Goal: Task Accomplishment & Management: Manage account settings

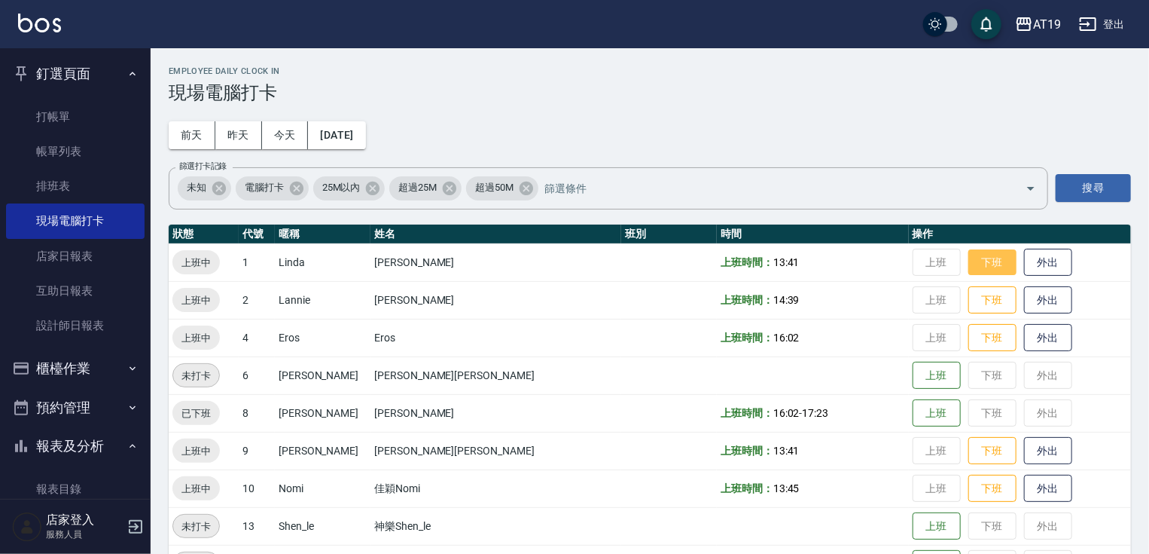
click at [969, 264] on button "下班" at bounding box center [993, 262] width 48 height 26
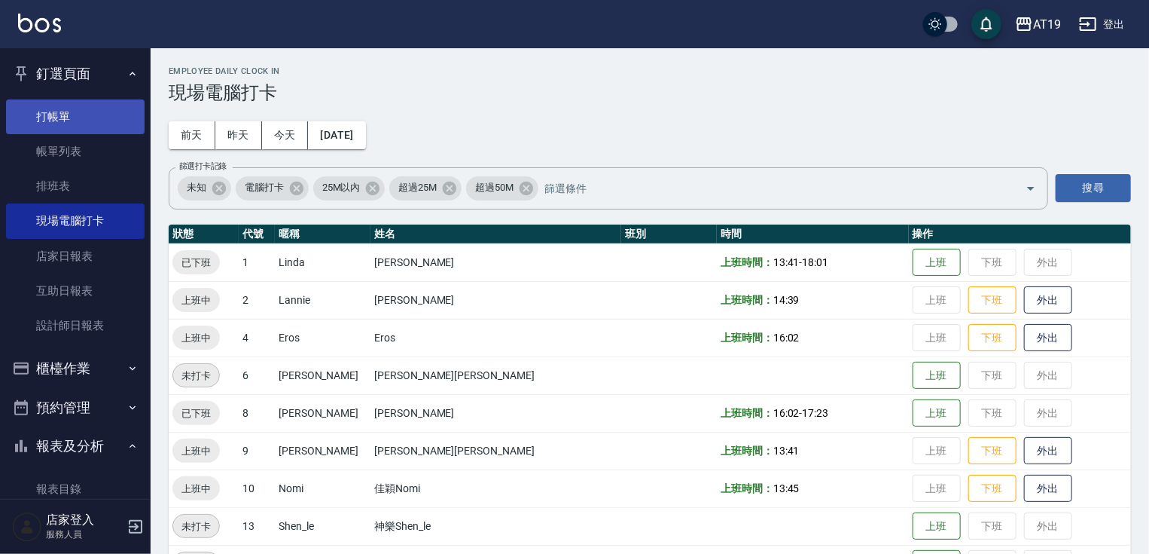
click at [66, 122] on link "打帳單" at bounding box center [75, 116] width 139 height 35
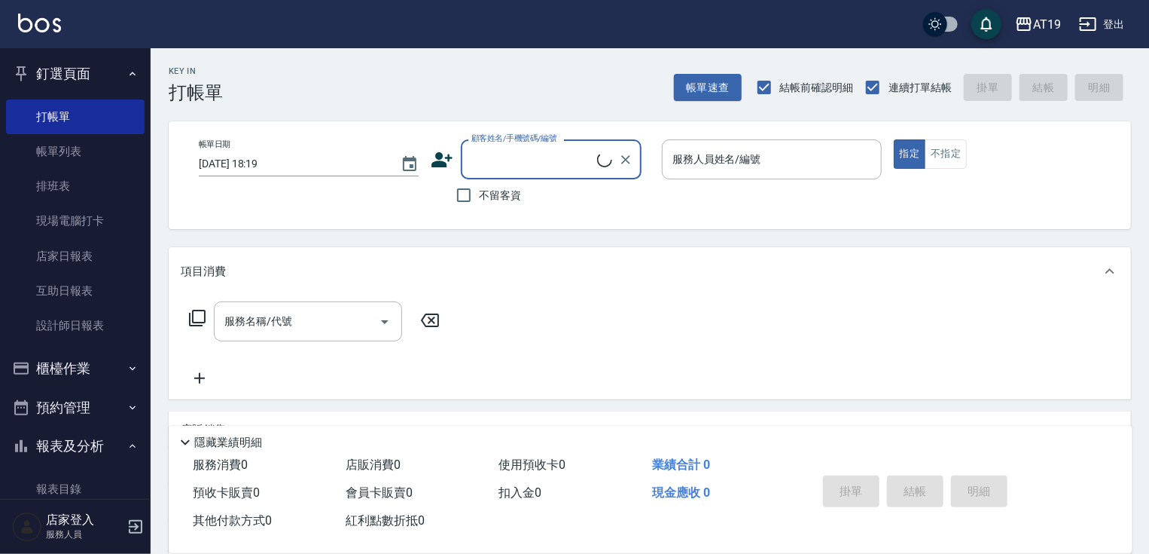
click at [577, 165] on input "顧客姓名/手機號碼/編號" at bounding box center [533, 159] width 130 height 26
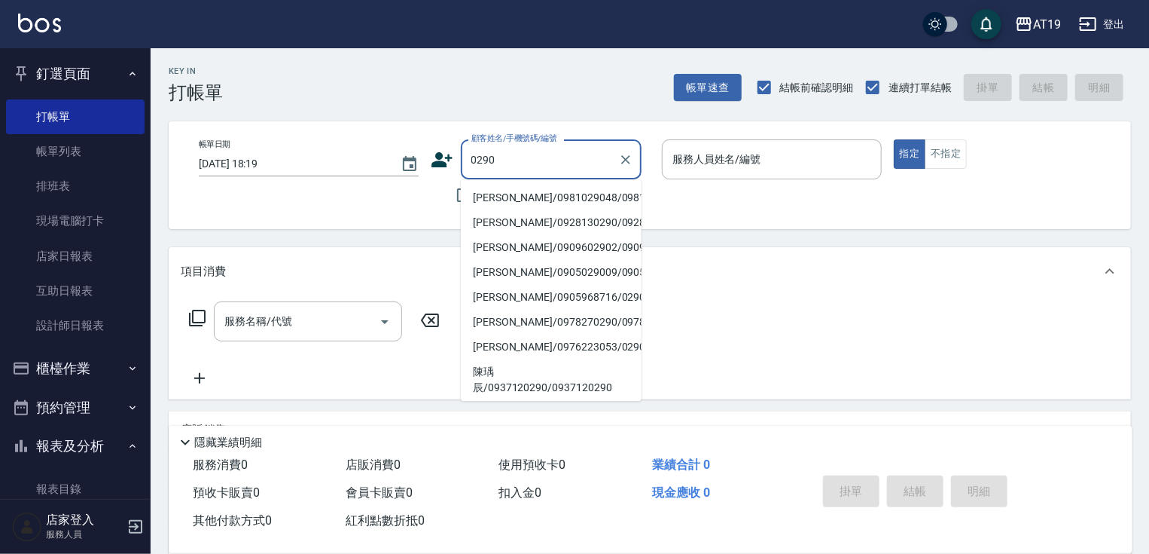
type input "[PERSON_NAME]/0981029048/0981029048"
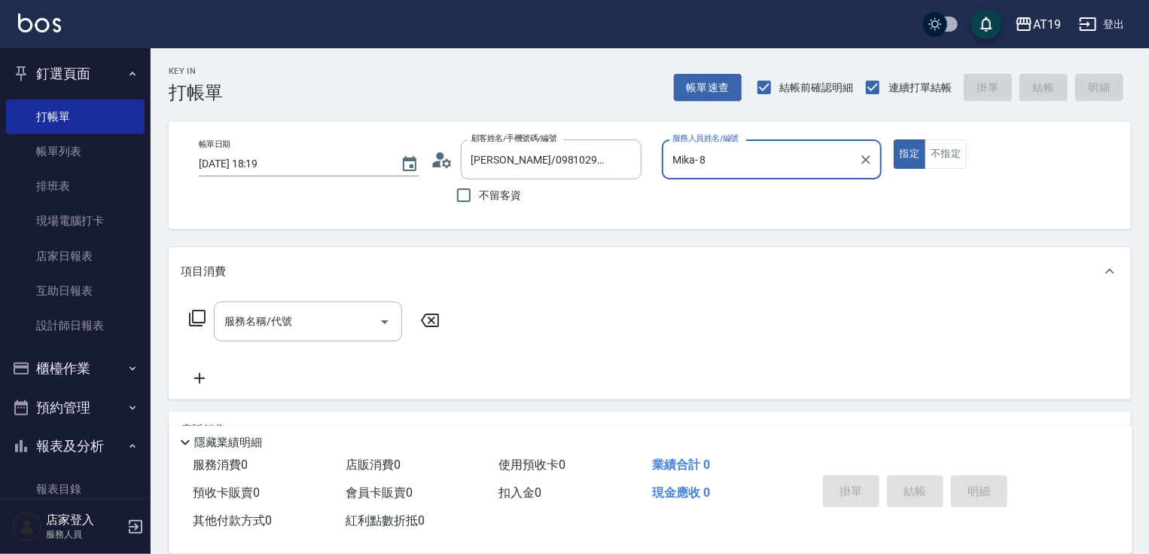
type input "Mika- 8"
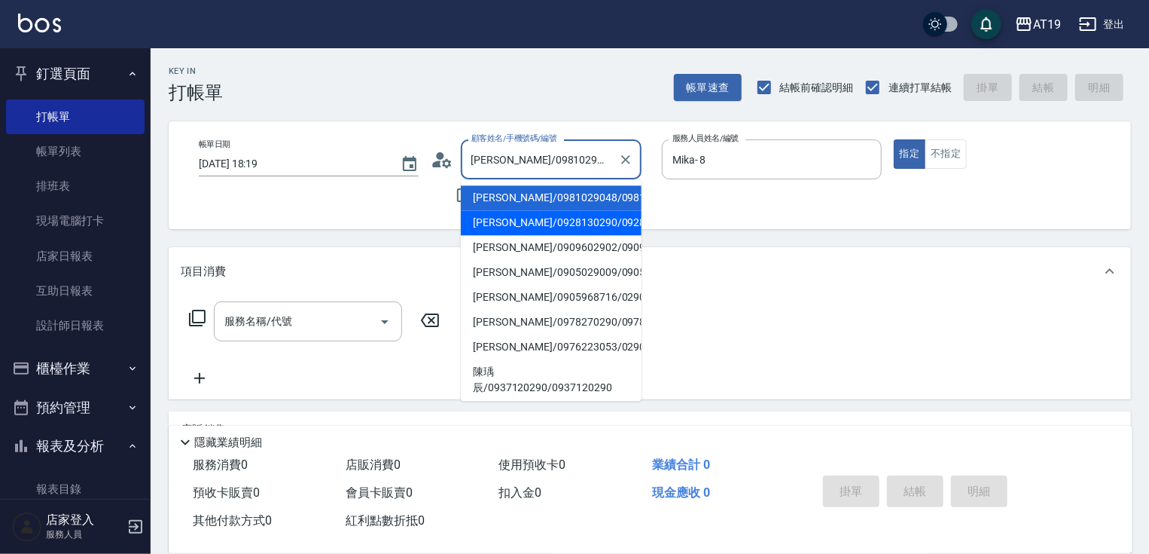
type input "[PERSON_NAME]/0928130290/0928130290"
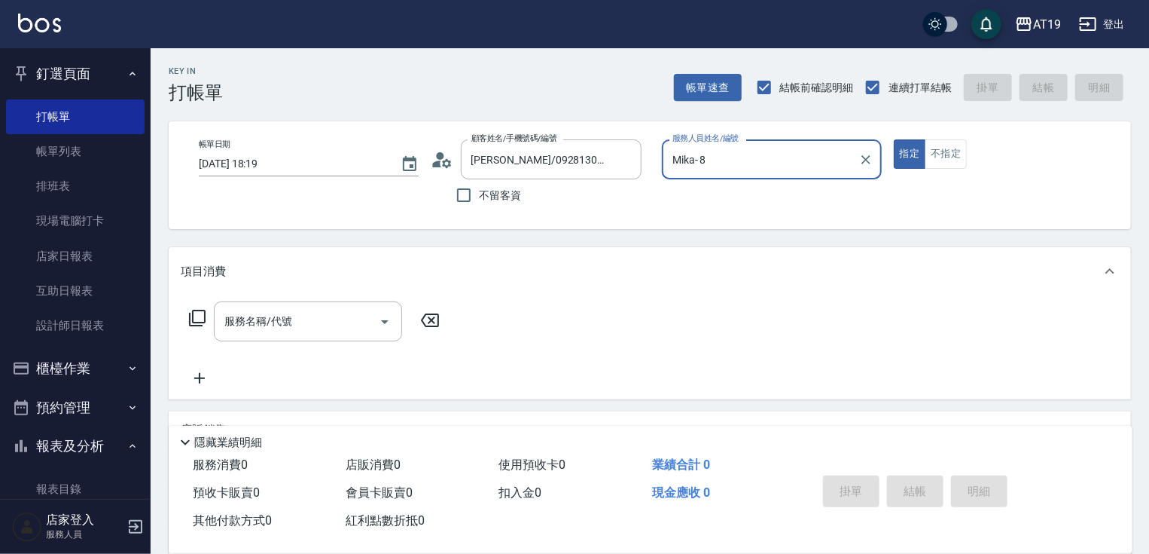
type input "Shen_le- 13"
click at [894, 139] on button "指定" at bounding box center [910, 153] width 32 height 29
type button "true"
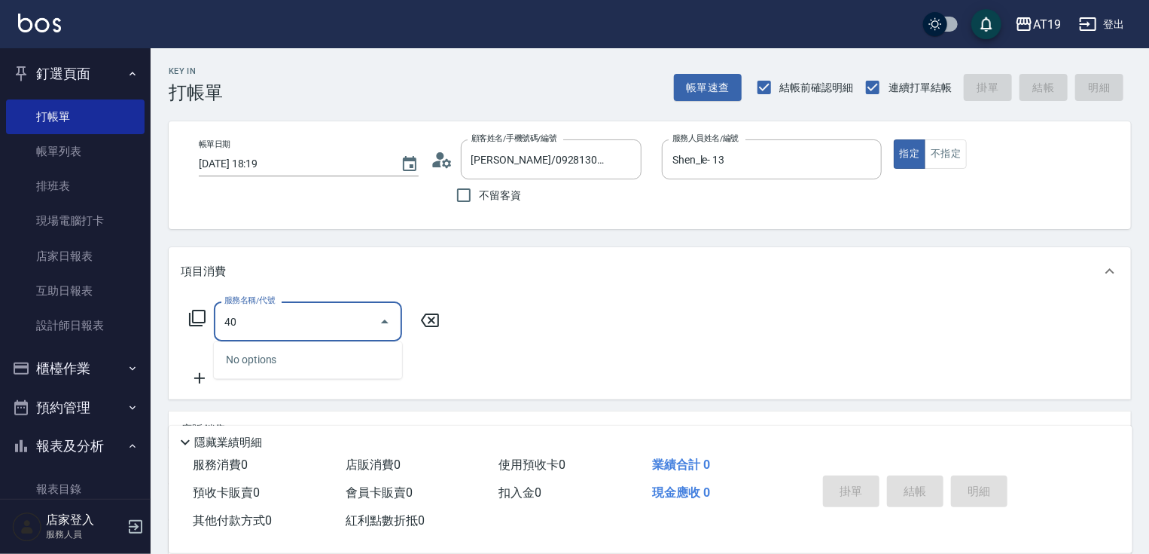
type input "401"
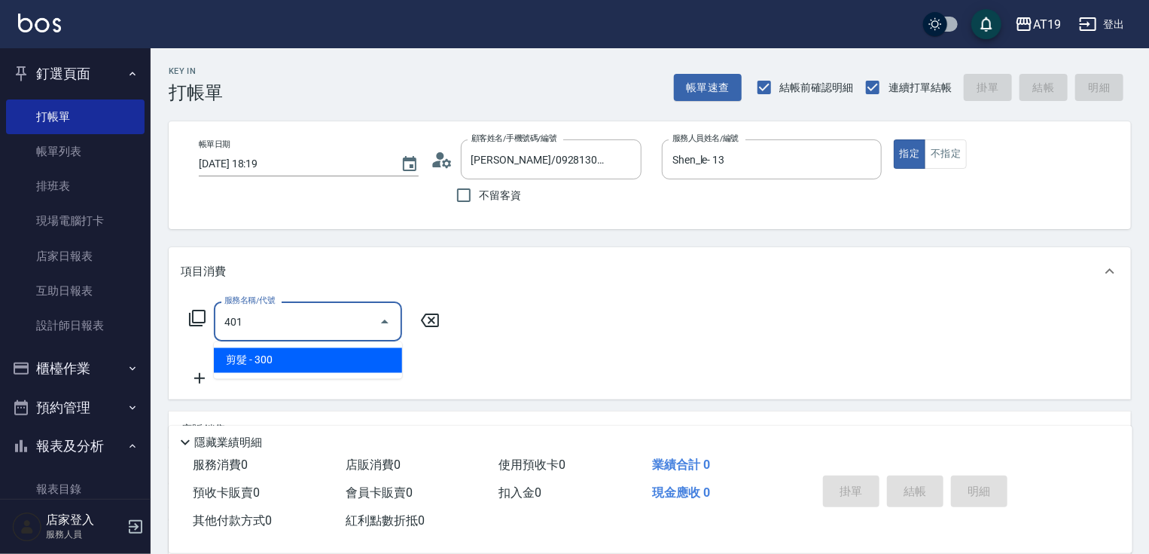
type input "30"
type input "剪髮(401)"
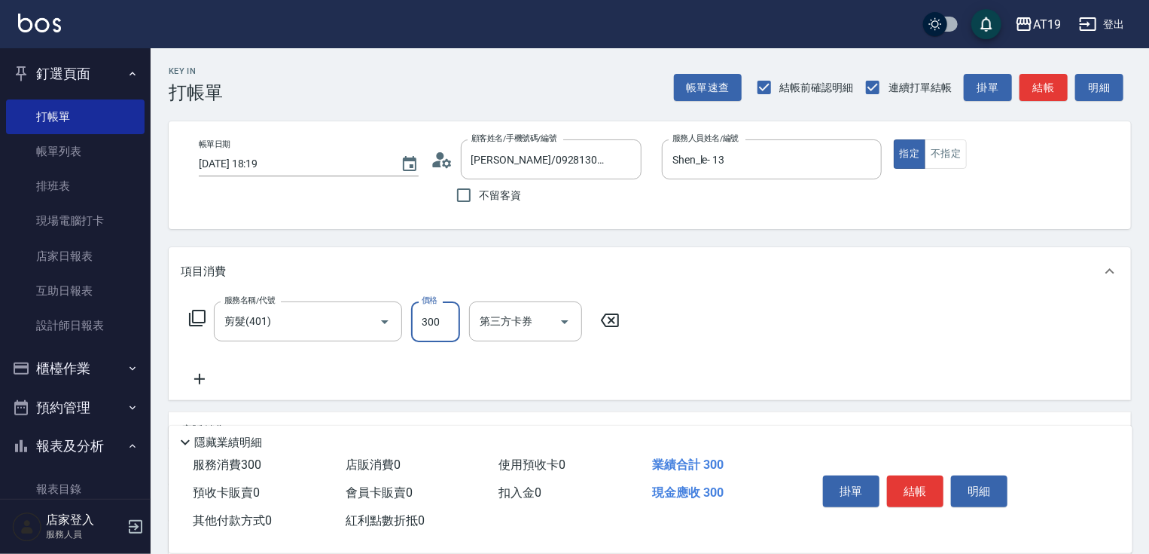
type input "0"
type input "35"
type input "30"
type input "350"
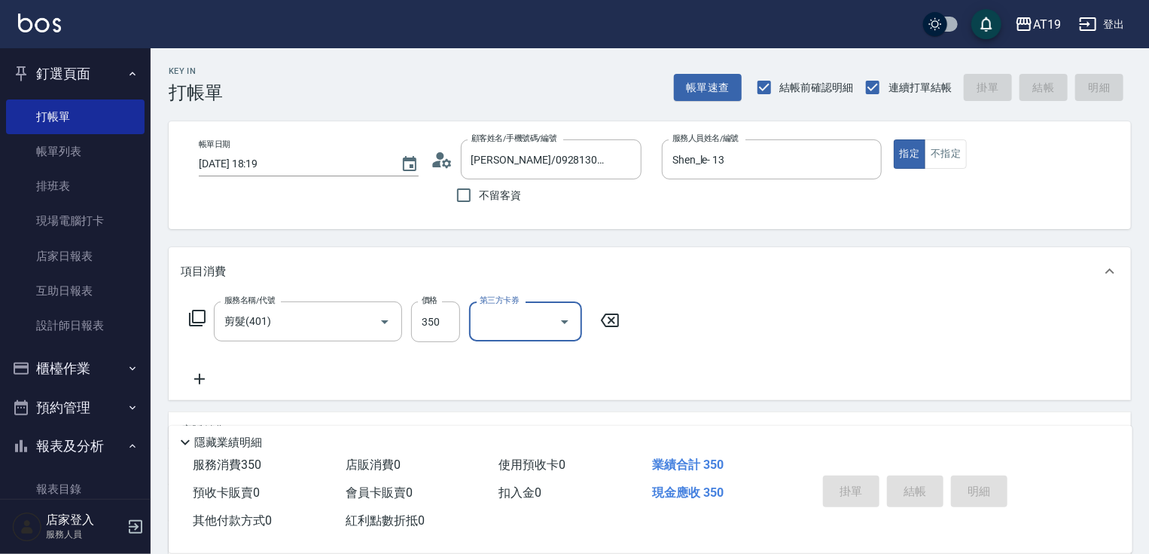
type input "[DATE] 18:20"
type input "0"
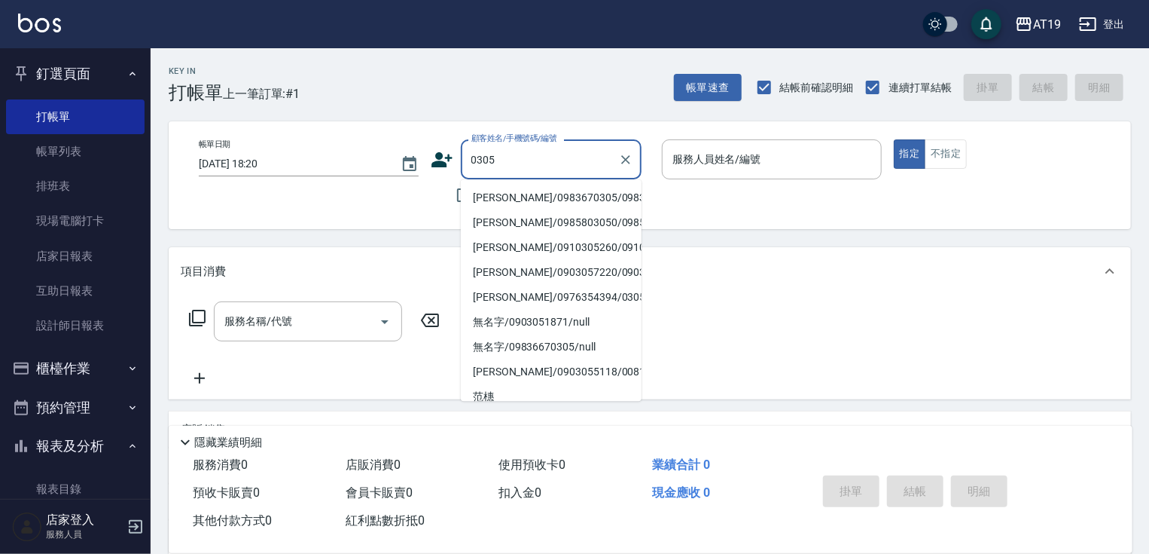
type input "[PERSON_NAME]/0983670305/0983670305"
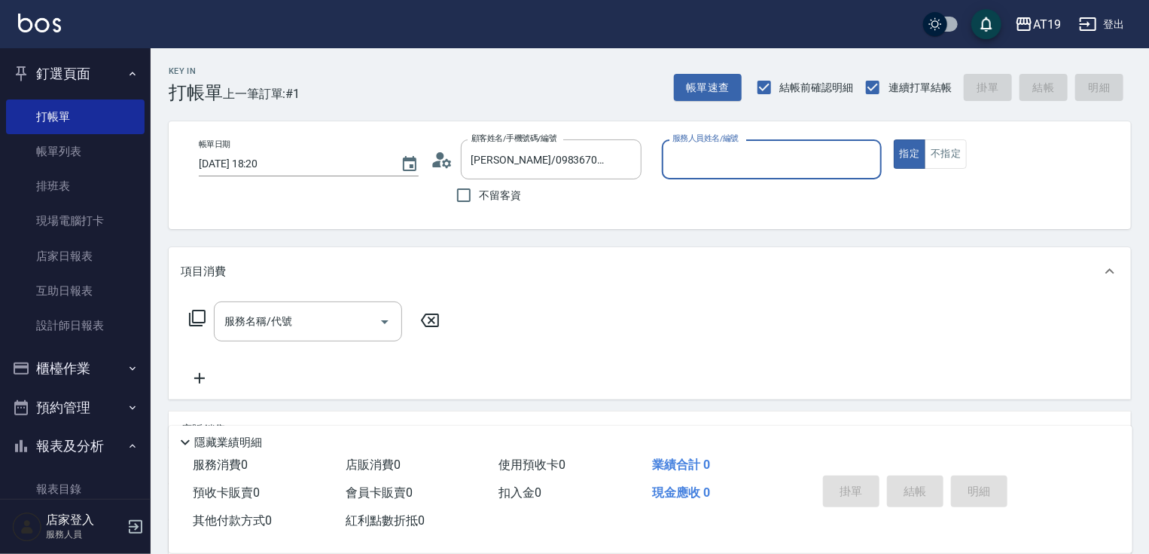
type input "Shen_le- 13"
click at [894, 139] on button "指定" at bounding box center [910, 153] width 32 height 29
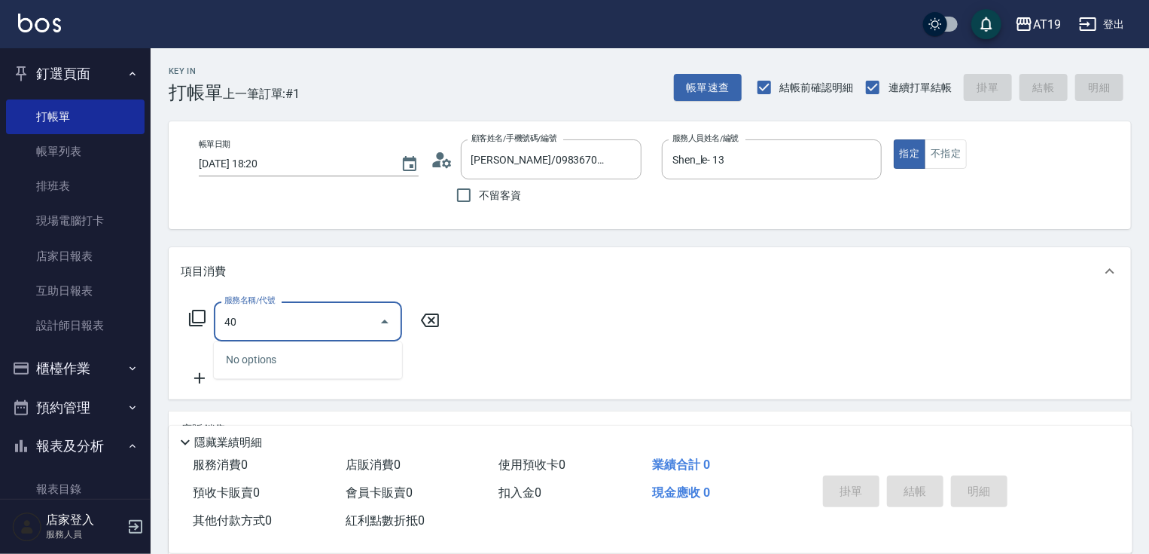
type input "401"
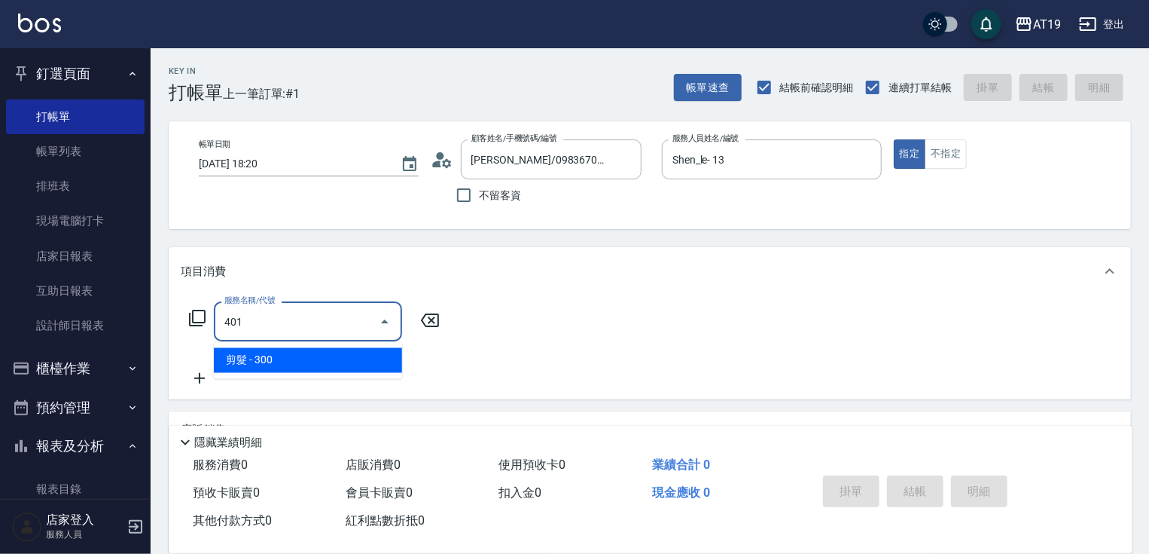
type input "30"
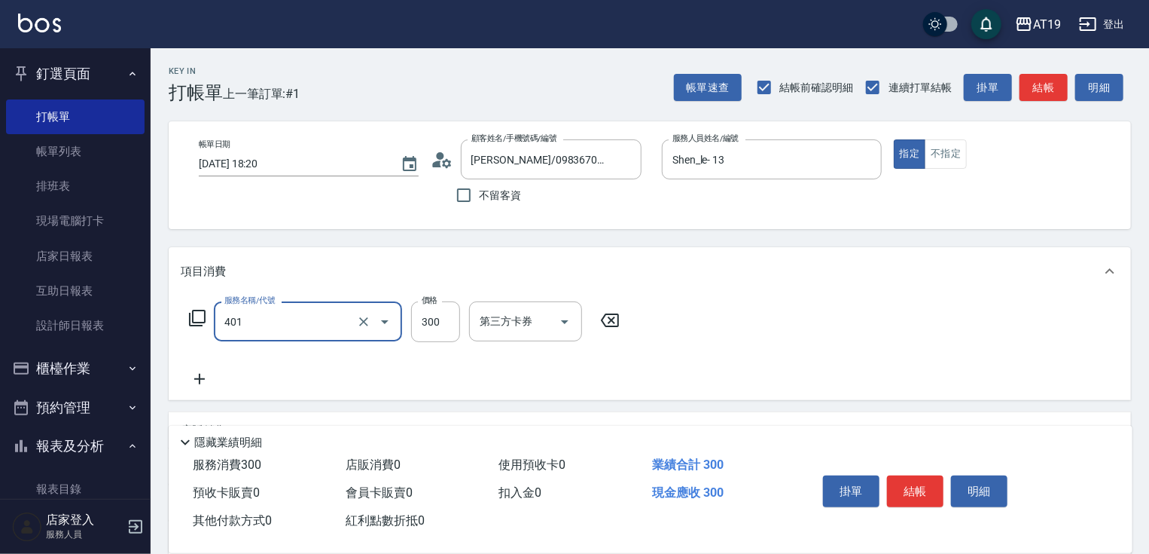
type input "剪髮(401)"
type input "4"
type input "0"
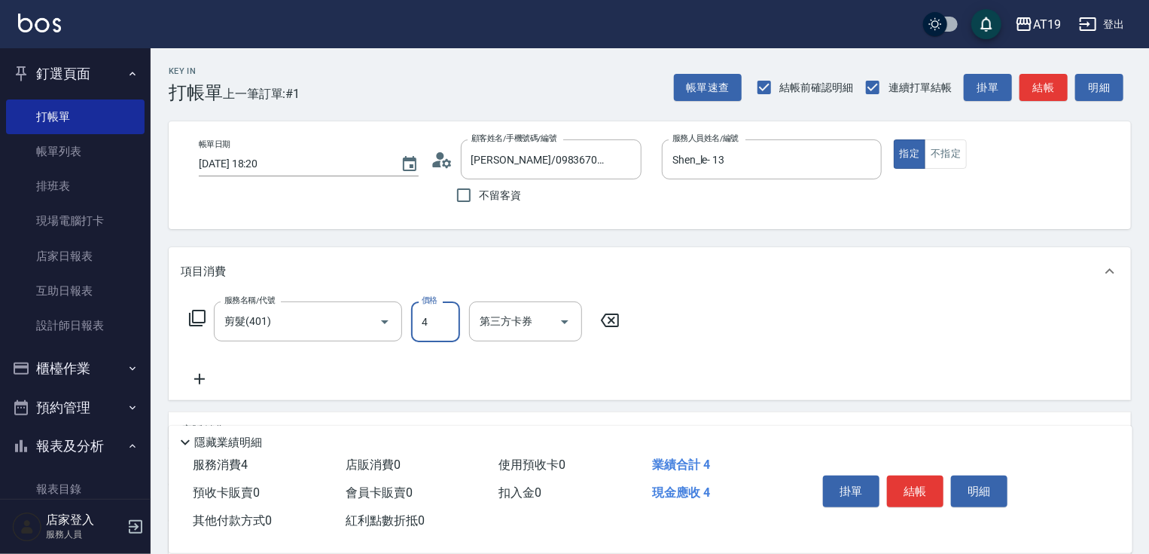
type input "40"
type input "400"
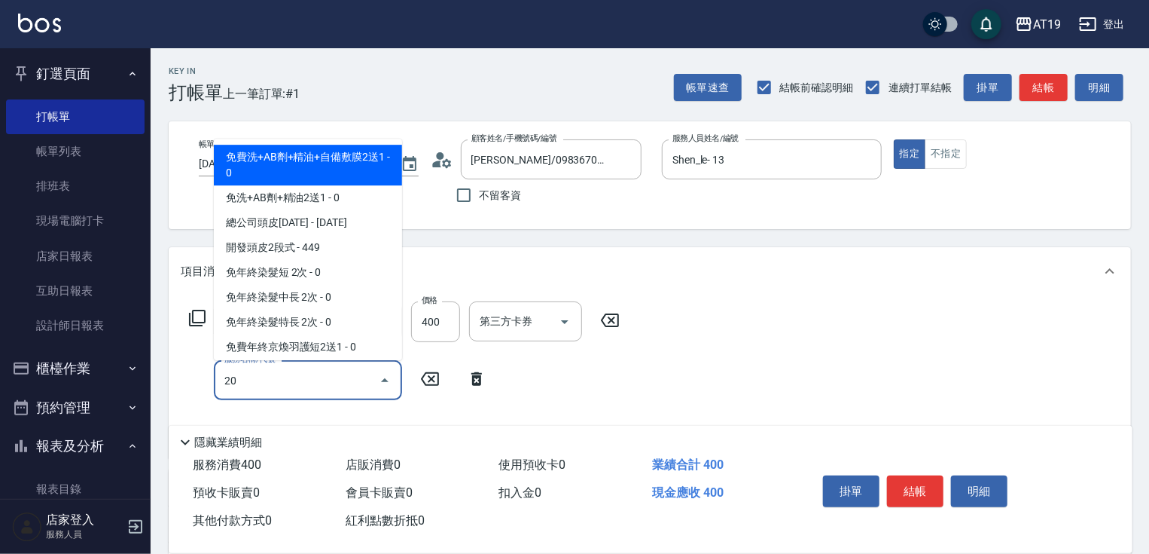
type input "201"
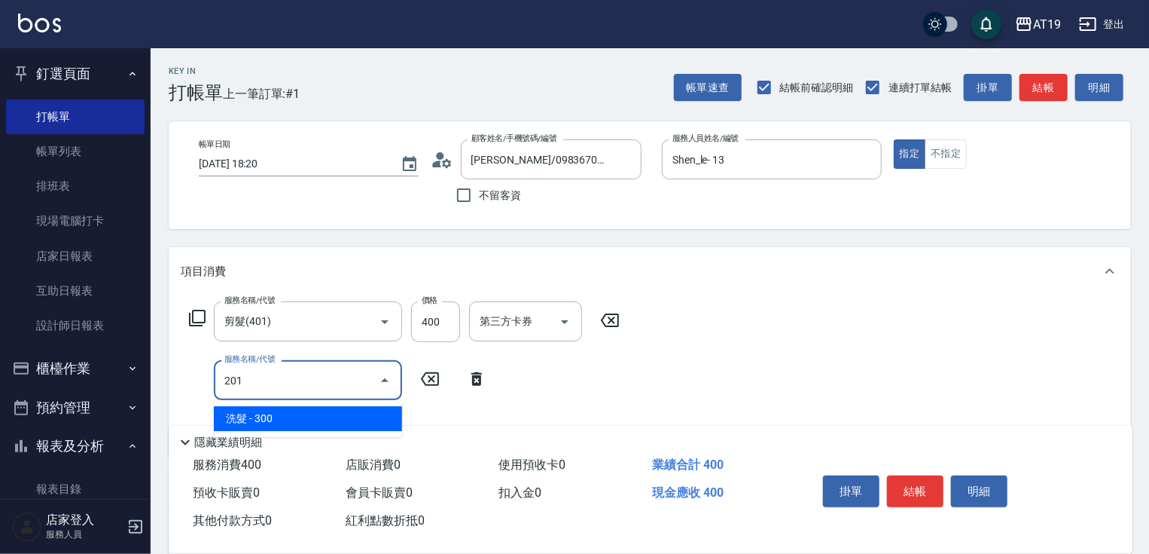
type input "70"
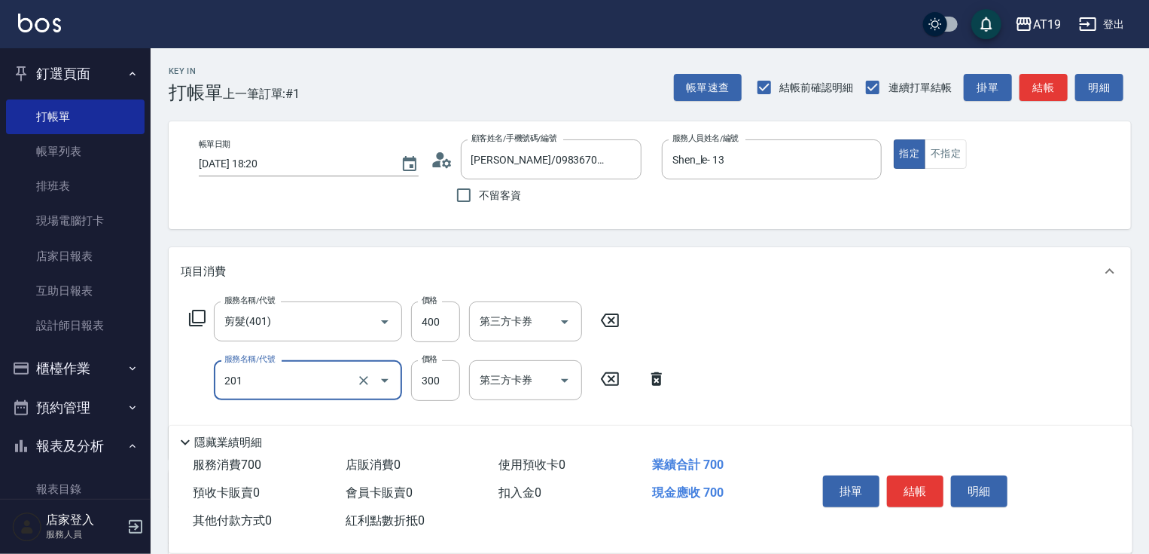
type input "洗髮(201)"
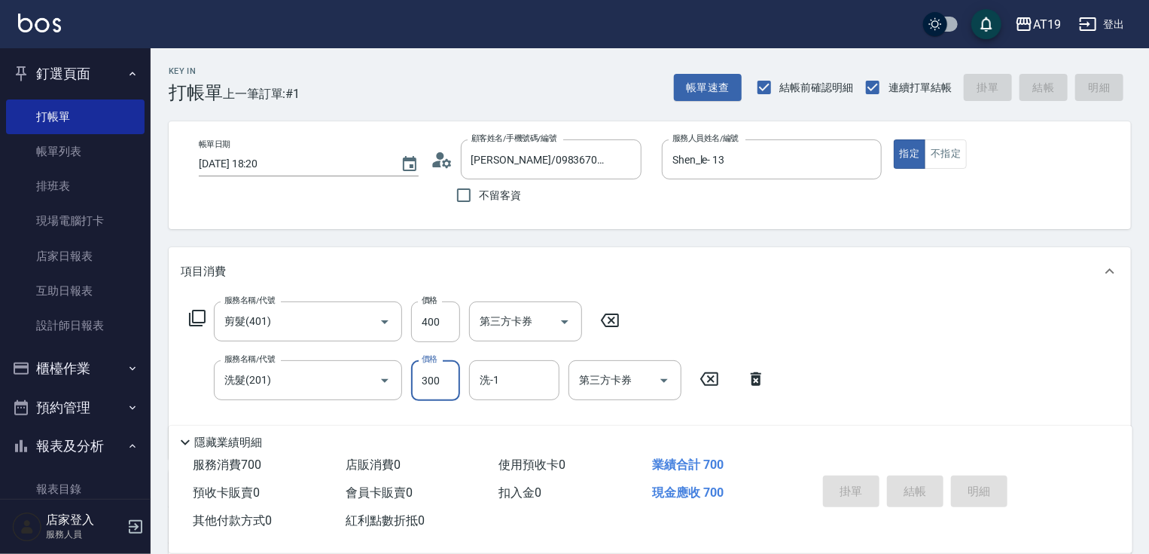
type input "0"
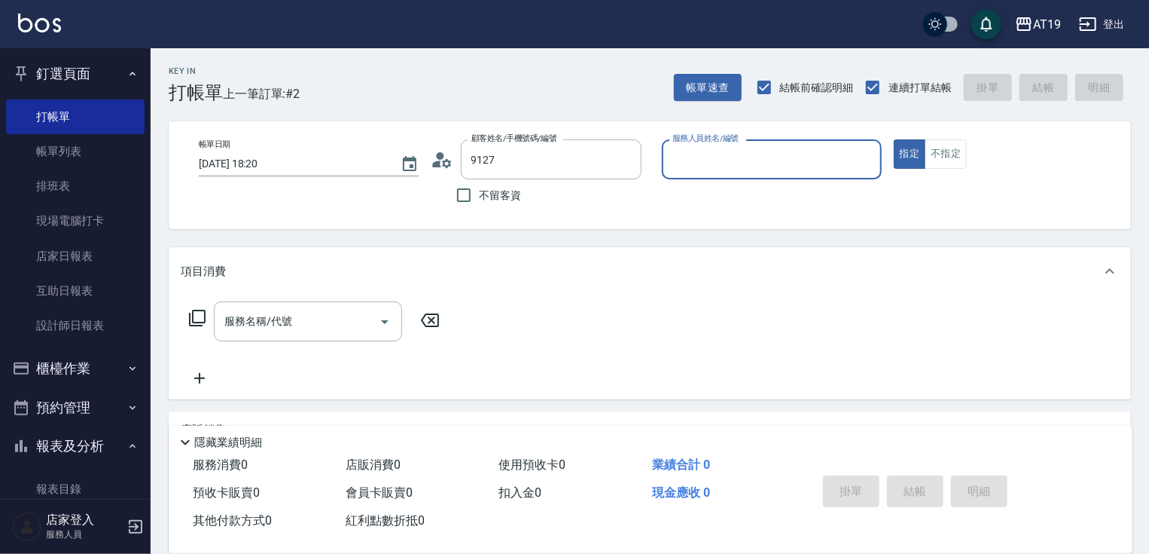
type input "[PERSON_NAME]/0905089127/0905089127"
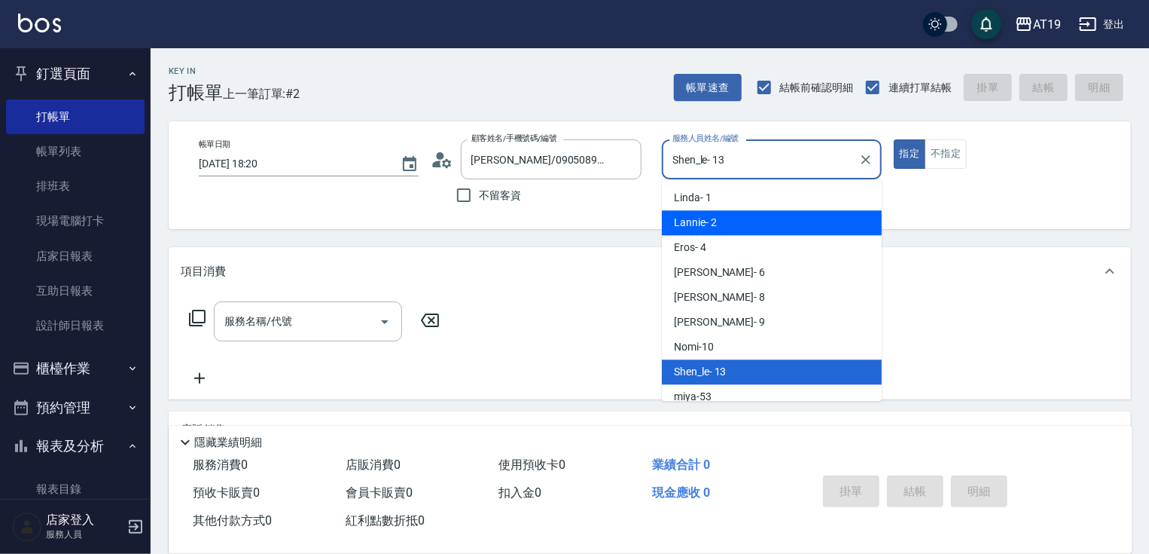
type input "Lannie- 2"
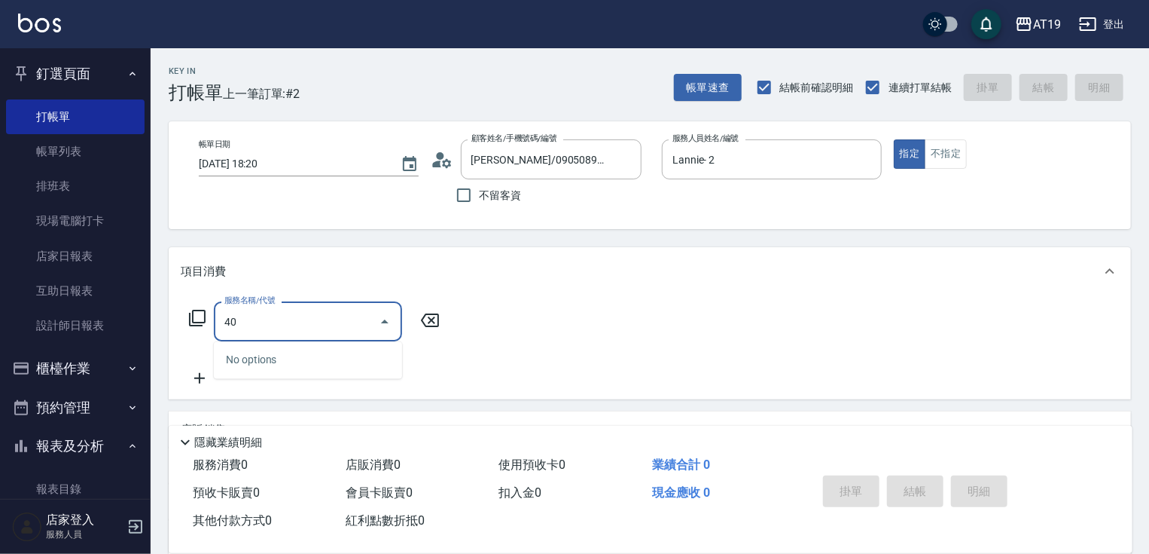
type input "401"
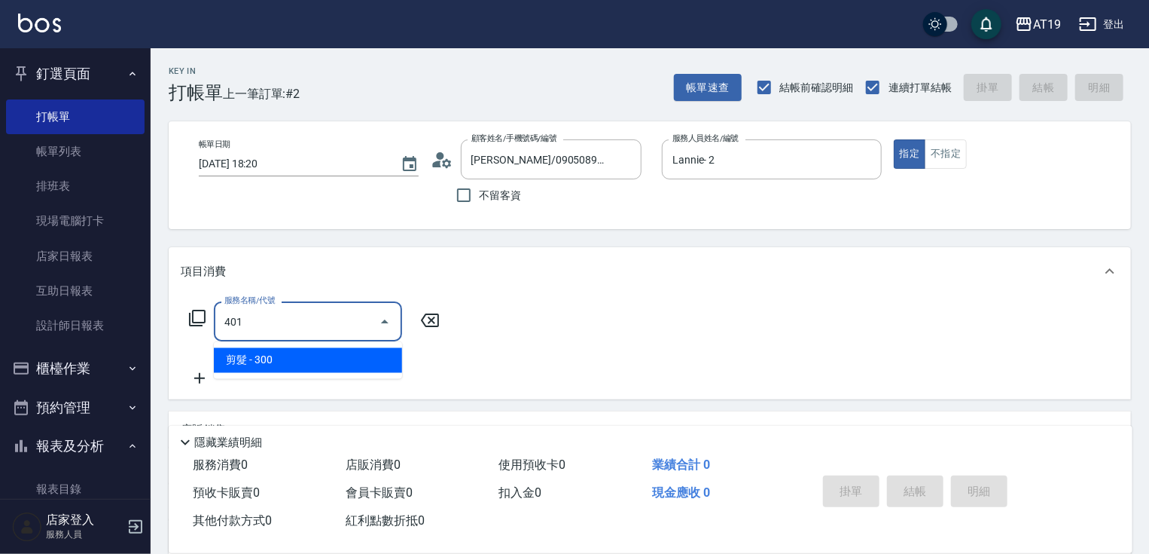
type input "30"
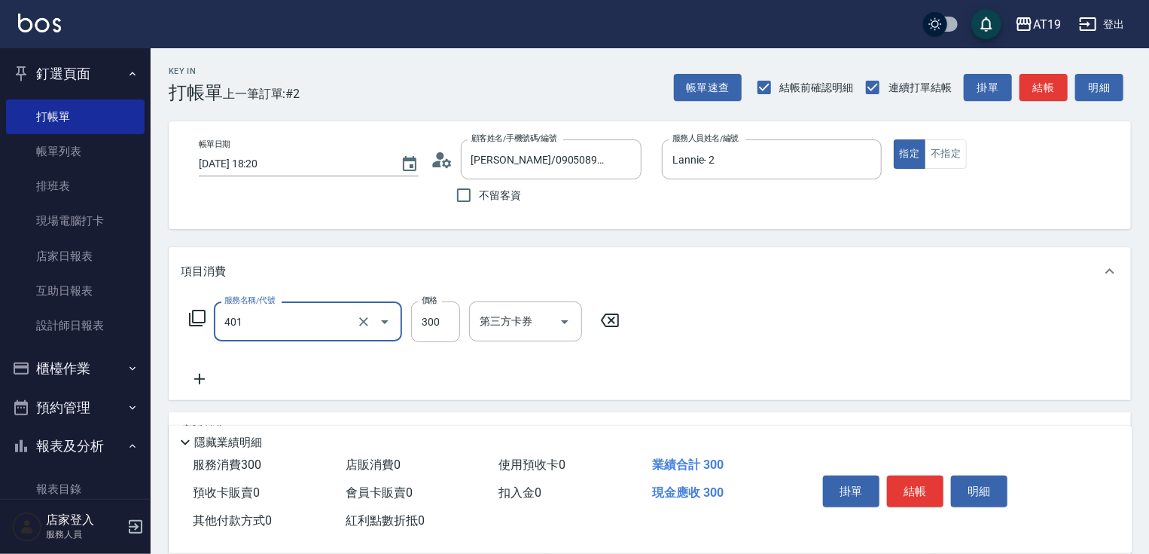
type input "剪髮(401)"
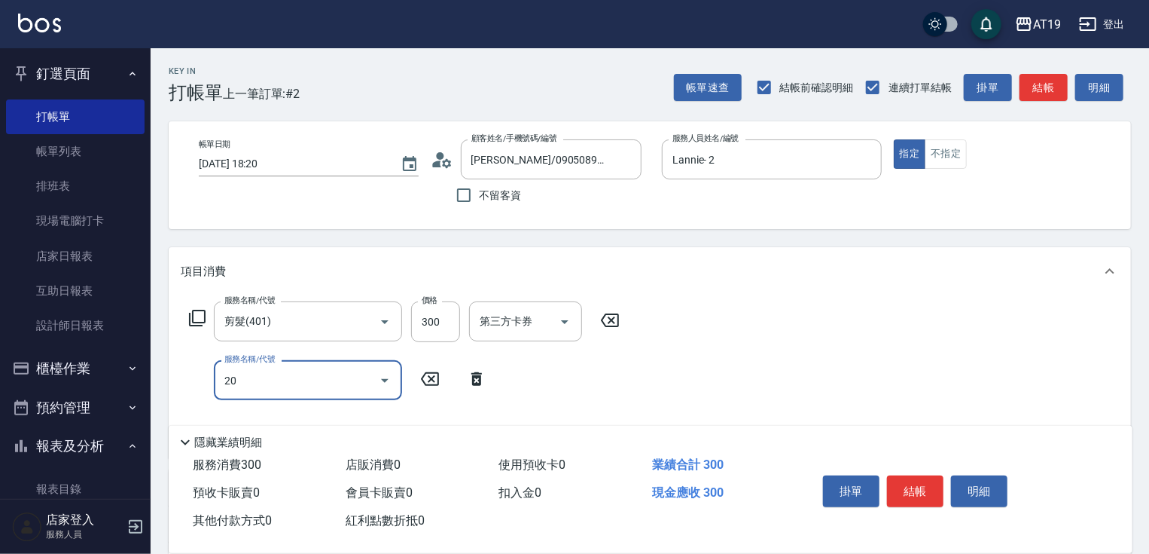
type input "201"
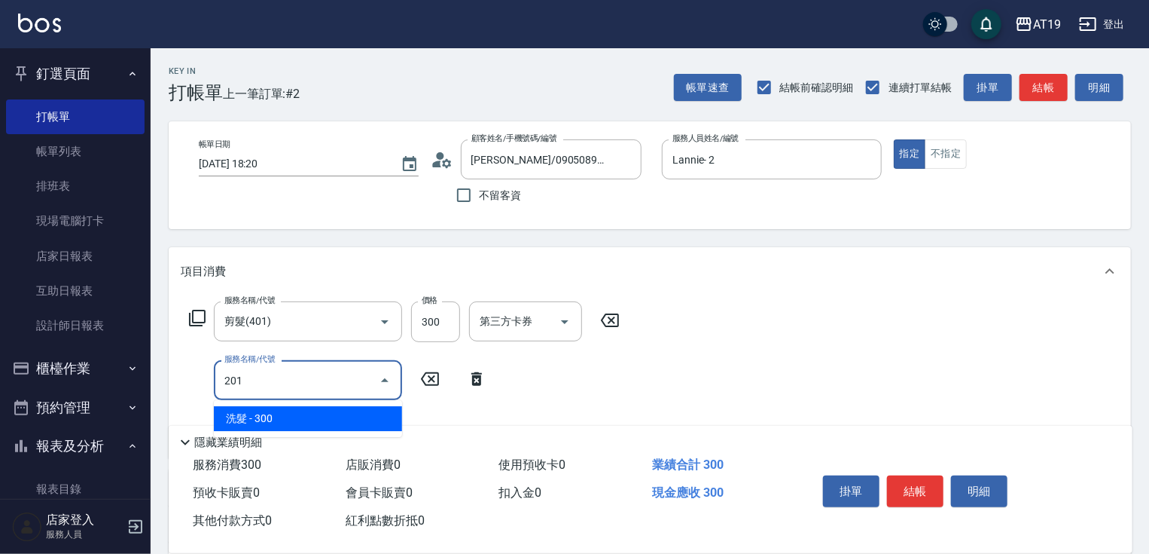
type input "60"
type input "洗髮(201)"
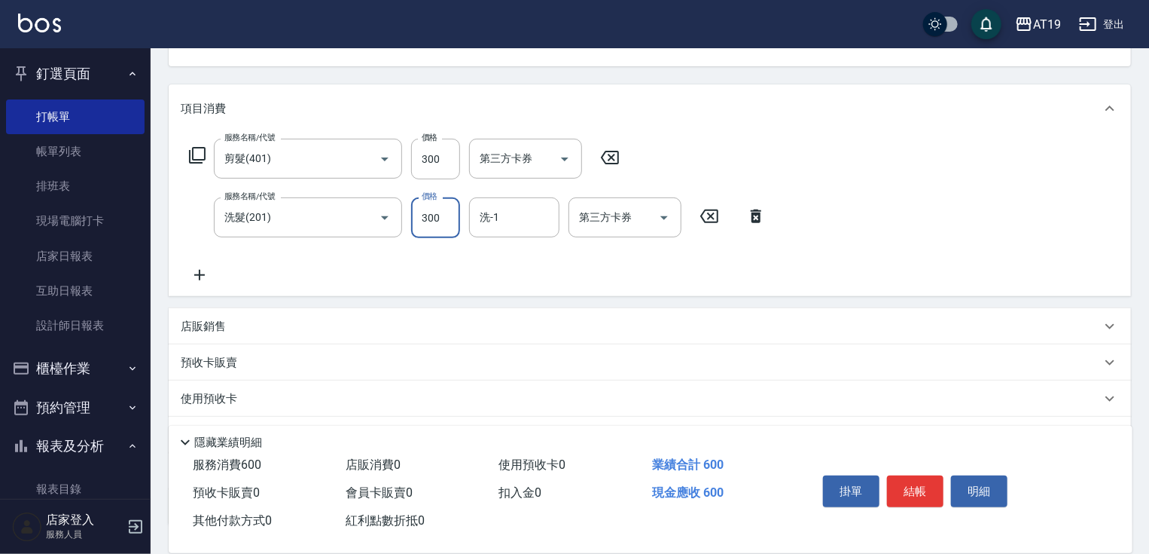
scroll to position [181, 0]
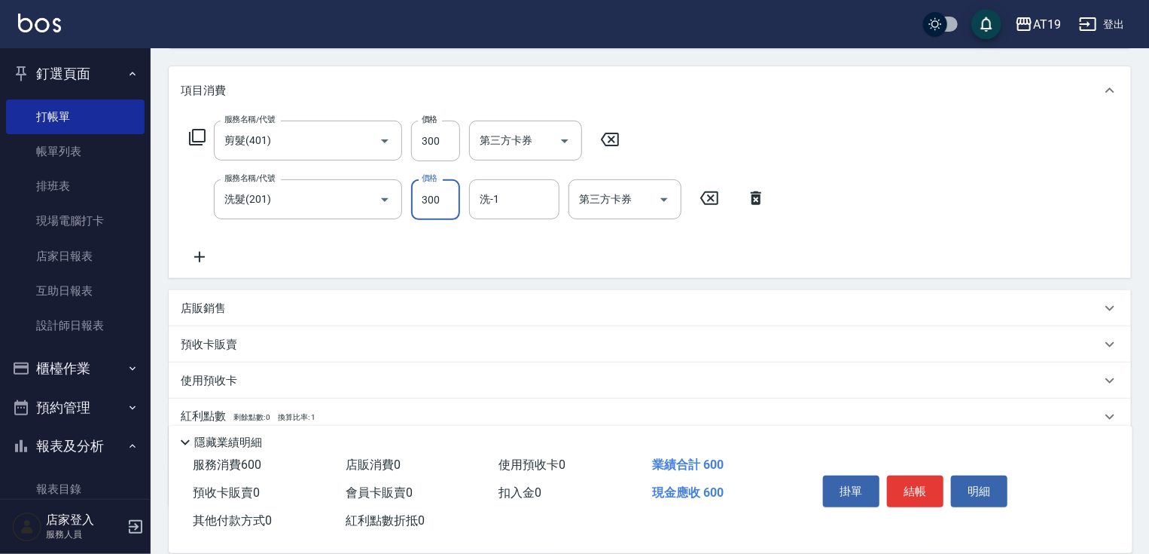
click at [241, 303] on div "店販銷售" at bounding box center [641, 309] width 920 height 16
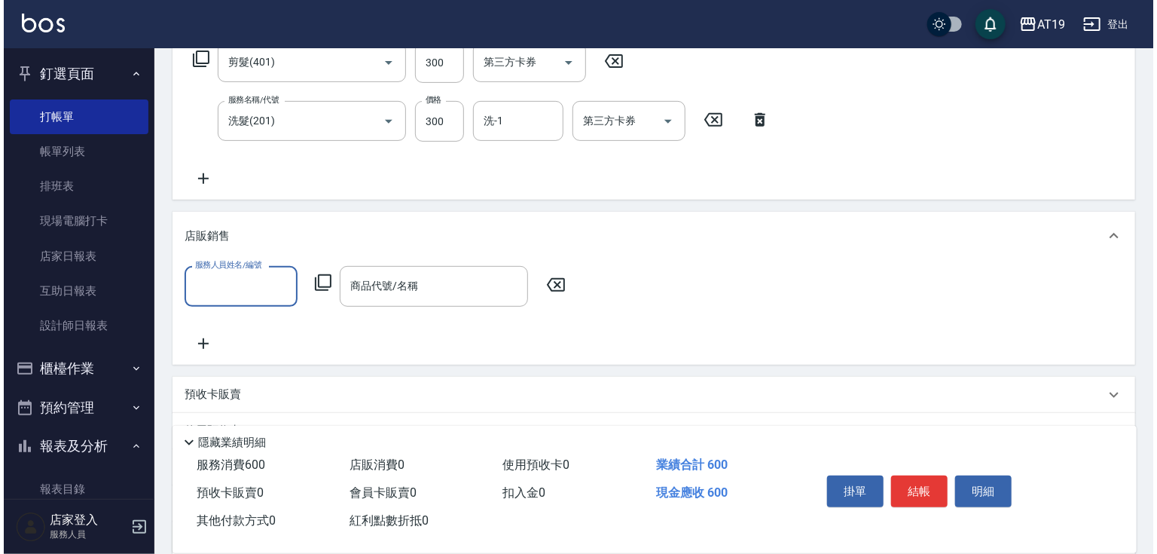
scroll to position [362, 0]
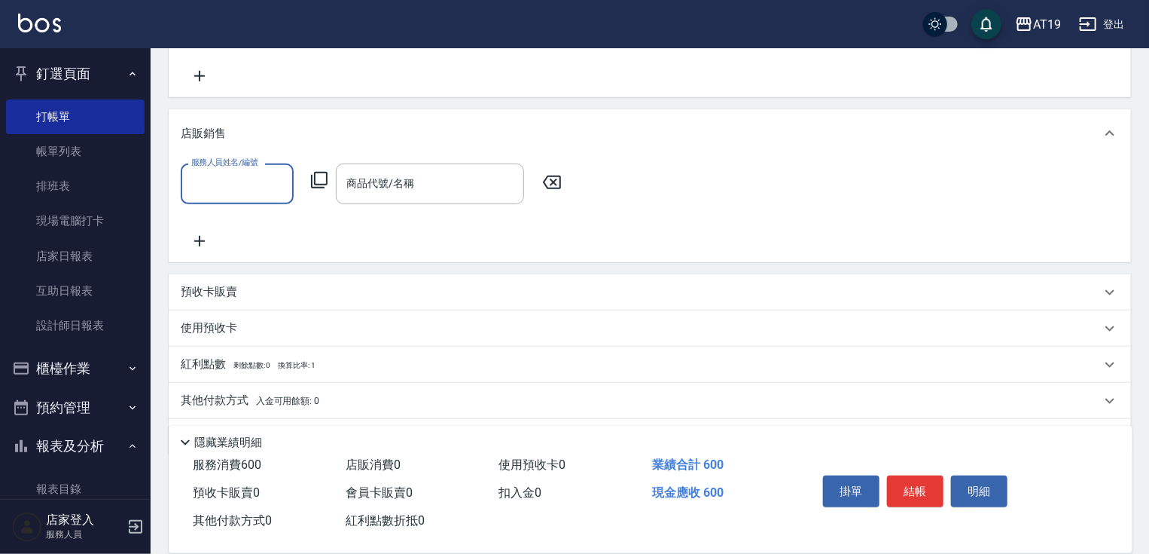
click at [229, 182] on input "服務人員姓名/編號" at bounding box center [237, 183] width 99 height 26
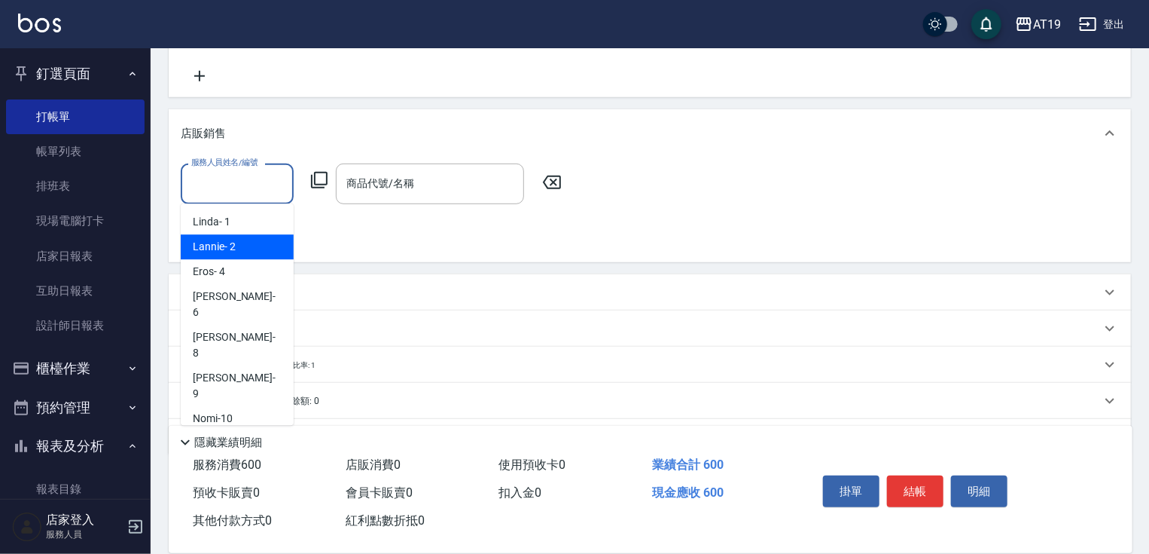
click at [224, 247] on span "Lannie - 2" at bounding box center [214, 247] width 43 height 16
type input "Lannie- 2"
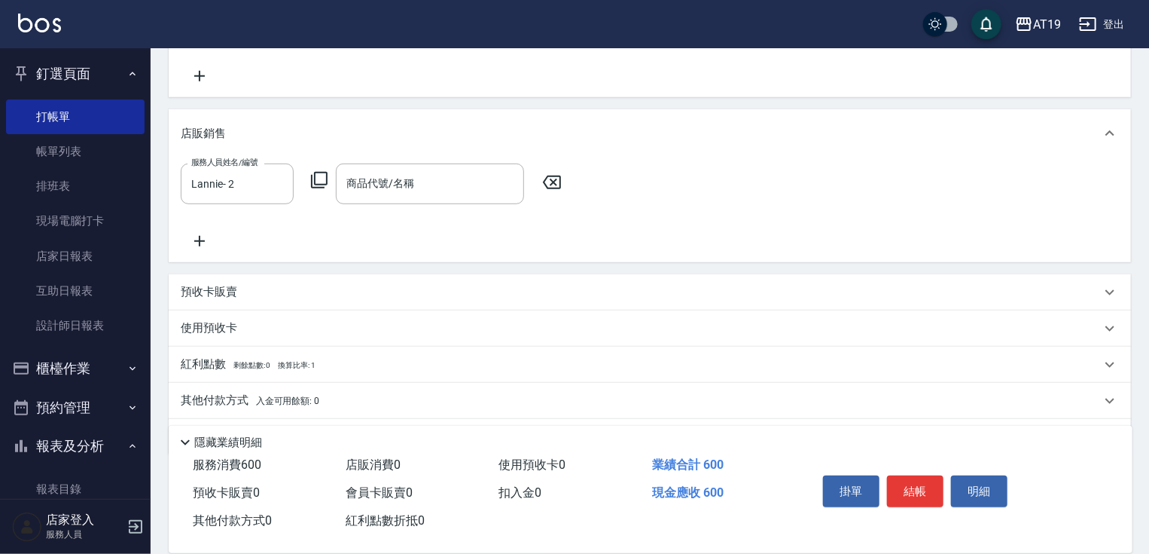
click at [319, 181] on icon at bounding box center [319, 180] width 18 height 18
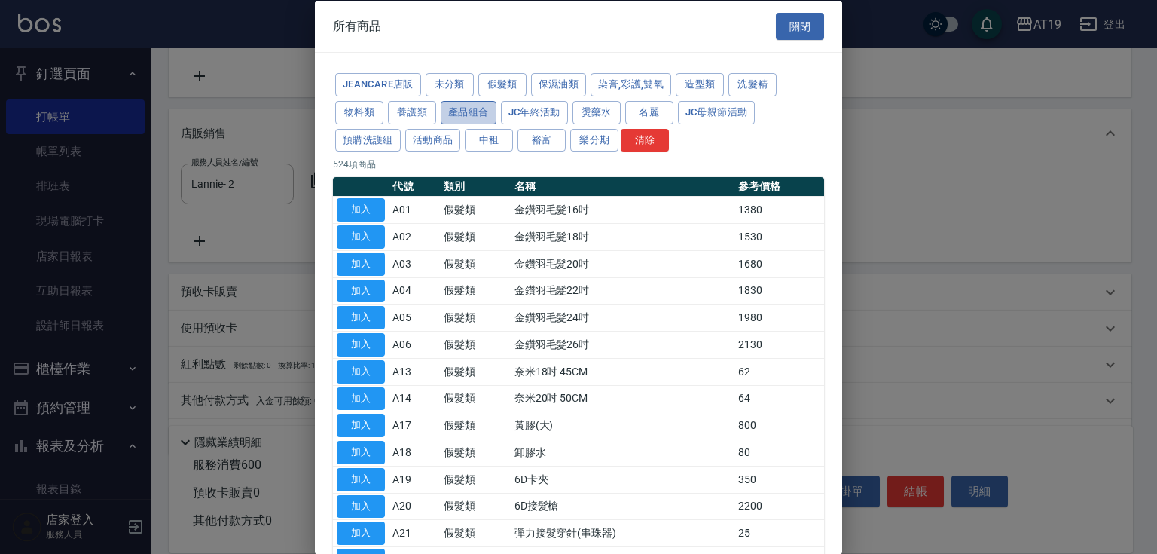
click at [468, 108] on button "產品組合" at bounding box center [469, 111] width 56 height 23
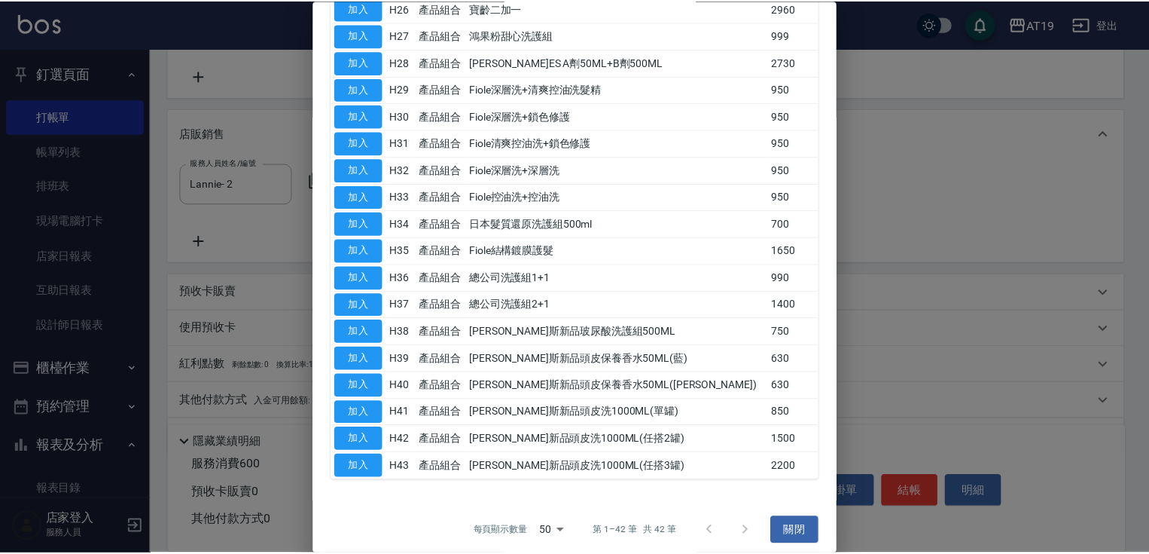
scroll to position [849, 0]
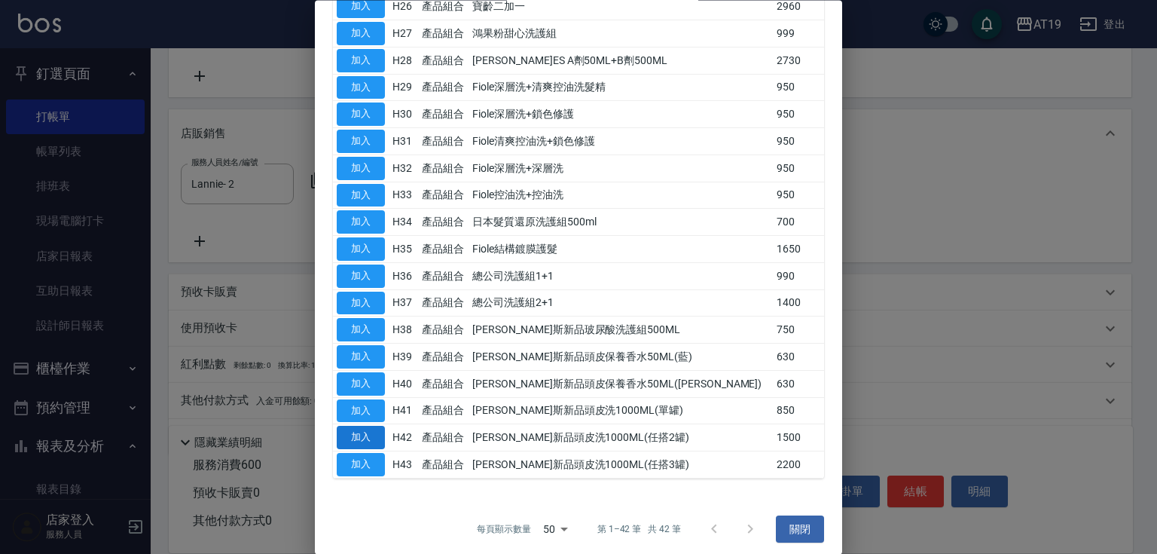
click at [352, 429] on button "加入" at bounding box center [361, 437] width 48 height 23
type input "[PERSON_NAME]新品頭皮洗1000ML(任搭2罐)"
type input "210"
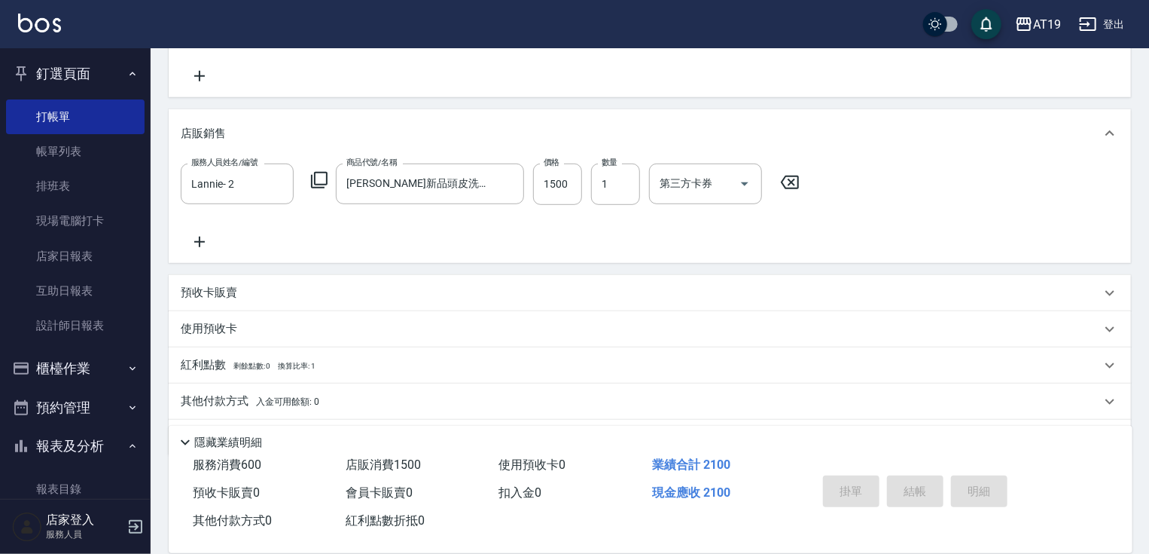
type input "[DATE] 18:21"
type input "0"
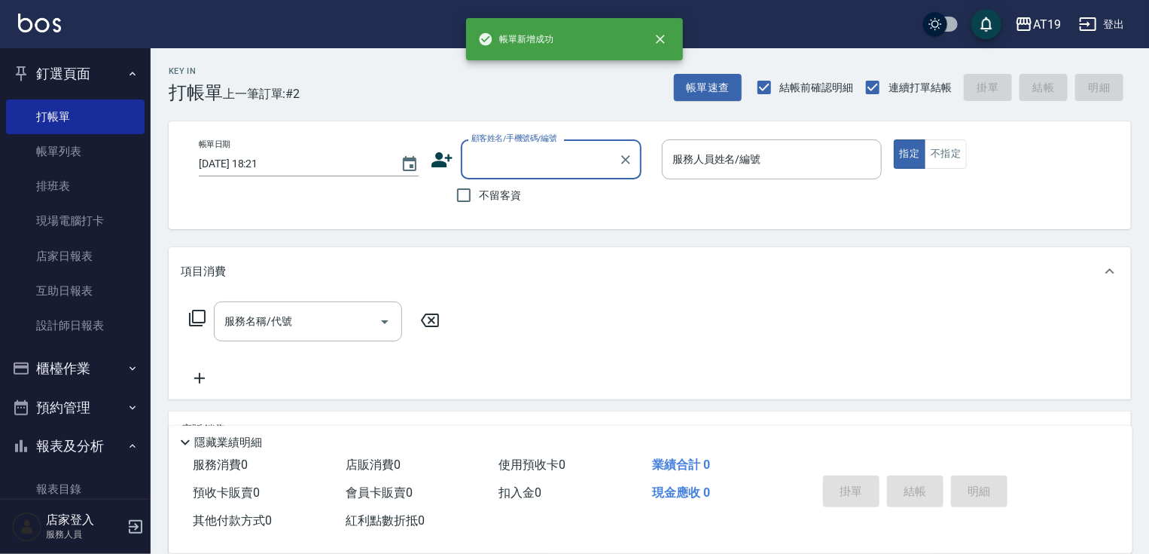
scroll to position [0, 0]
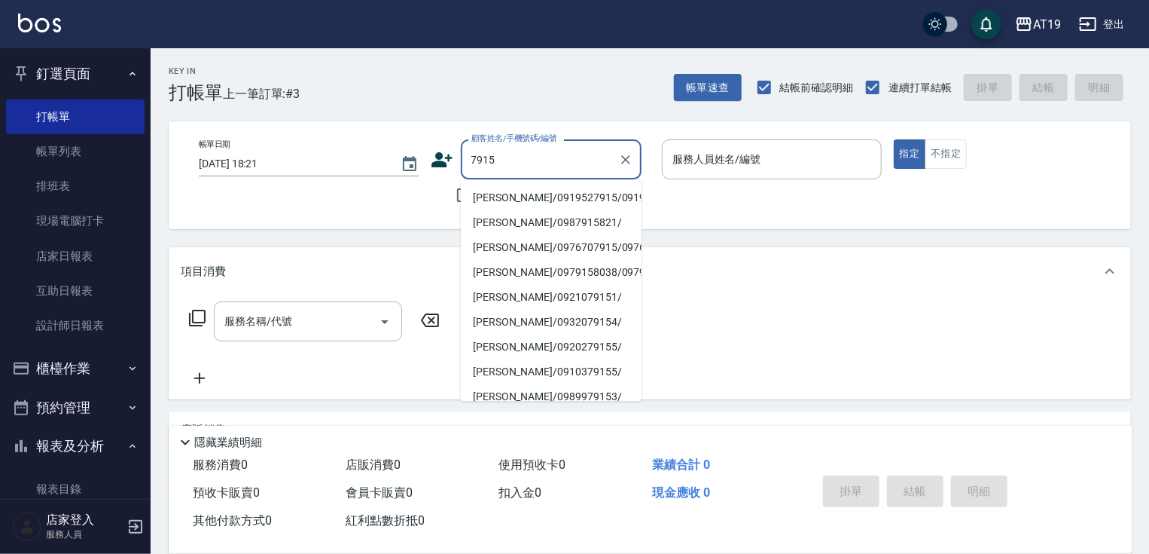
type input "[PERSON_NAME]/0919527915/0919527915"
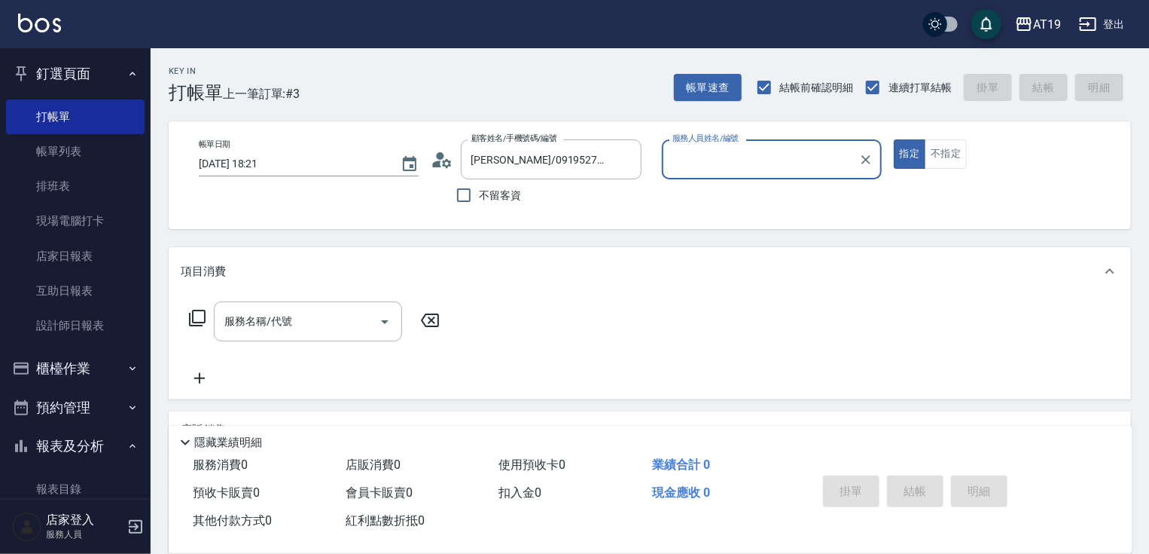
type input "[PERSON_NAME]- 9"
click at [894, 139] on button "指定" at bounding box center [910, 153] width 32 height 29
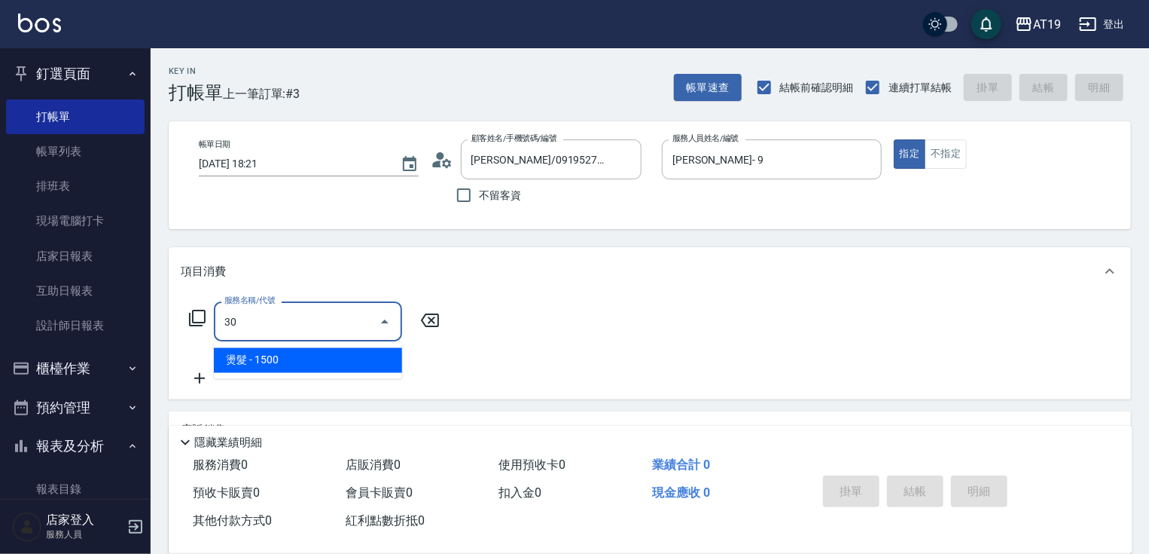
type input "3"
type input "2"
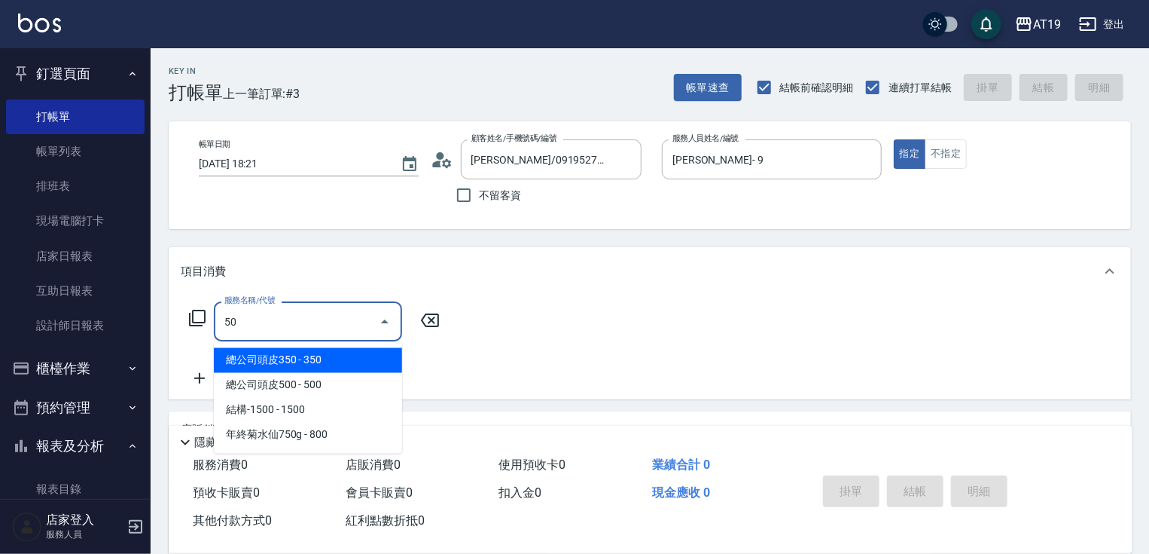
type input "501"
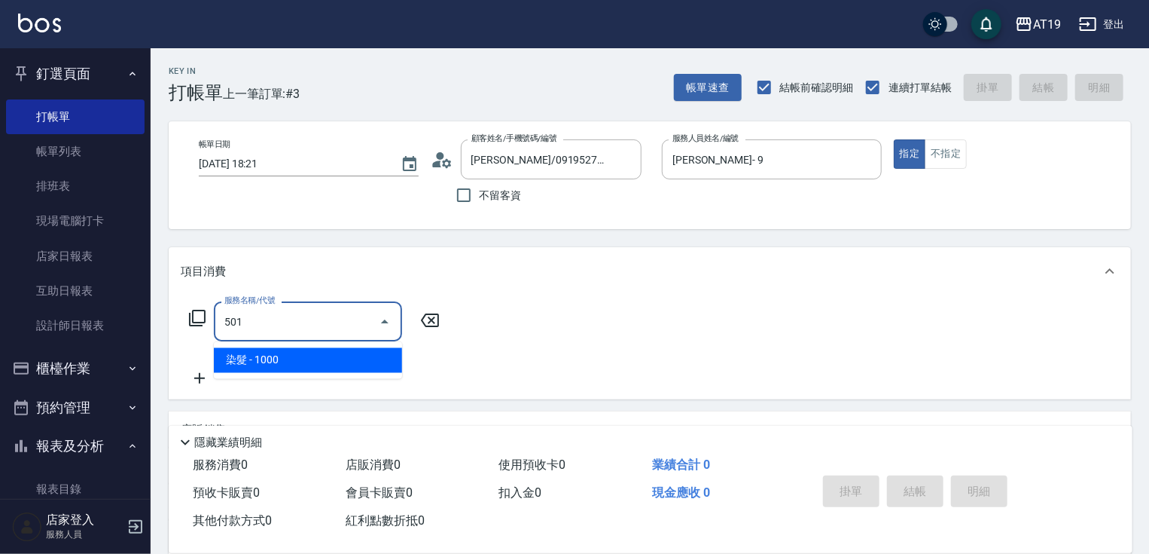
type input "100"
type input "染髮(501)"
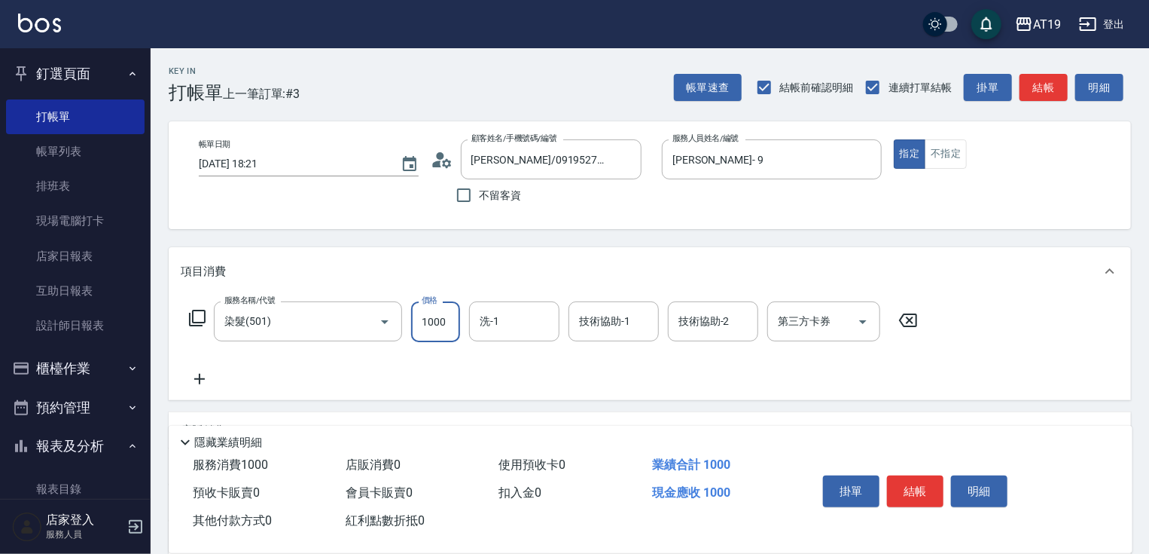
type input "1"
type input "0"
type input "18"
type input "10"
type input "188"
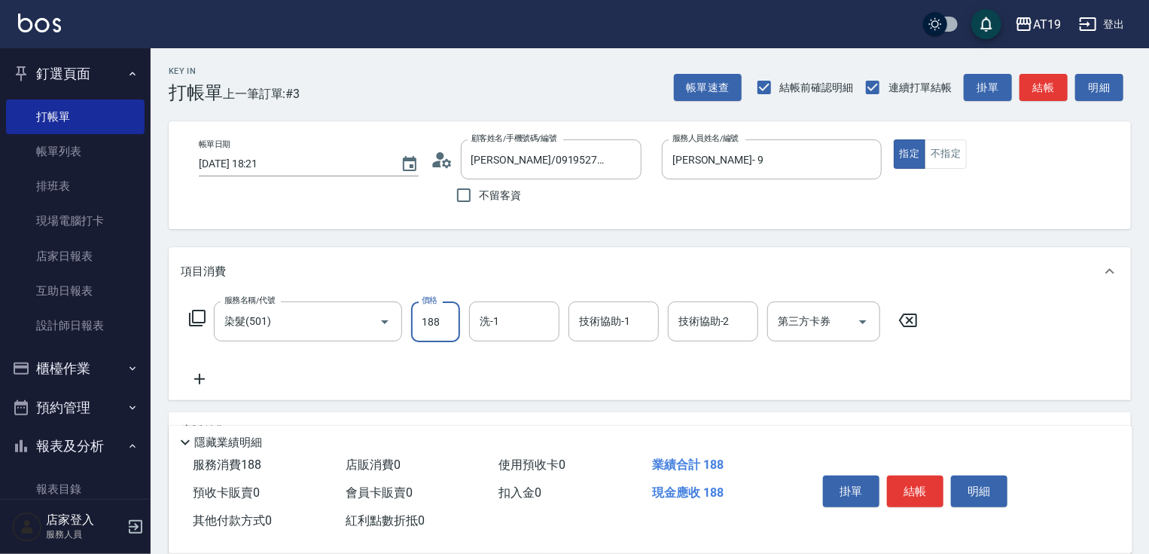
type input "180"
type input "1880"
type input "[PERSON_NAME]-56"
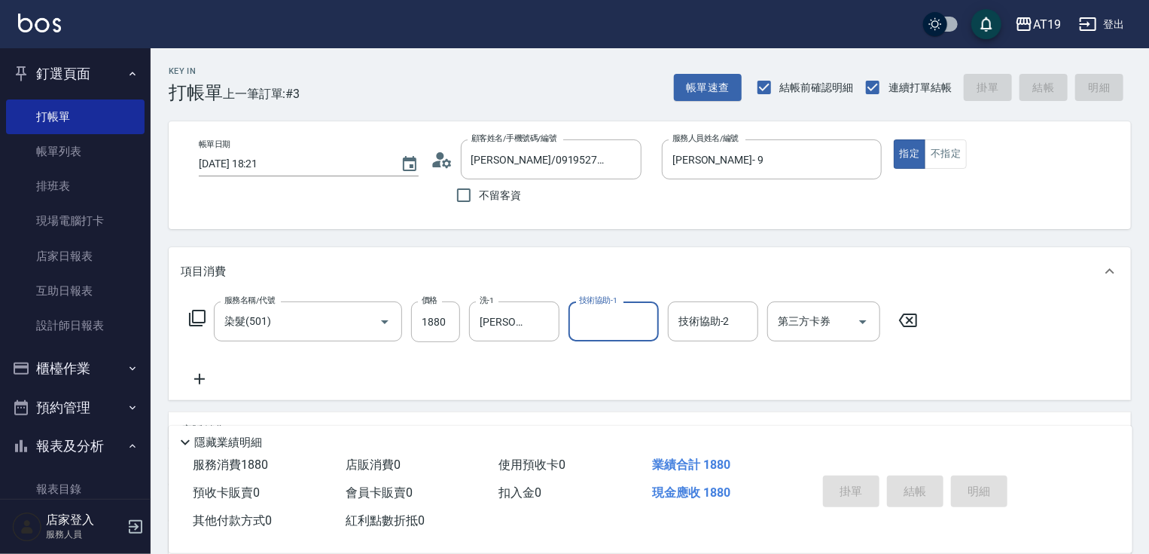
type input "0"
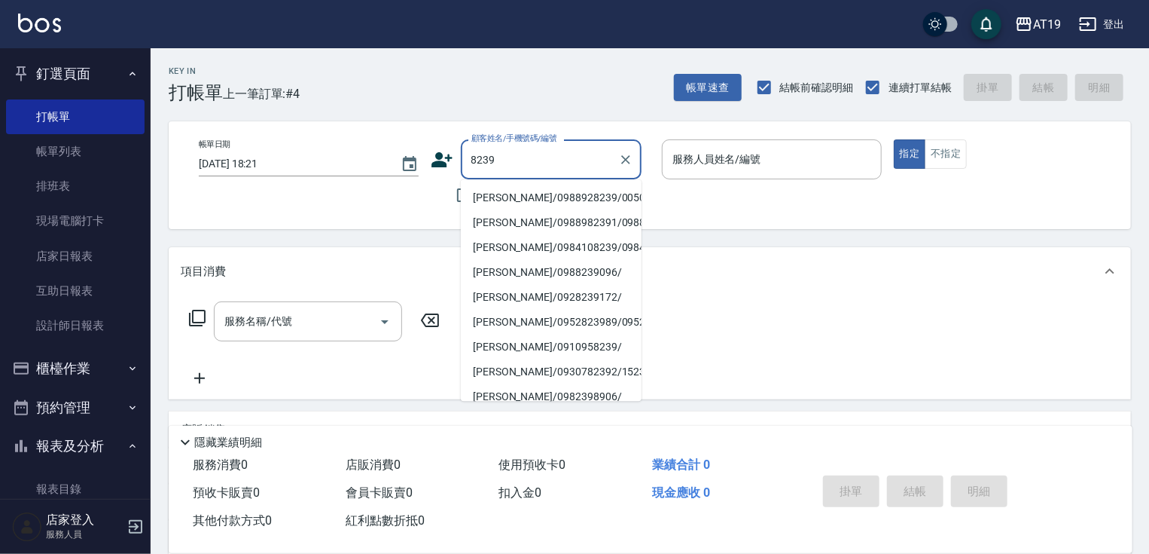
type input "[PERSON_NAME]/0988928239/00501"
click at [894, 139] on button "指定" at bounding box center [910, 153] width 32 height 29
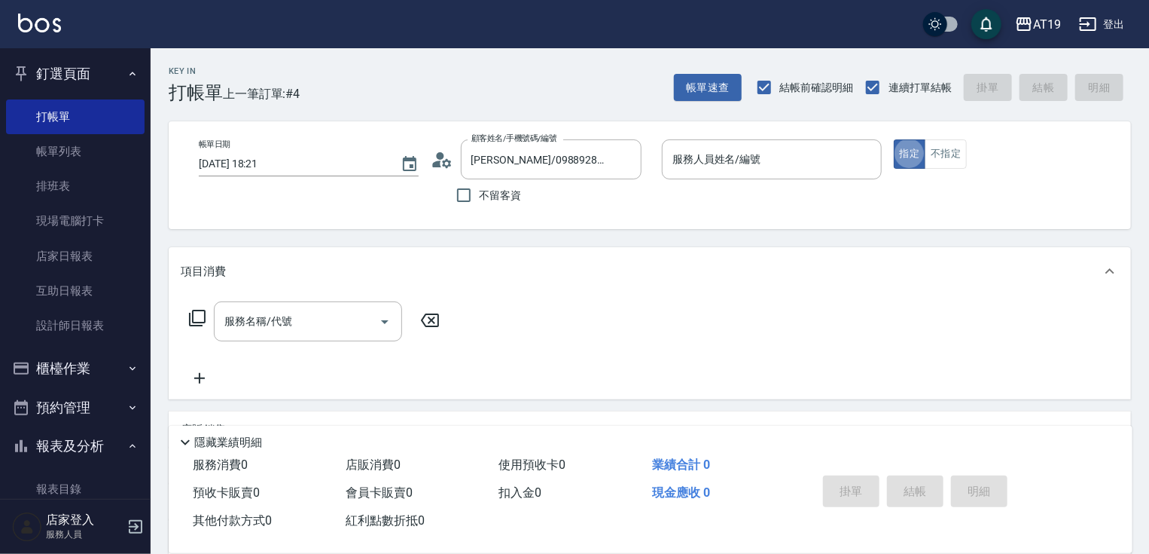
type input "Eros- 4"
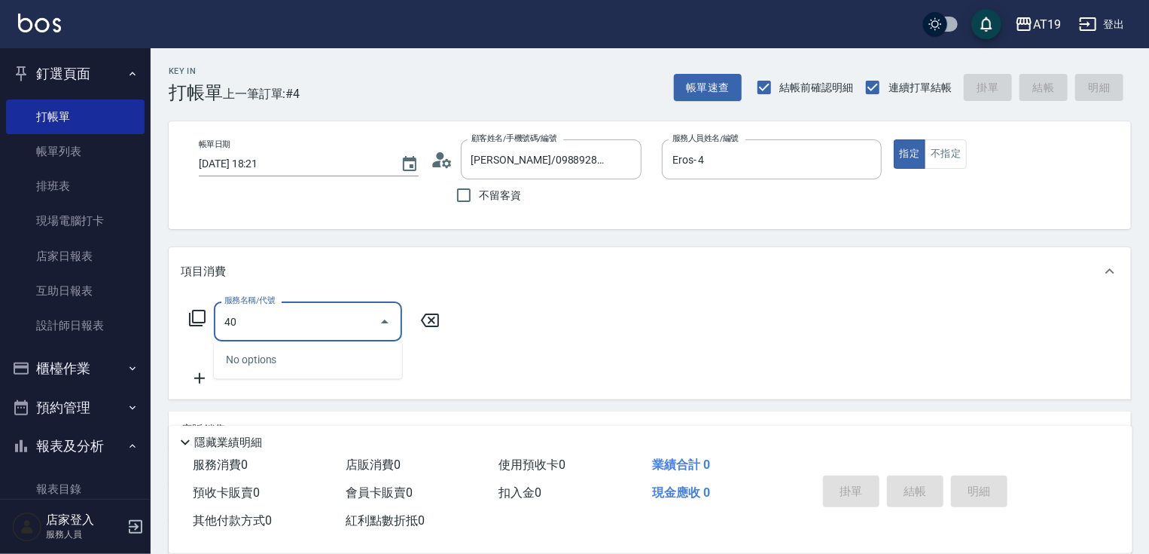
type input "401"
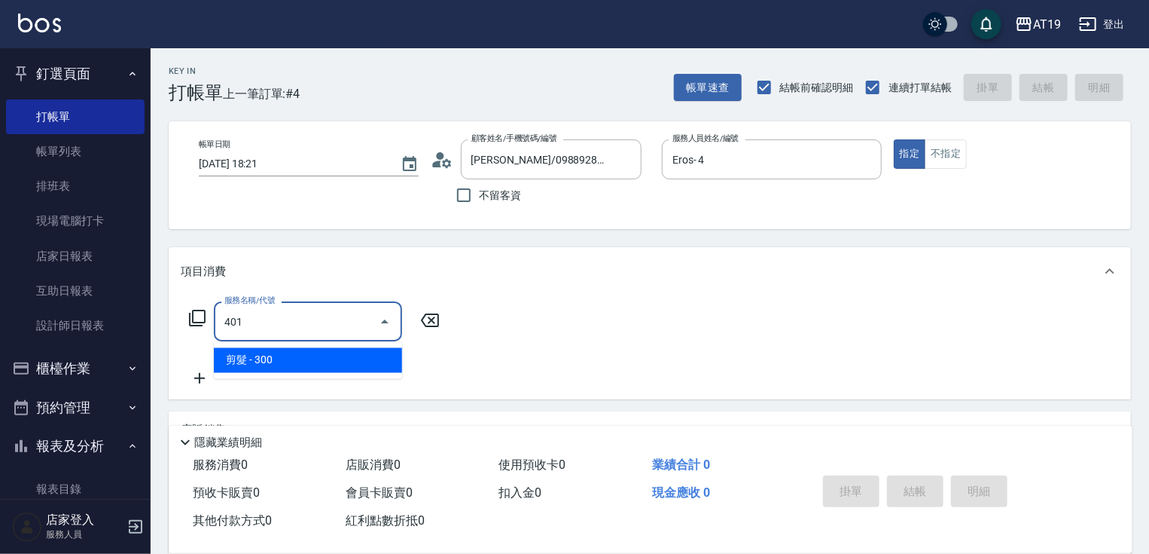
type input "30"
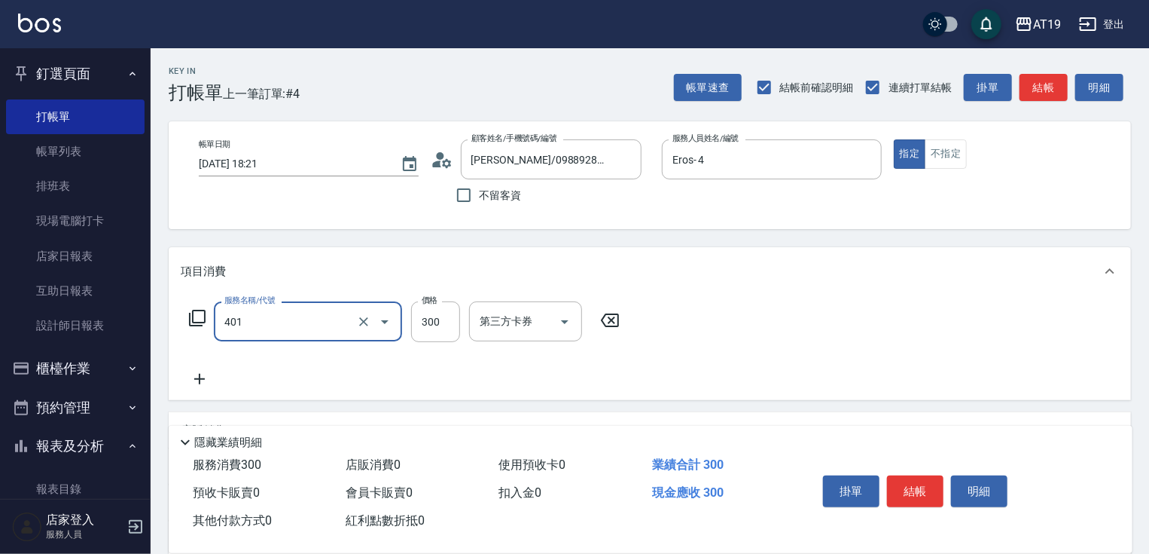
type input "剪髮(401)"
type input "0"
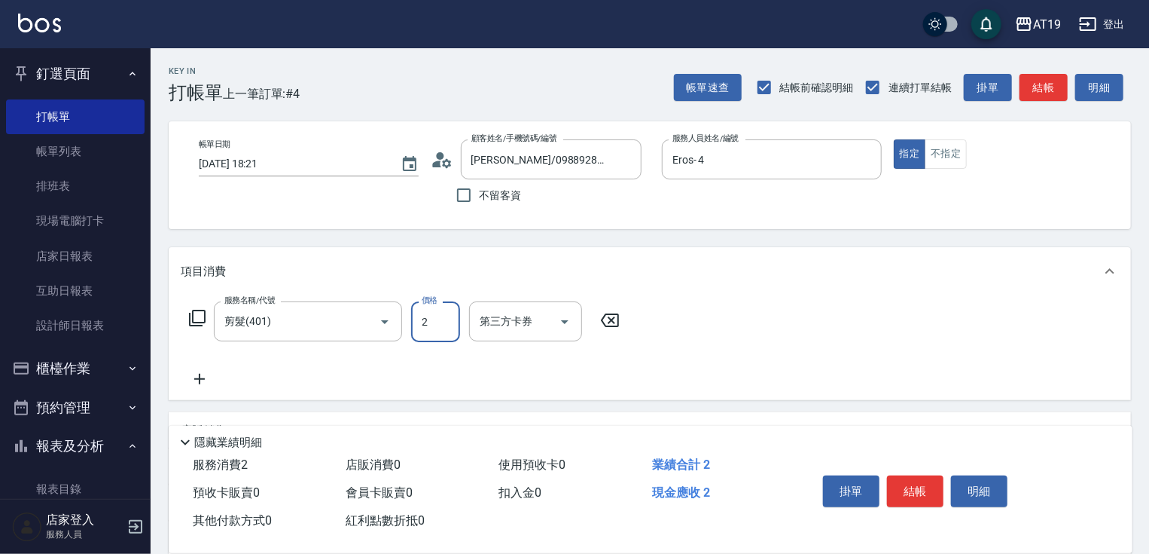
type input "25"
type input "20"
type input "250"
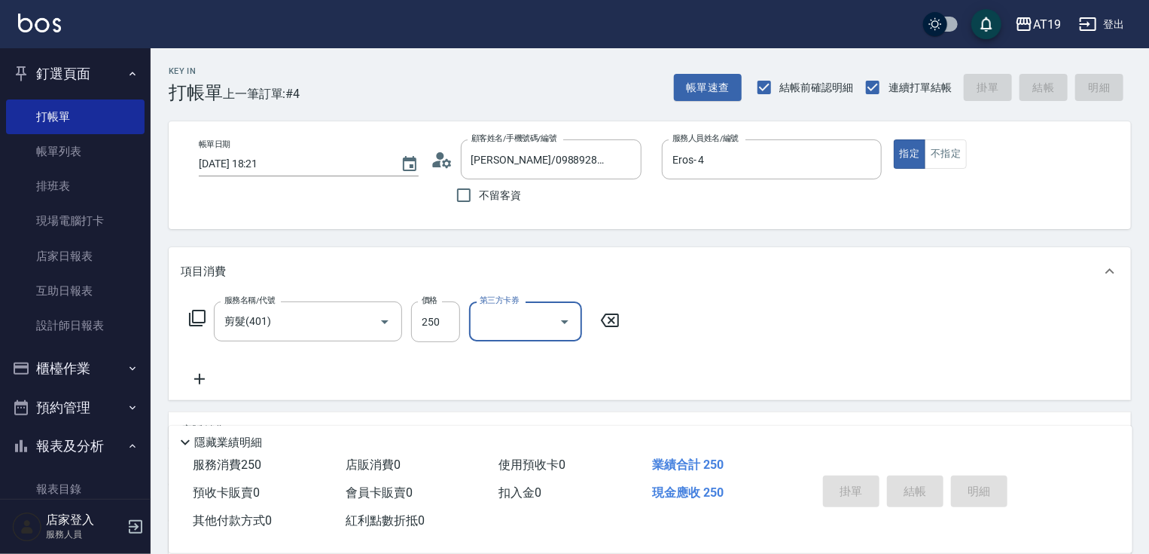
type input "[DATE] 18:22"
type input "0"
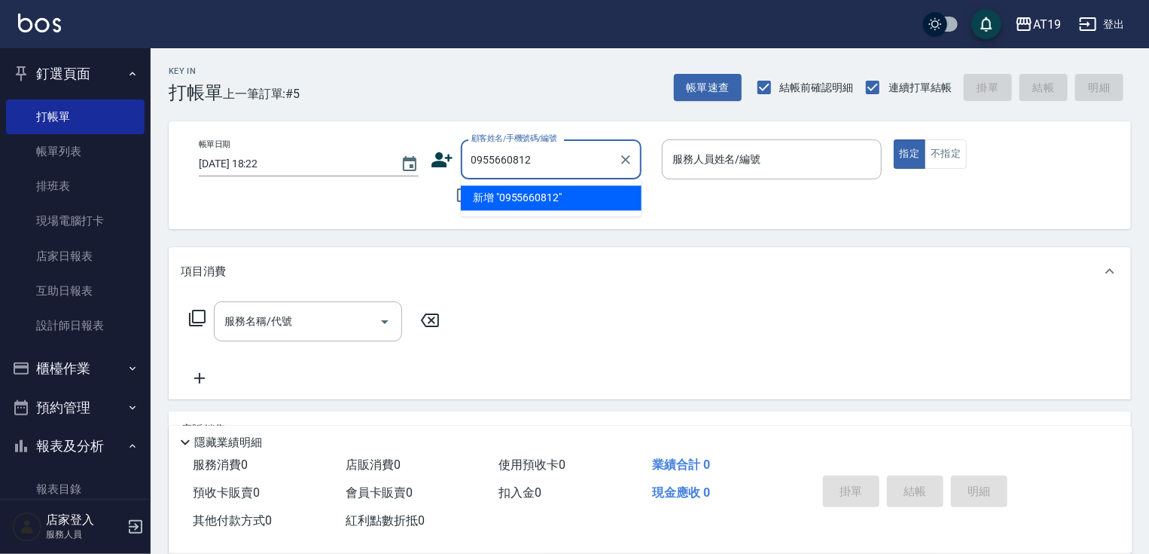
type input "0955660812"
click at [439, 164] on icon at bounding box center [442, 159] width 21 height 15
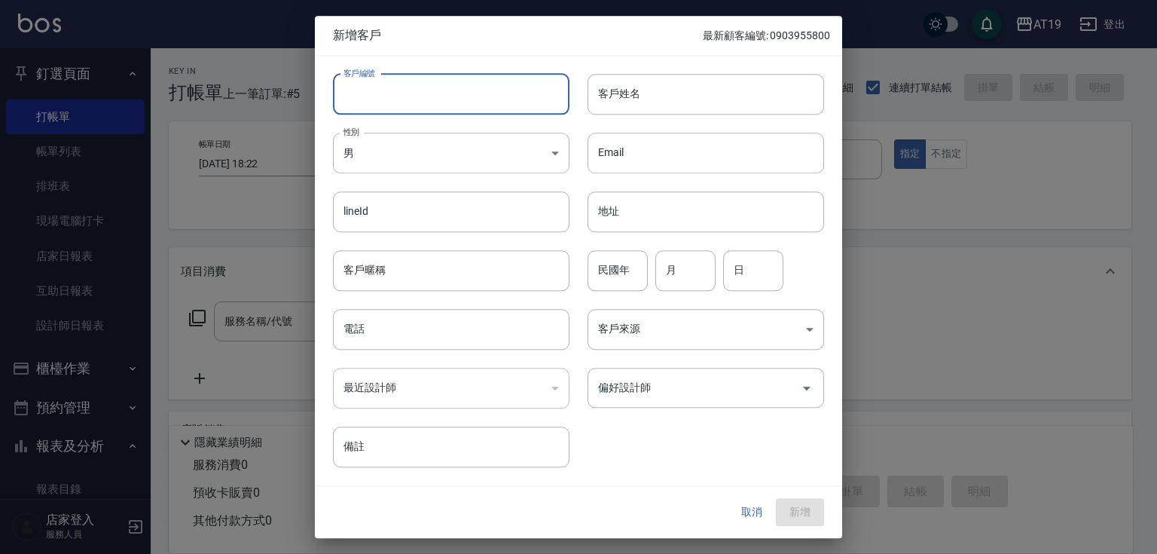
click at [488, 105] on input "客戶編號" at bounding box center [451, 94] width 237 height 41
paste input "0955660812"
type input "0955660812"
paste input "0955660812"
click at [458, 333] on input "0955660812" at bounding box center [451, 329] width 237 height 41
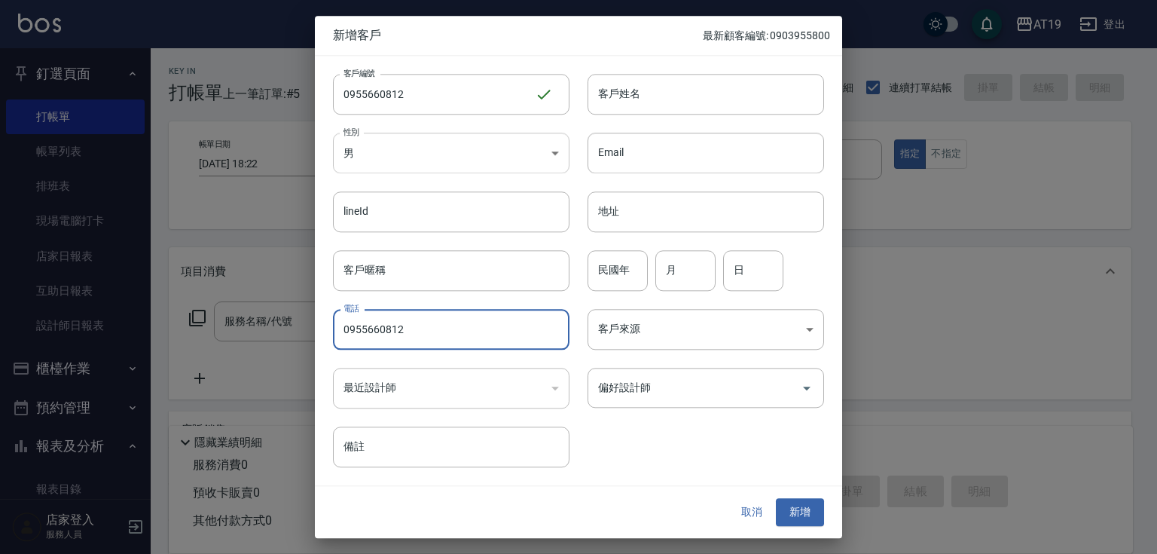
type input "0955660812"
click at [452, 163] on body "AT19 登出 釘選頁面 打帳單 帳單列表 排班表 現場電腦打卡 店家日報表 互助日報表 設計師日報表 櫃檯作業 打帳單 帳單列表 現金收支登錄 高階收支登錄…" at bounding box center [578, 385] width 1157 height 771
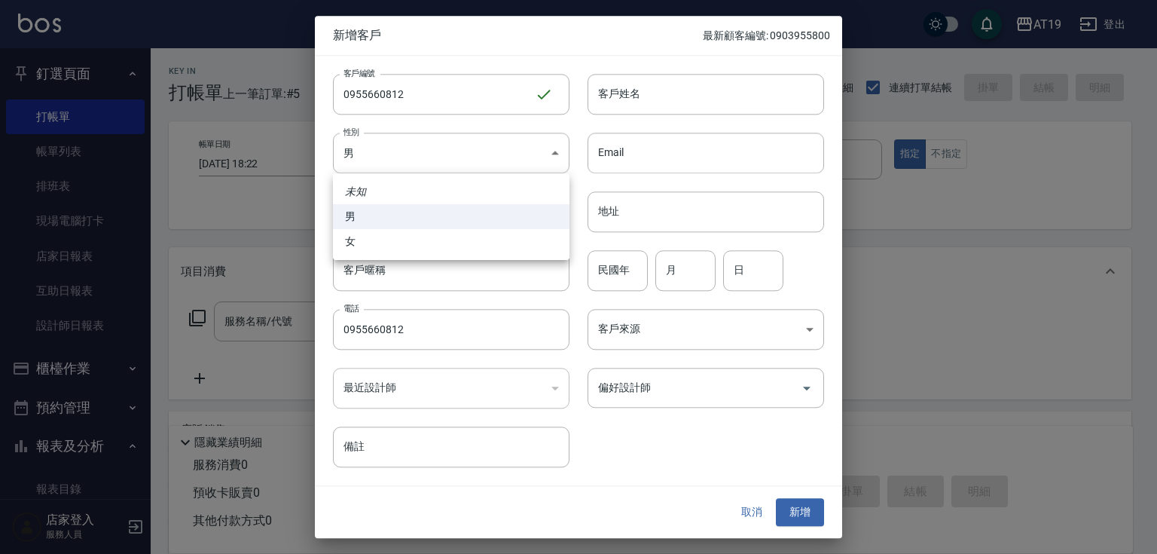
drag, startPoint x: 462, startPoint y: 241, endPoint x: 467, endPoint y: 235, distance: 8.0
click at [463, 240] on li "女" at bounding box center [451, 241] width 237 height 25
type input "[DEMOGRAPHIC_DATA]"
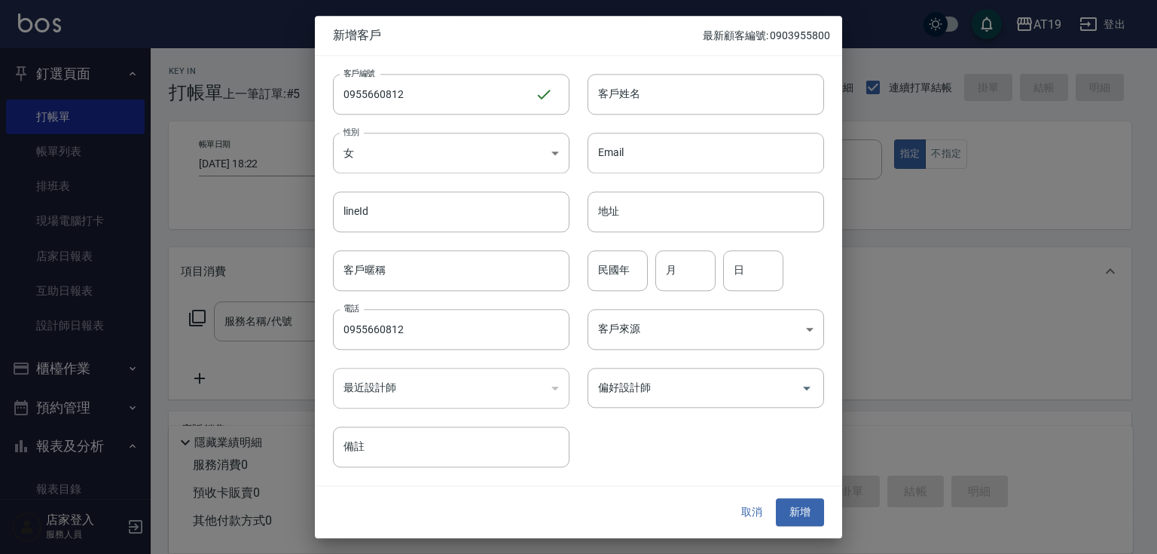
drag, startPoint x: 630, startPoint y: 100, endPoint x: 627, endPoint y: 78, distance: 22.2
click at [630, 99] on input "客戶姓名" at bounding box center [705, 94] width 237 height 41
type input "xu3y3wj/6"
type input "[PERSON_NAME]"
type input "01"
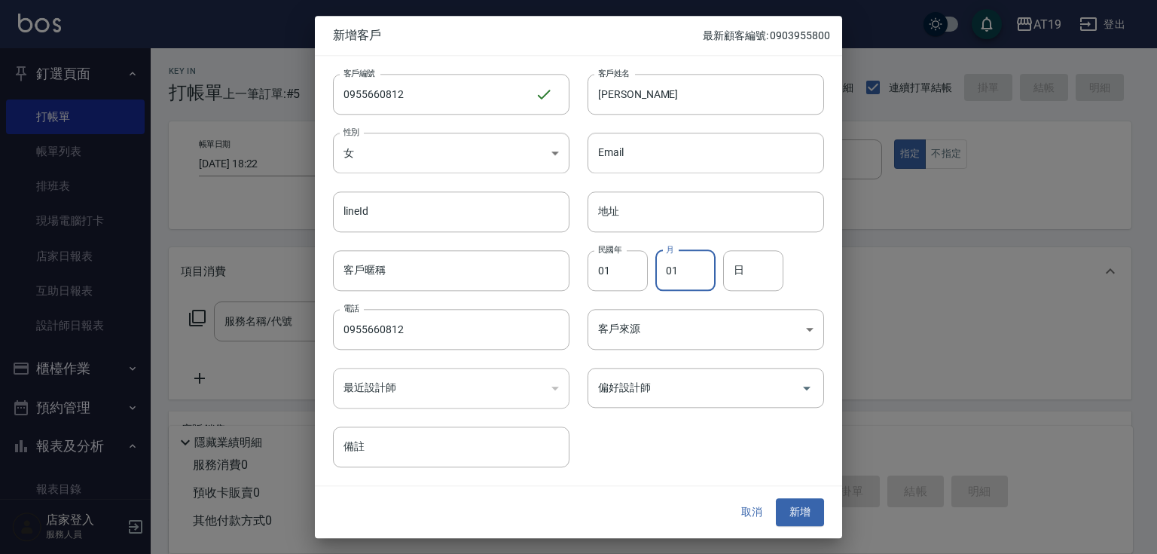
type input "01"
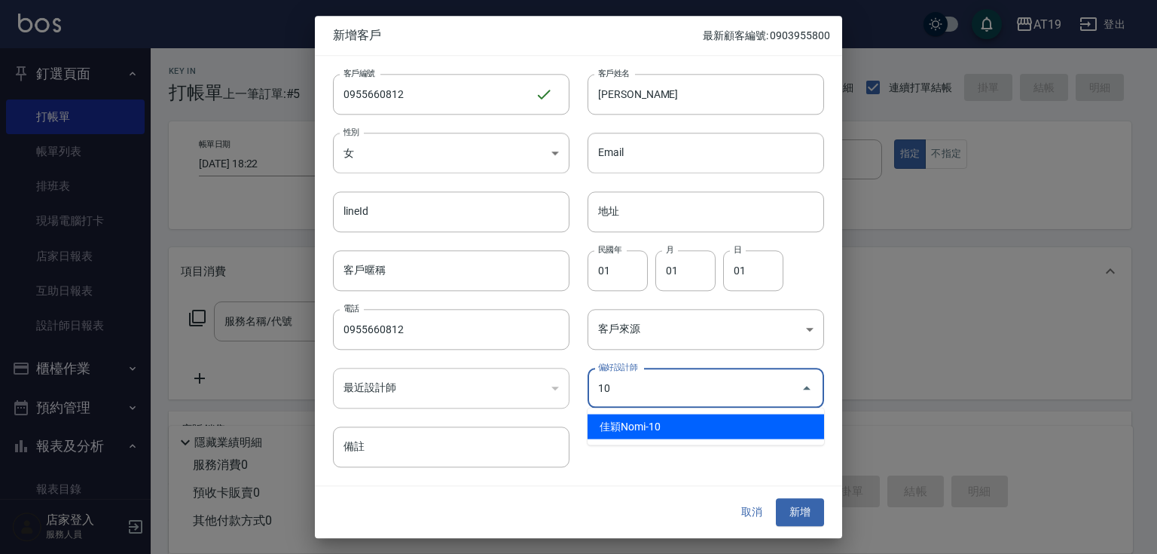
type input "佳穎Nomi"
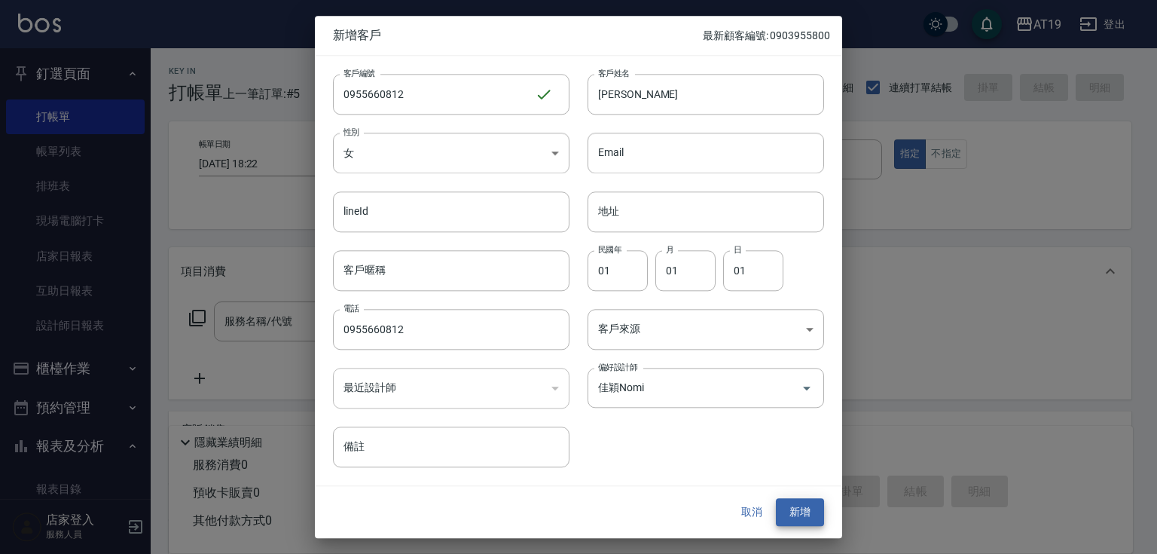
click at [776, 499] on button "新增" at bounding box center [800, 513] width 48 height 28
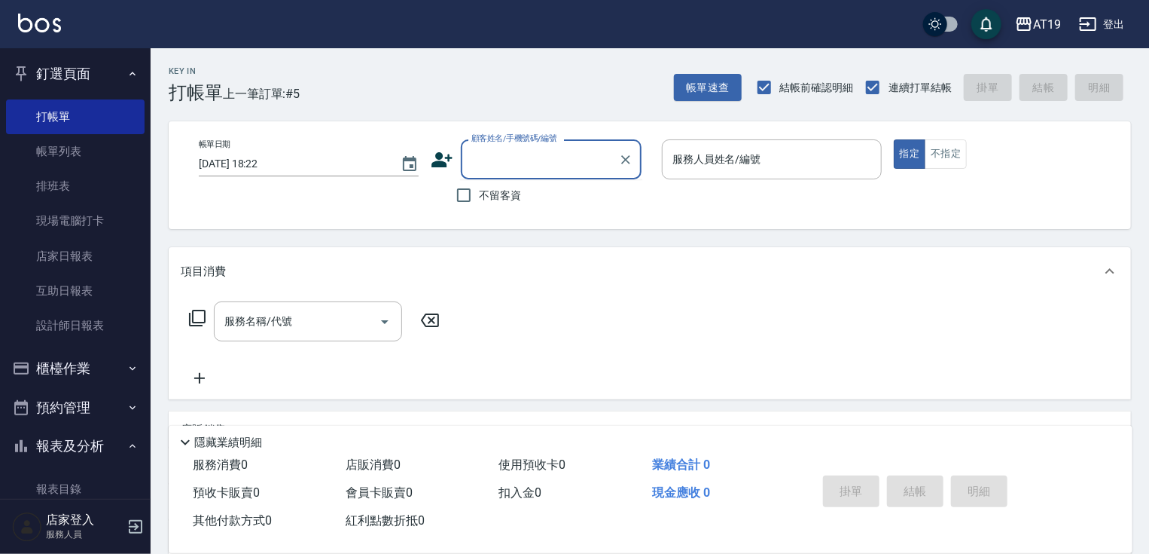
click at [484, 168] on input "顧客姓名/手機號碼/編號" at bounding box center [540, 159] width 145 height 26
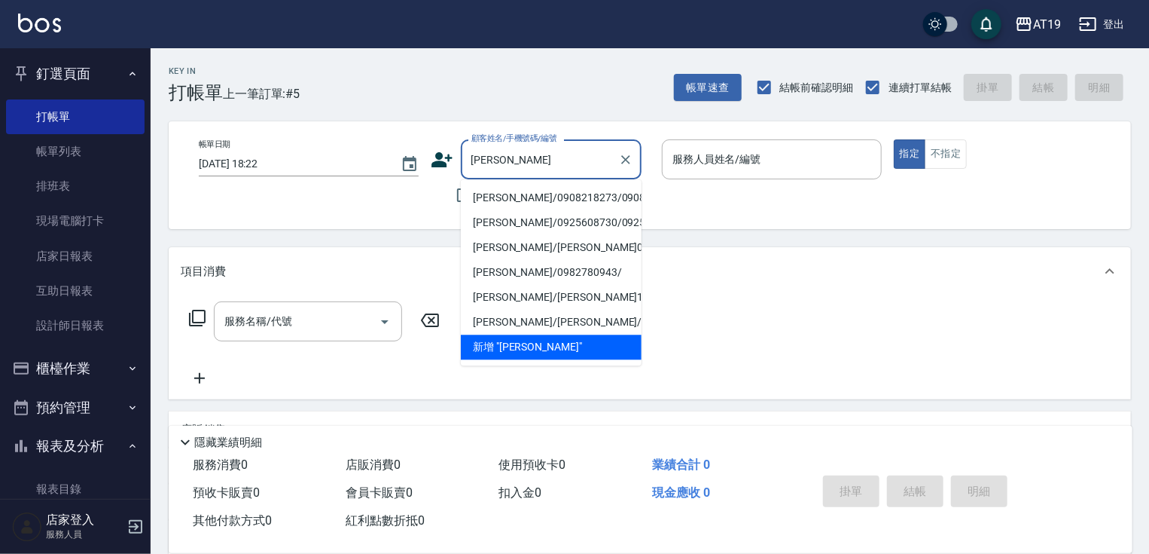
type input "[PERSON_NAME]/0908218273/0908218273"
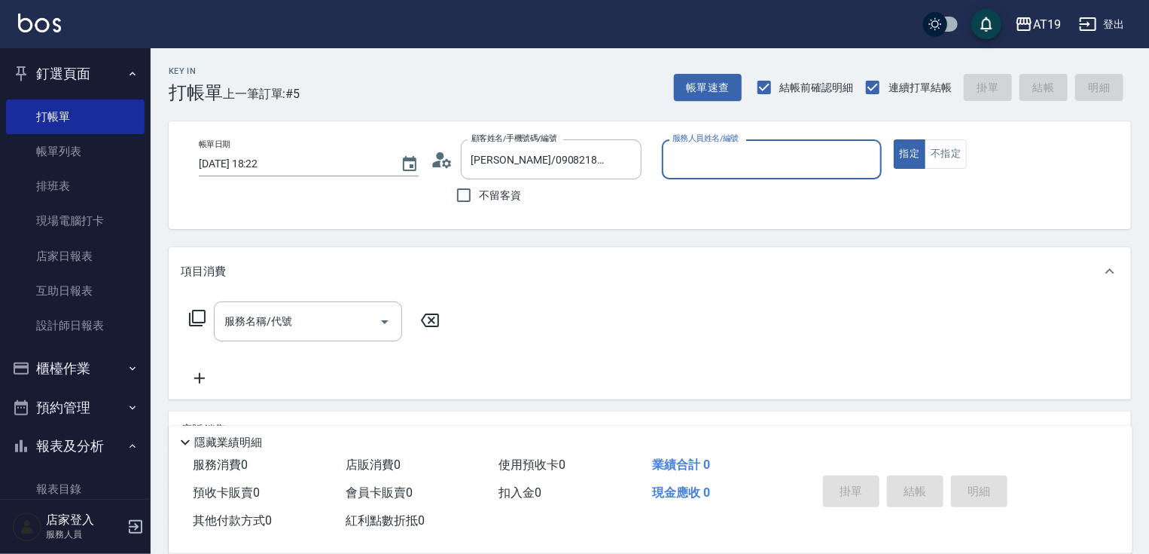
type input "Mika- 8"
click at [894, 139] on button "指定" at bounding box center [910, 153] width 32 height 29
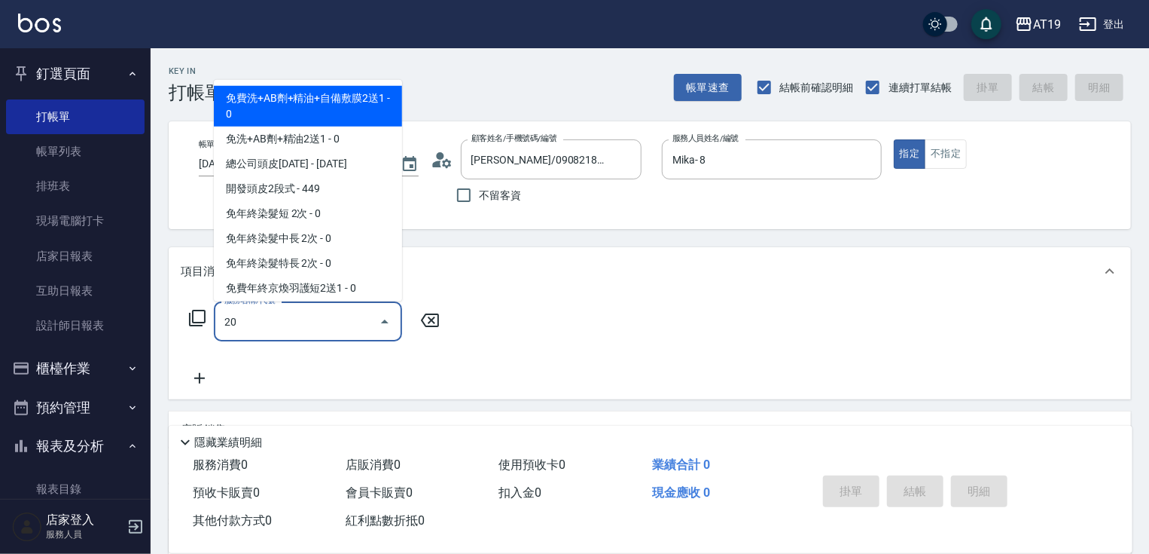
type input "201"
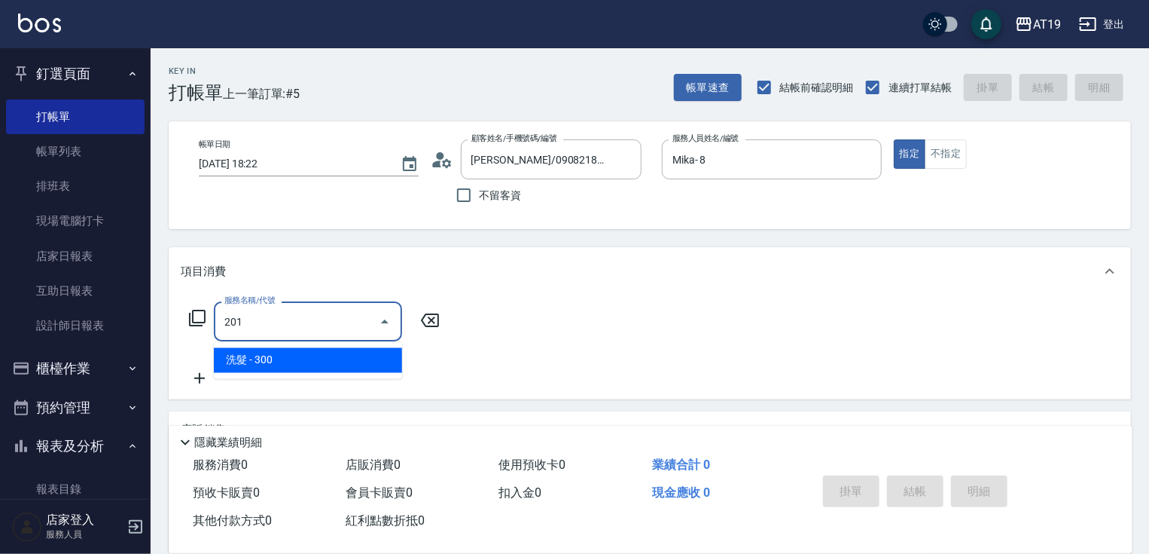
type input "30"
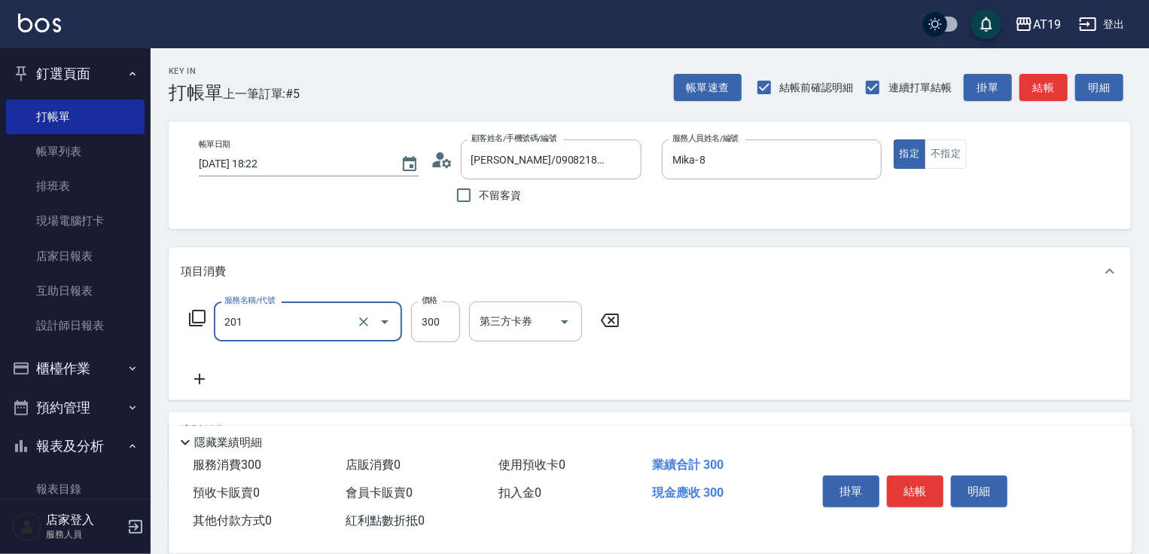
type input "洗髮(201)"
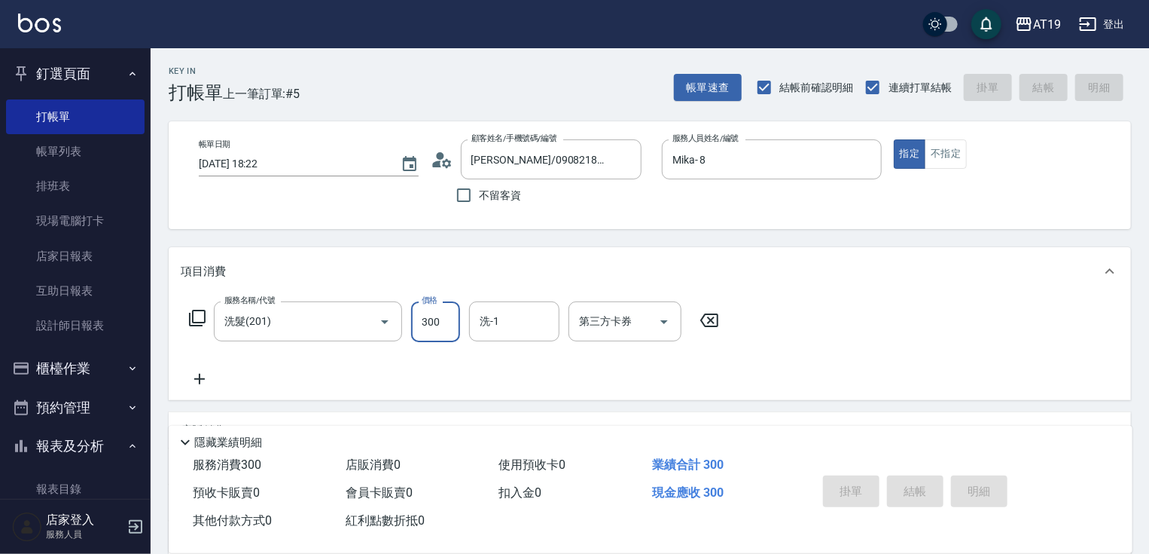
type input "[DATE] 18:23"
type input "0"
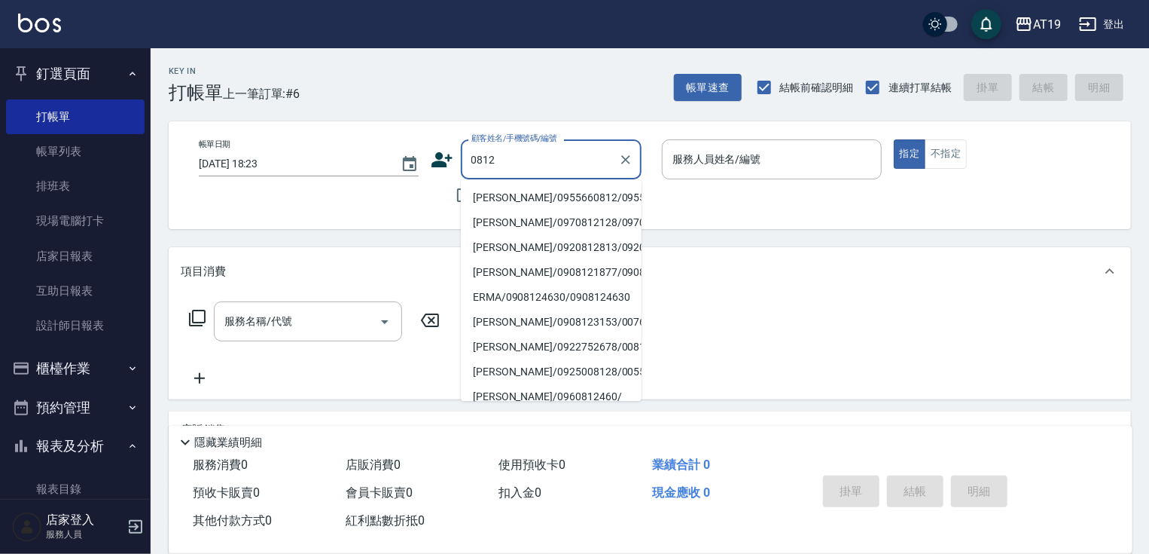
type input "[PERSON_NAME]/0955660812/0955660812"
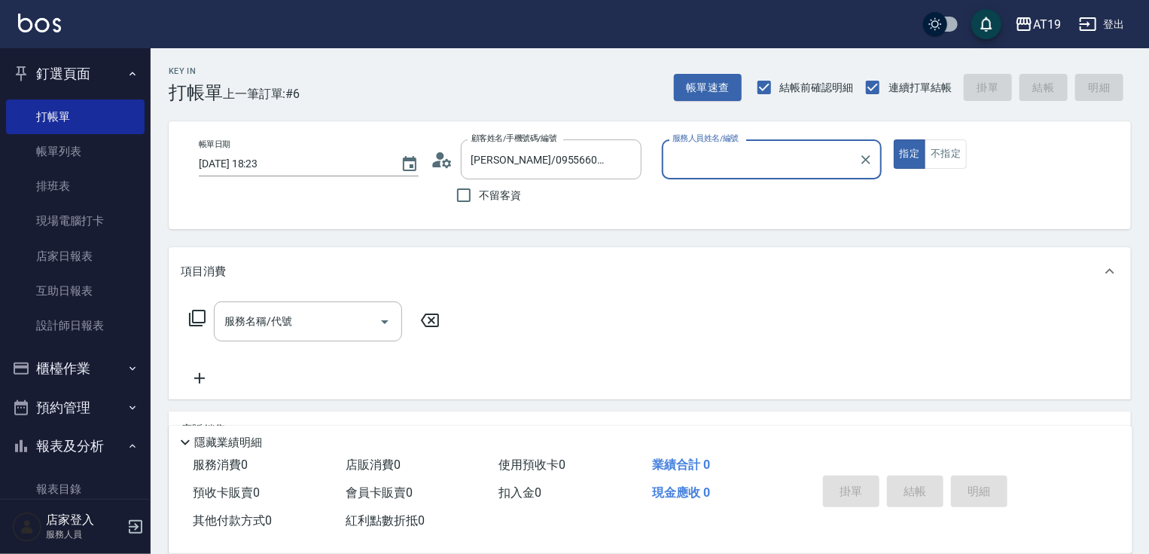
type input "Nomi-10"
click at [894, 139] on button "指定" at bounding box center [910, 153] width 32 height 29
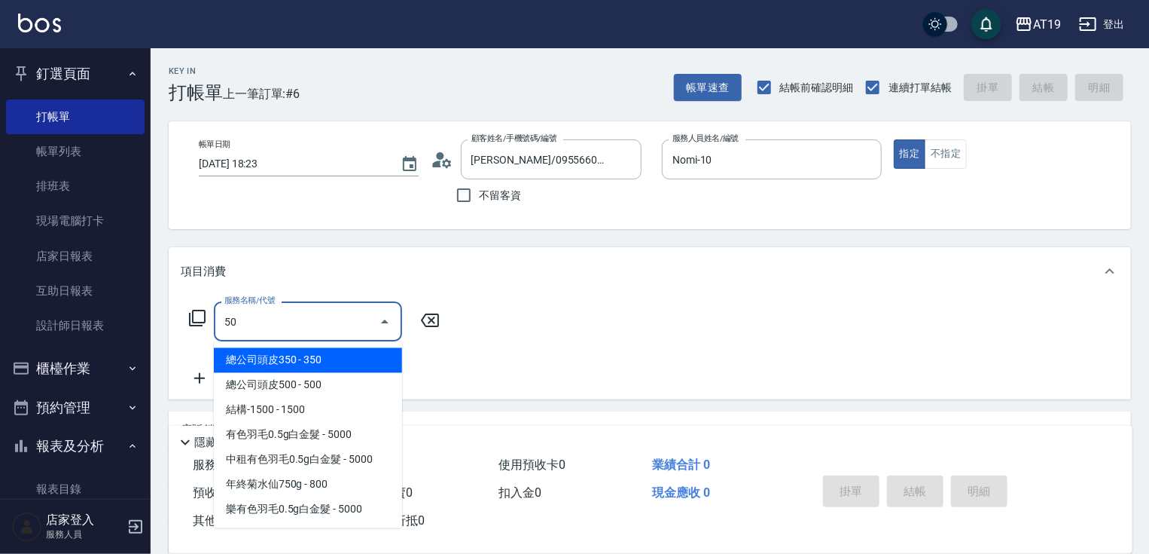
type input "501"
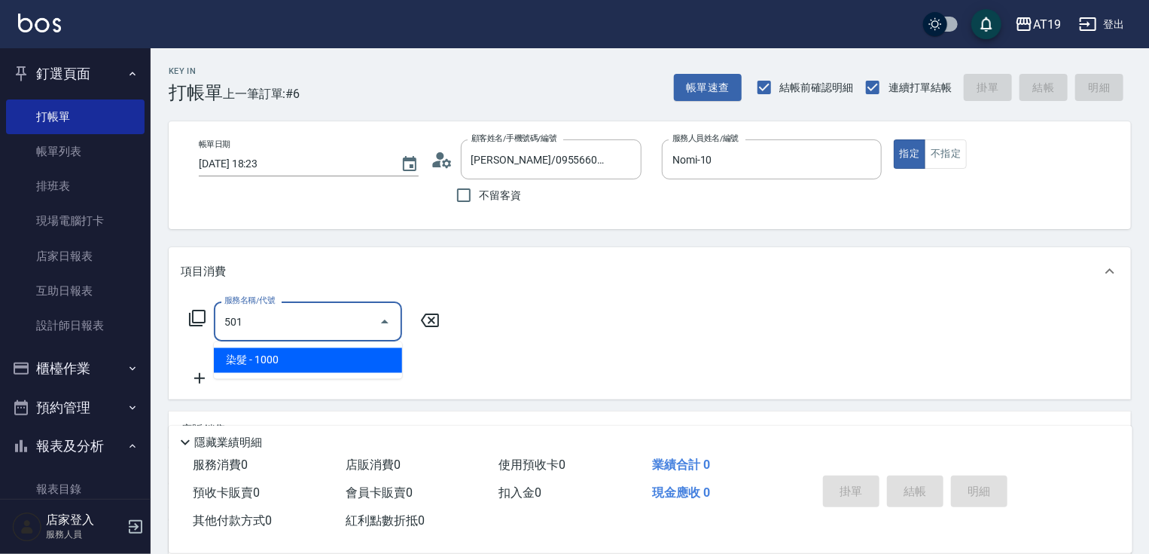
type input "100"
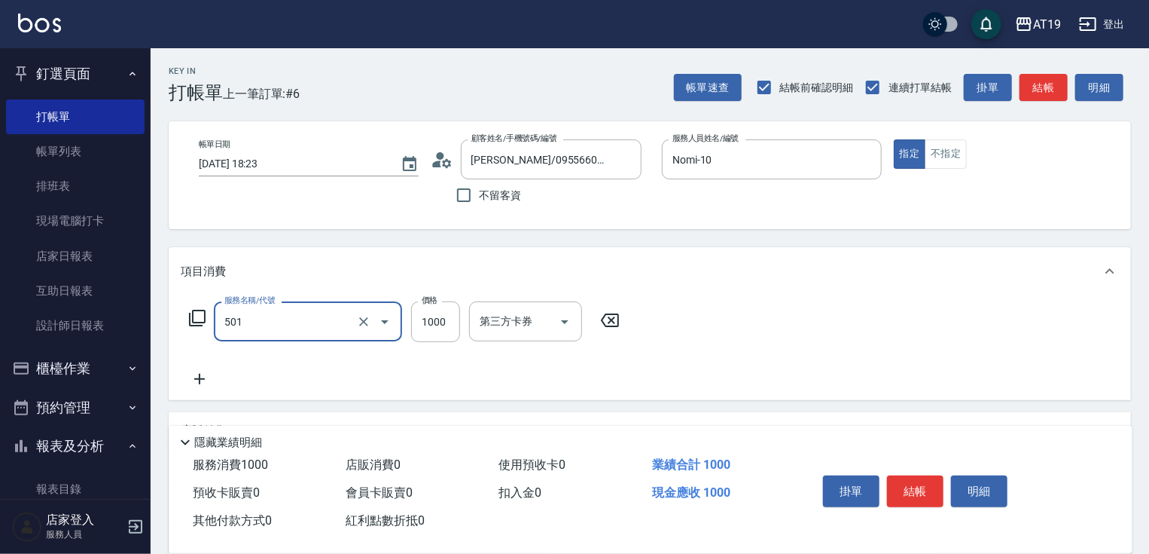
type input "染髮(501)"
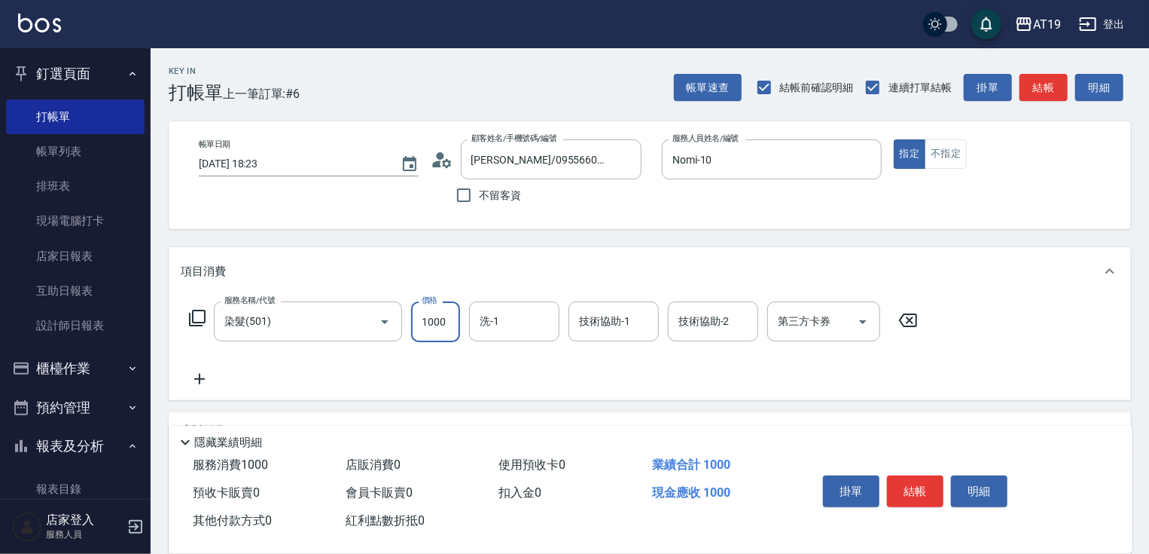
type input "0"
type input "148"
type input "140"
type input "1480"
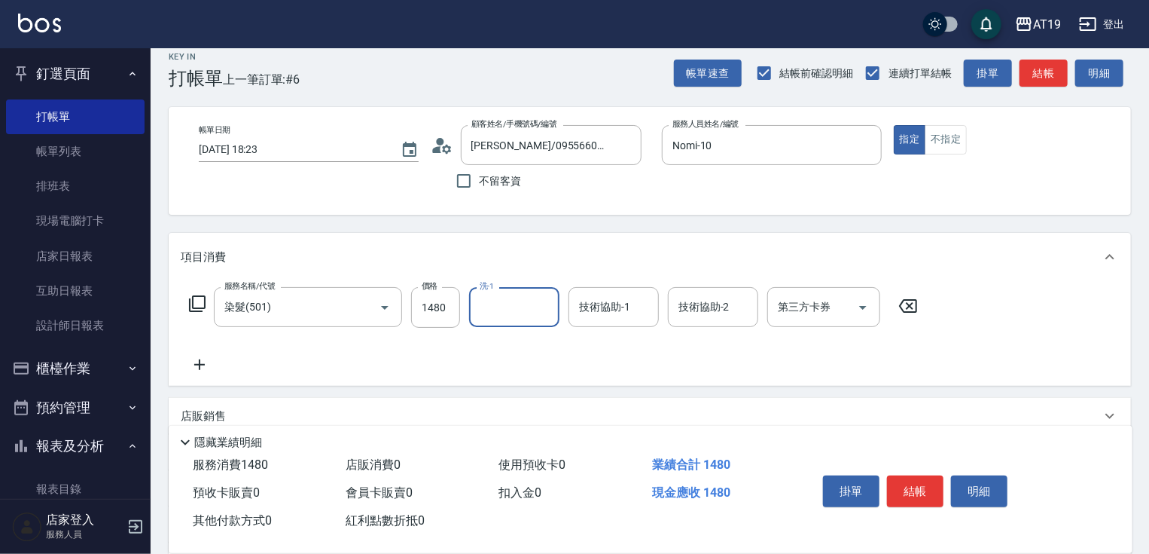
scroll to position [218, 0]
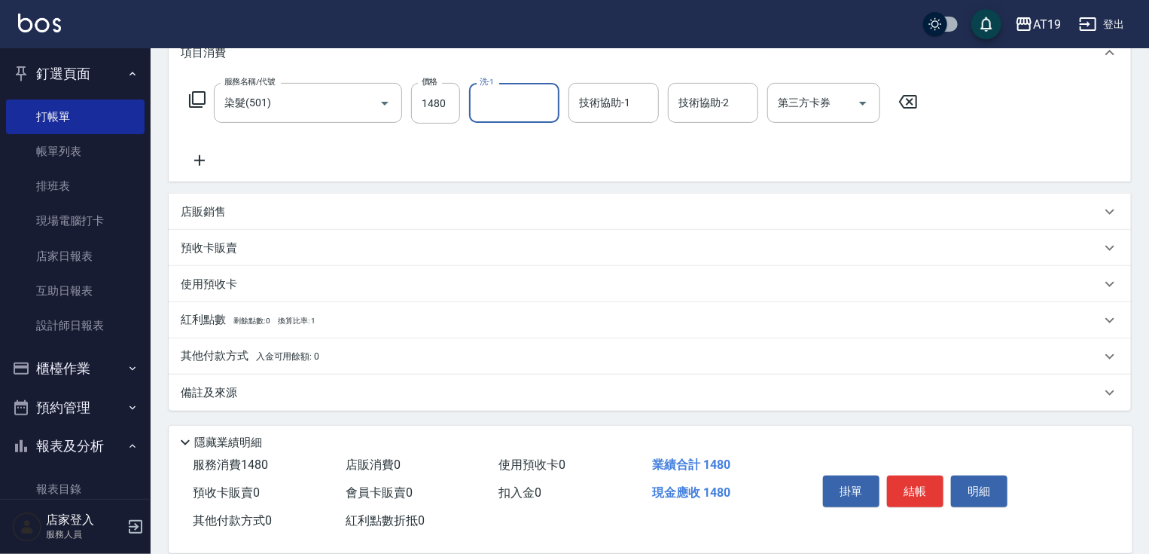
click at [206, 221] on div "店販銷售" at bounding box center [650, 212] width 963 height 36
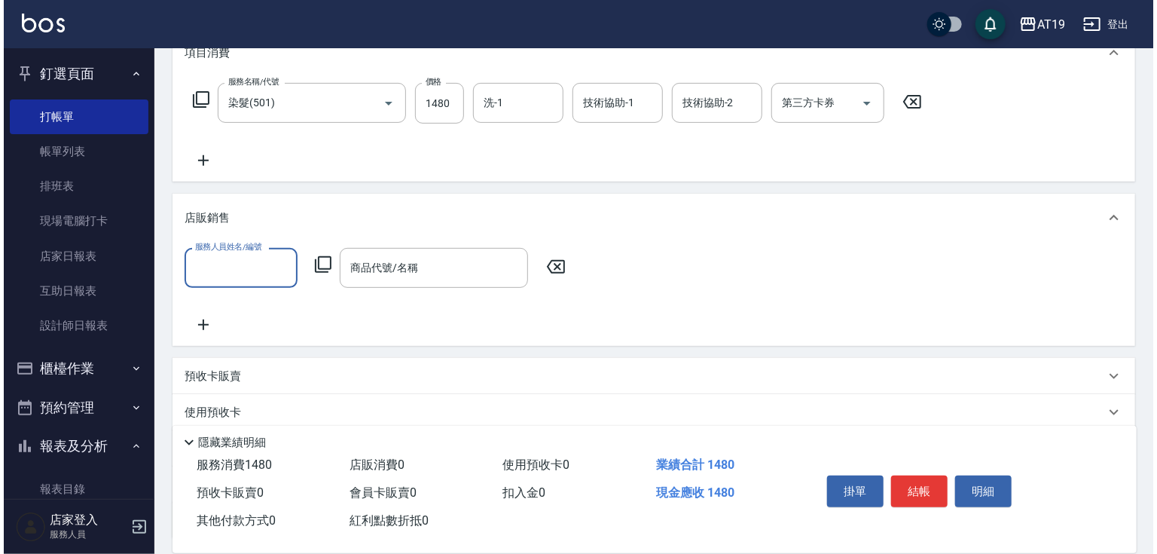
scroll to position [0, 0]
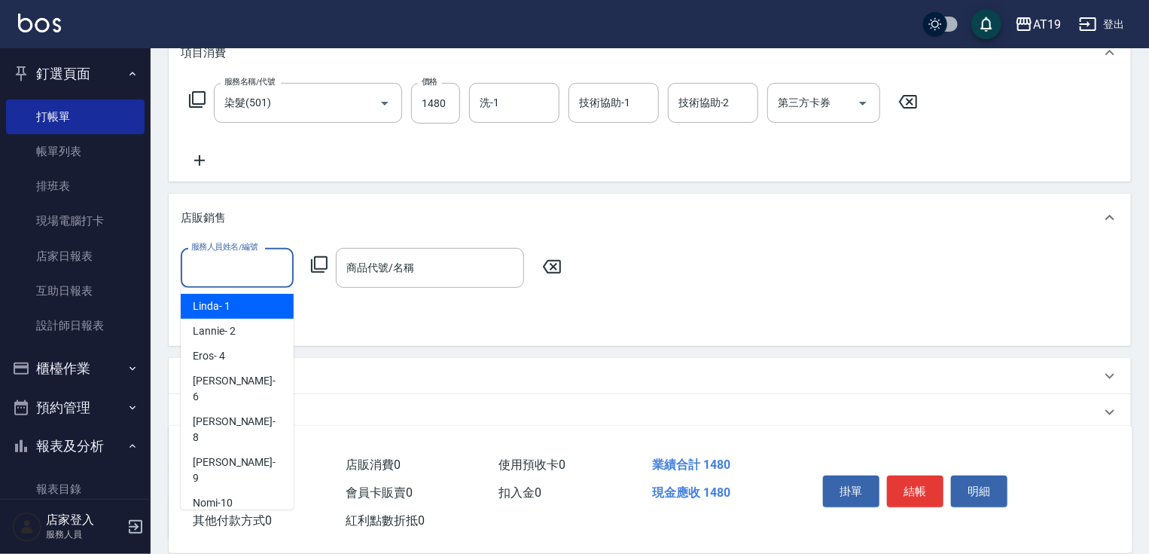
click at [212, 276] on input "服務人員姓名/編號" at bounding box center [237, 268] width 99 height 26
click at [220, 495] on span "Nomi -10" at bounding box center [213, 503] width 40 height 16
type input "Nomi-10"
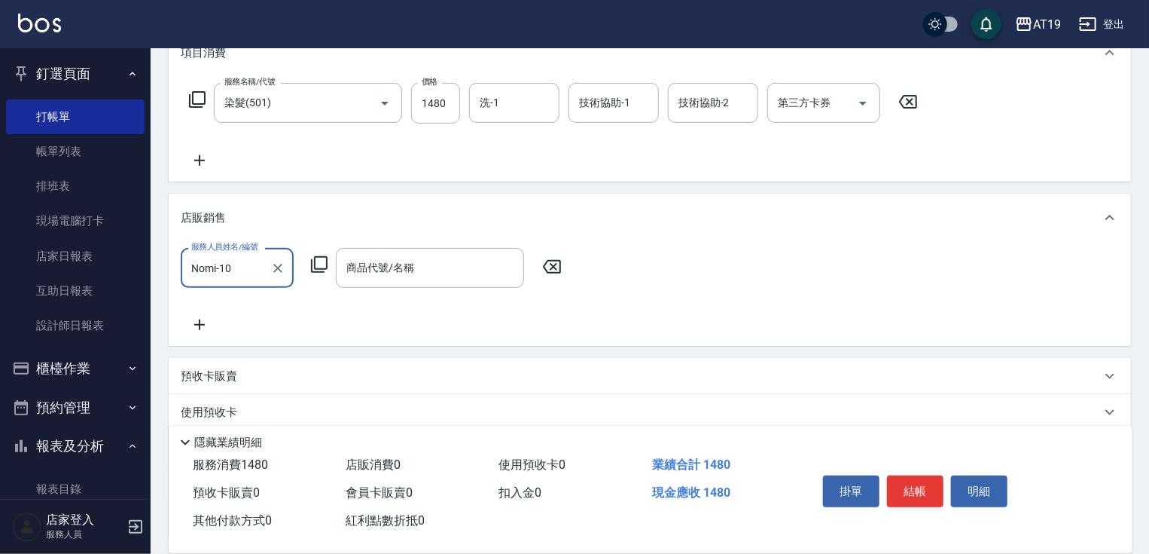
drag, startPoint x: 320, startPoint y: 252, endPoint x: 322, endPoint y: 262, distance: 10.7
click at [321, 256] on div "服務人員姓名/編號 Nomi-10 服務人員姓名/編號 商品代號/名稱 商品代號/名稱" at bounding box center [376, 268] width 390 height 40
click at [322, 265] on icon at bounding box center [319, 264] width 18 height 18
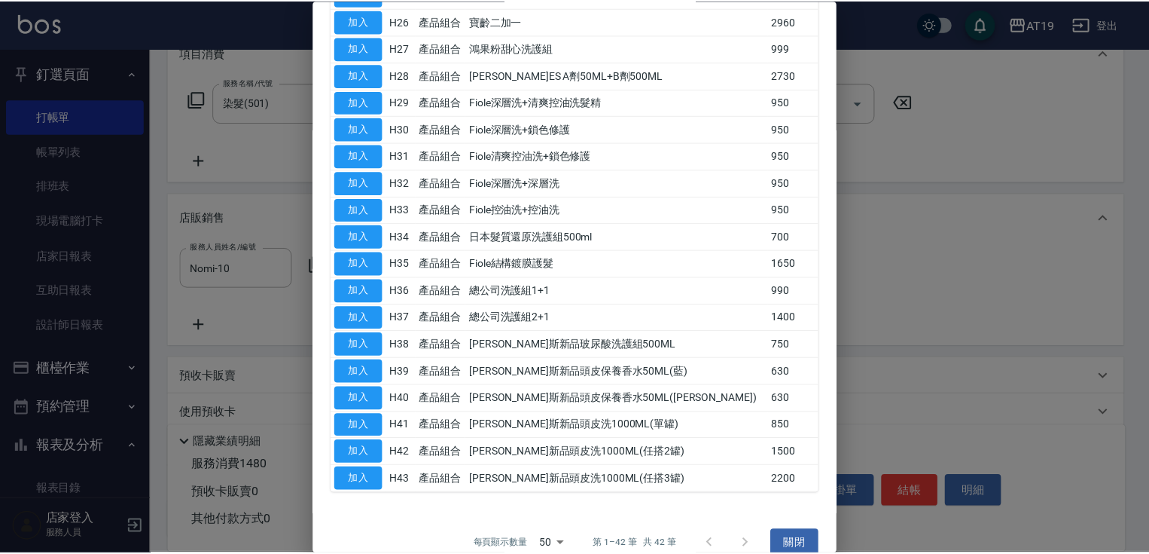
scroll to position [844, 0]
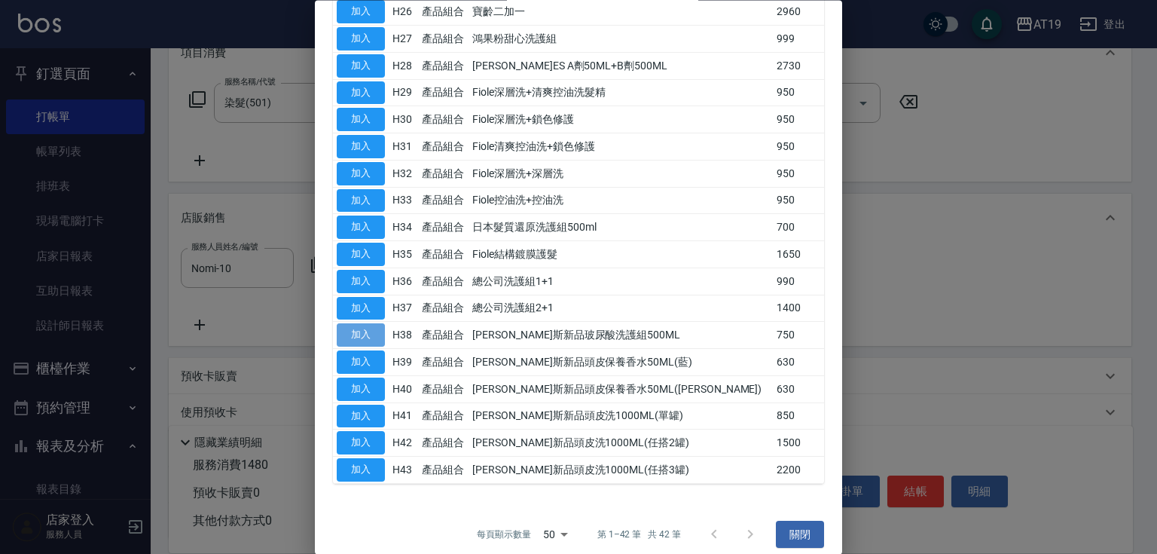
click at [366, 331] on button "加入" at bounding box center [361, 335] width 48 height 23
type input "[PERSON_NAME]斯新品玻尿酸洗護組500ML"
type input "220"
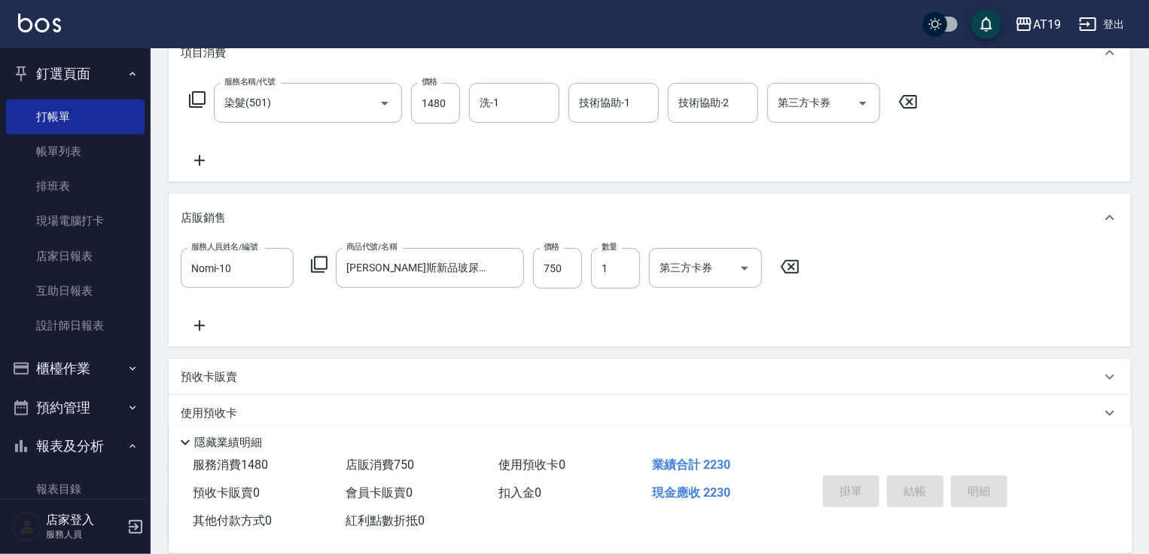
type input "0"
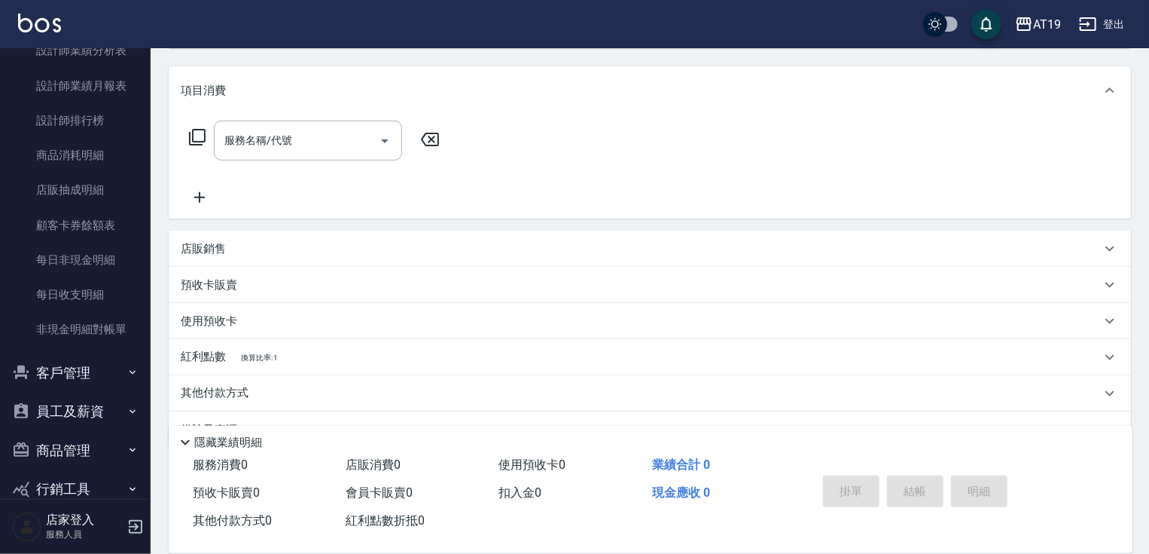
scroll to position [853, 0]
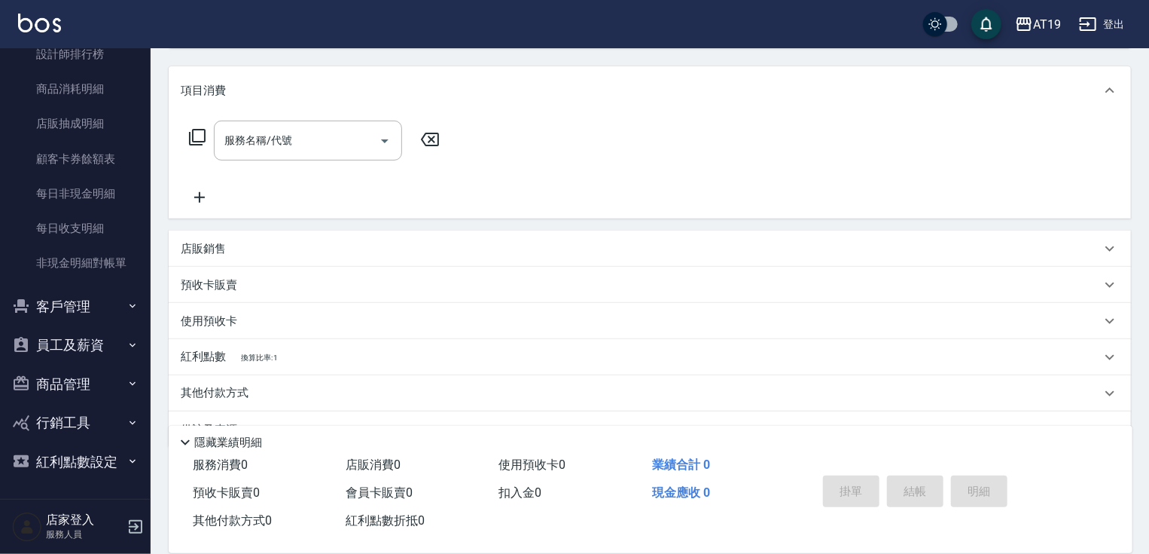
click at [87, 345] on button "員工及薪資" at bounding box center [75, 344] width 139 height 39
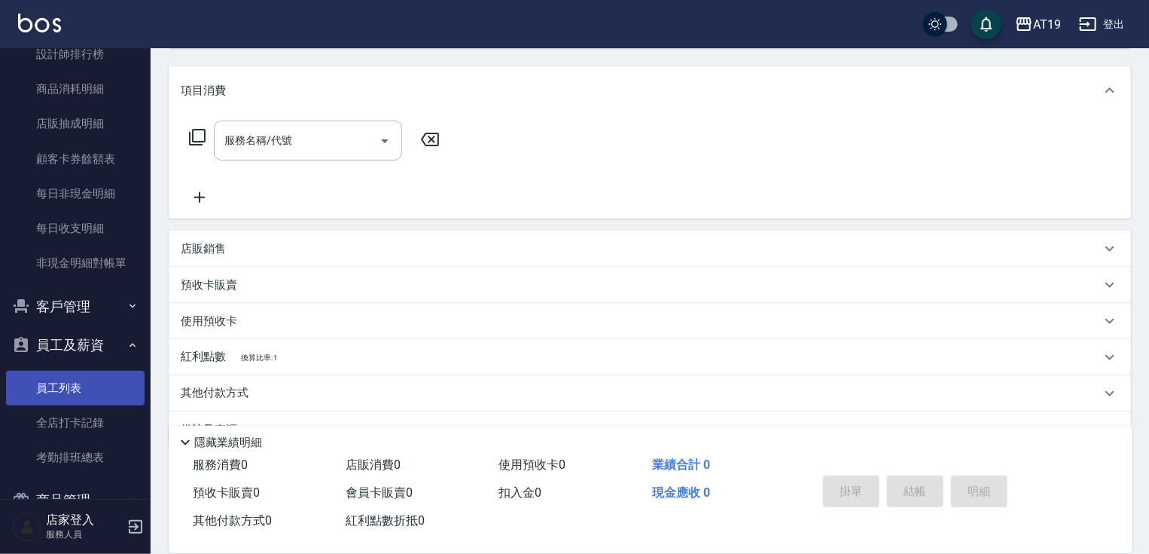
click at [72, 383] on link "員工列表" at bounding box center [75, 388] width 139 height 35
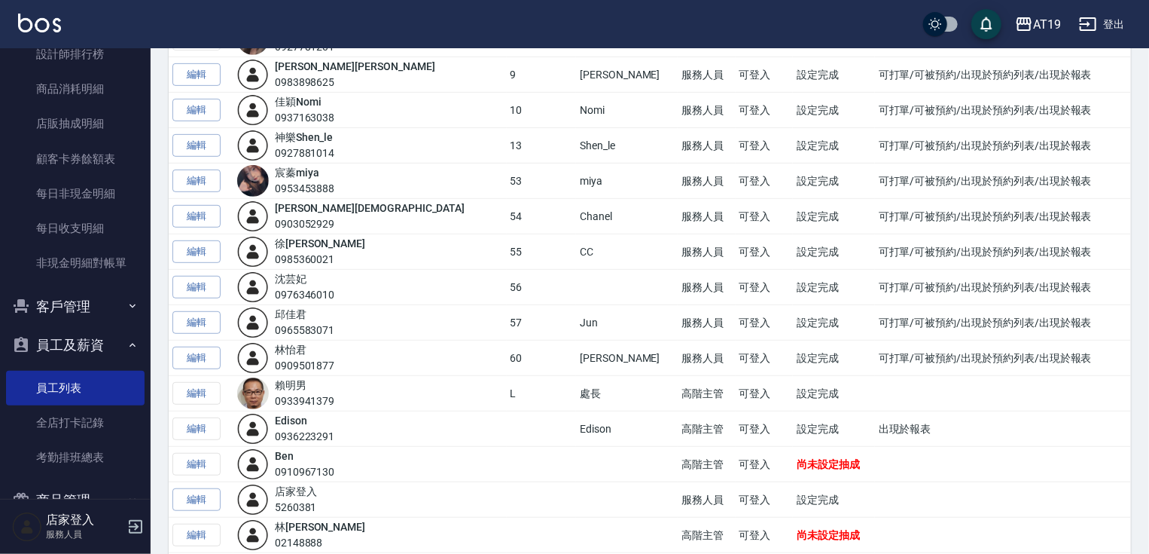
scroll to position [368, 0]
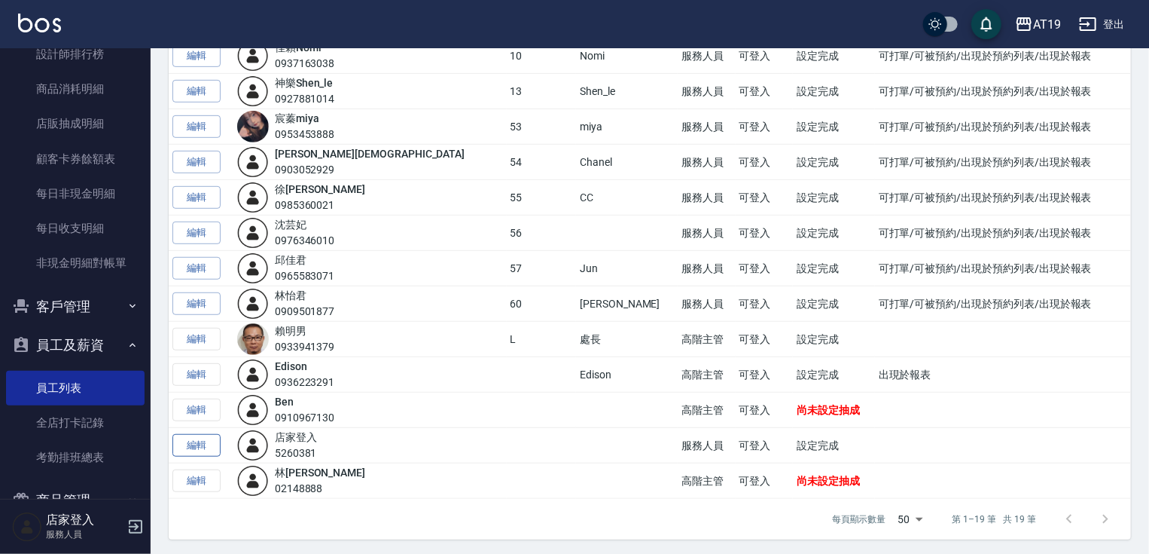
click at [184, 444] on link "編輯" at bounding box center [196, 445] width 48 height 23
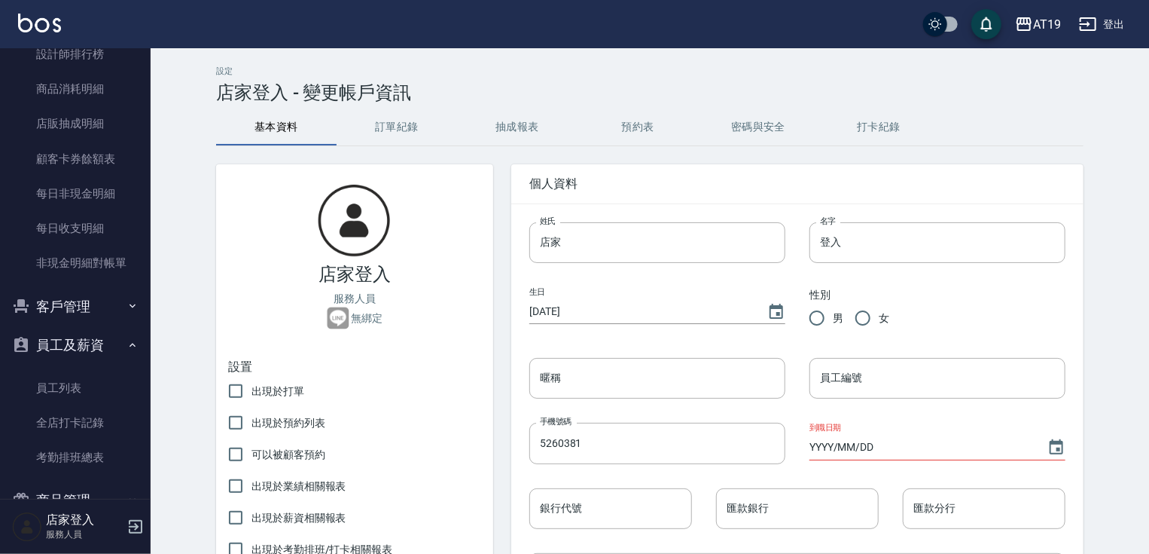
drag, startPoint x: 889, startPoint y: 125, endPoint x: 1015, endPoint y: 120, distance: 126.6
click at [1015, 120] on div "基本資料 訂單紀錄 抽成報表 預約表 密碼與安全 打卡紀錄" at bounding box center [650, 127] width 868 height 36
click at [772, 128] on button "密碼與安全" at bounding box center [758, 127] width 121 height 36
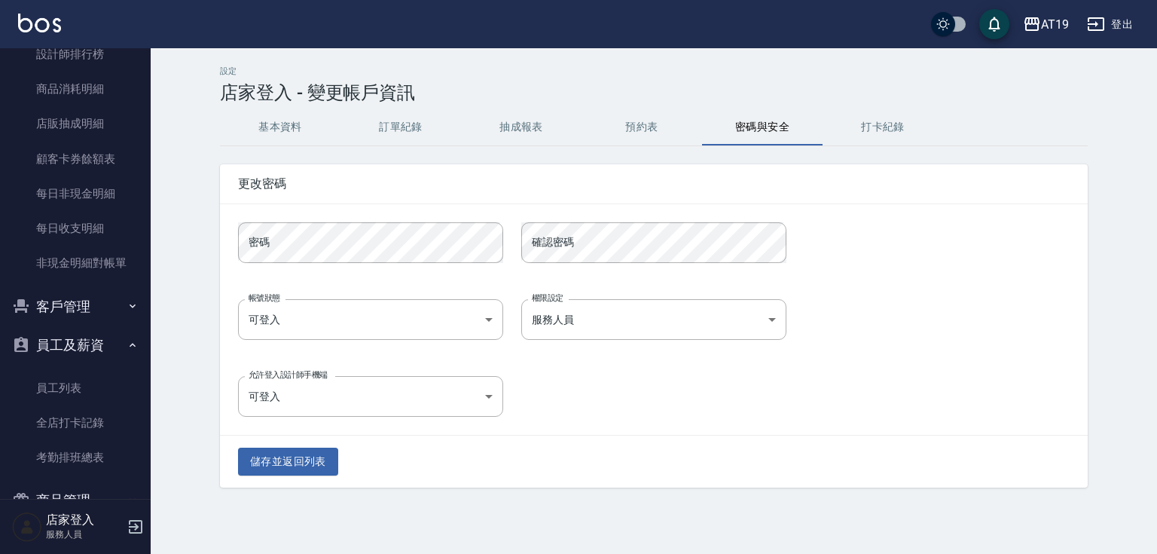
click at [1002, 127] on div "基本資料 訂單紀錄 抽成報表 預約表 密碼與安全 打卡紀錄" at bounding box center [654, 127] width 868 height 36
click at [897, 129] on button "打卡紀錄" at bounding box center [882, 127] width 121 height 36
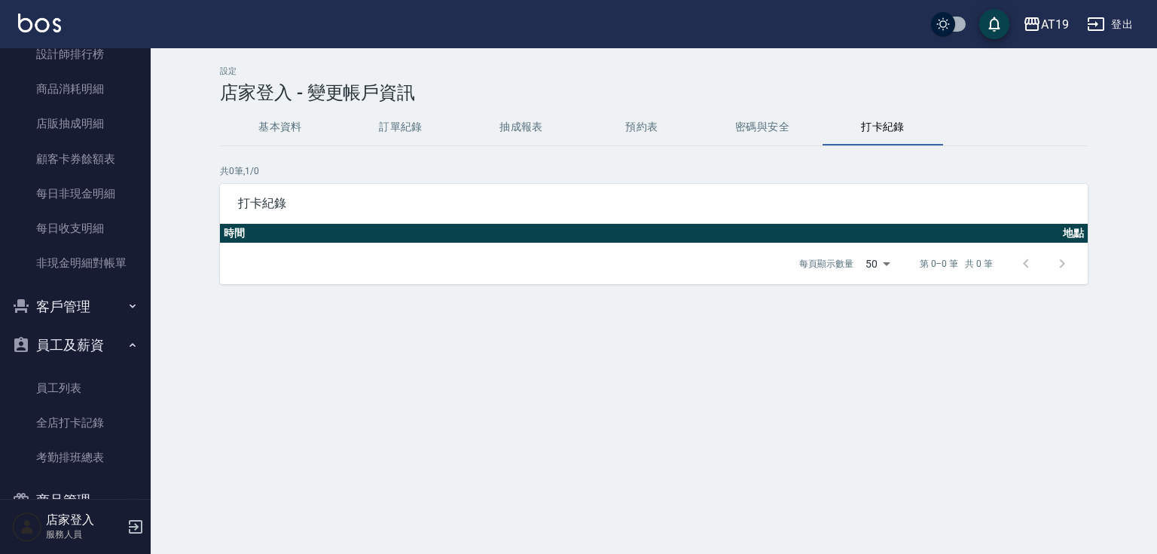
click at [295, 130] on button "基本資料" at bounding box center [280, 127] width 121 height 36
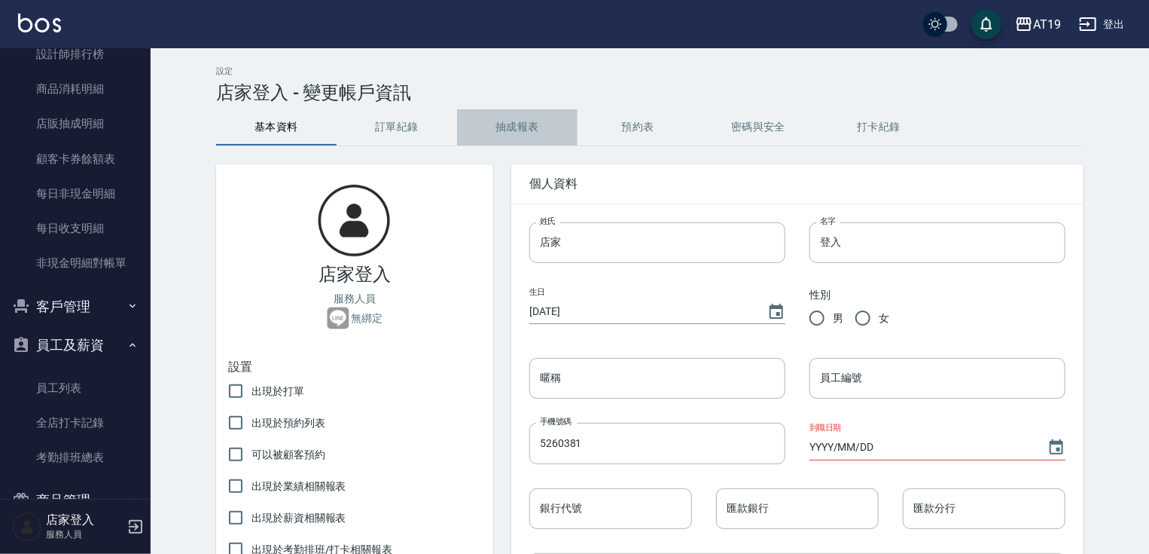
click at [512, 129] on button "抽成報表" at bounding box center [517, 127] width 121 height 36
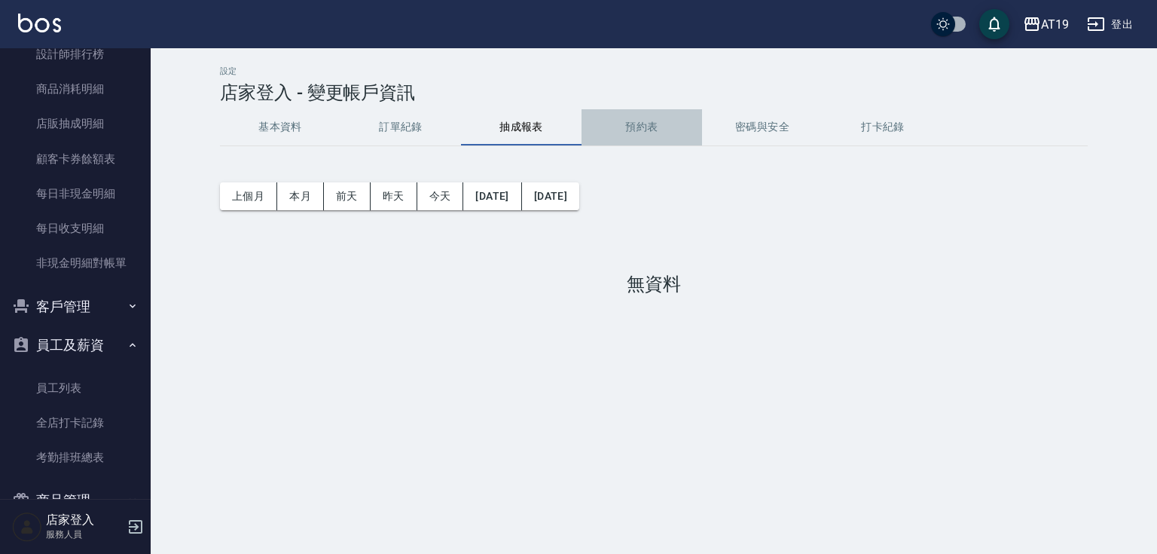
click at [621, 127] on button "預約表" at bounding box center [641, 127] width 121 height 36
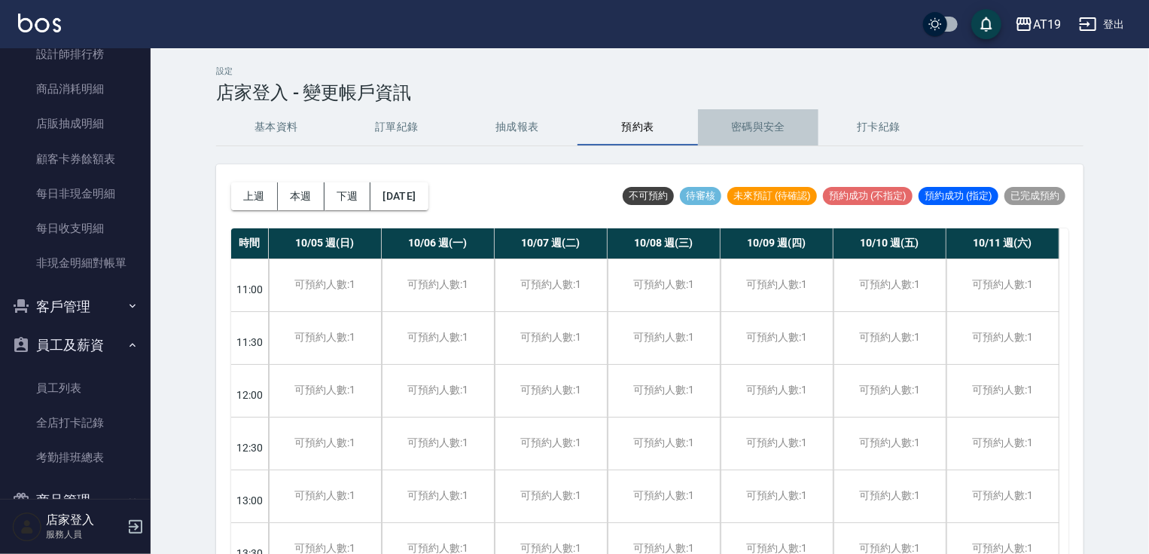
click at [749, 126] on button "密碼與安全" at bounding box center [758, 127] width 121 height 36
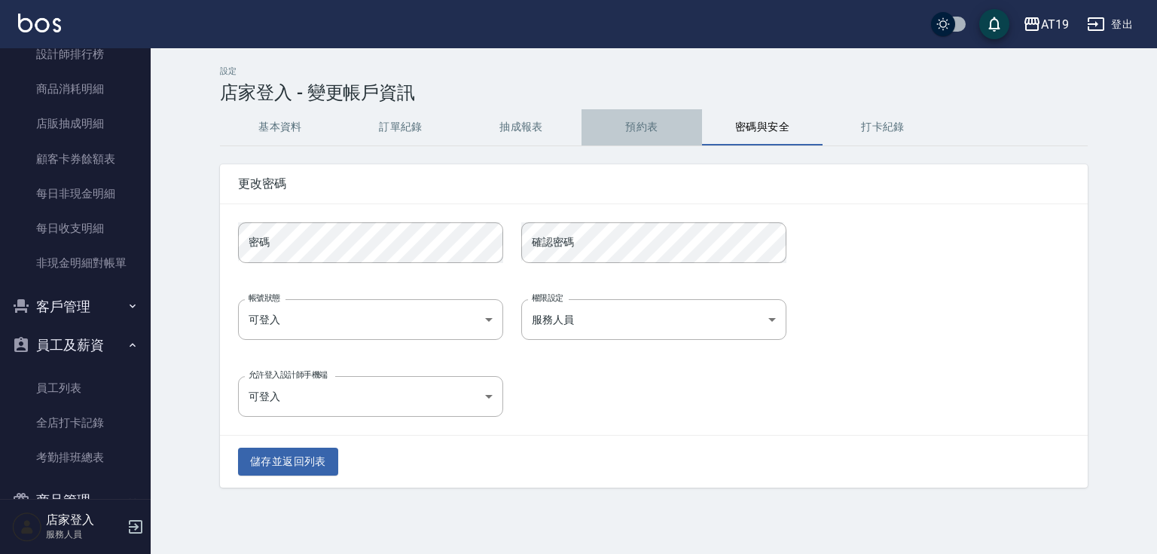
click at [613, 121] on button "預約表" at bounding box center [641, 127] width 121 height 36
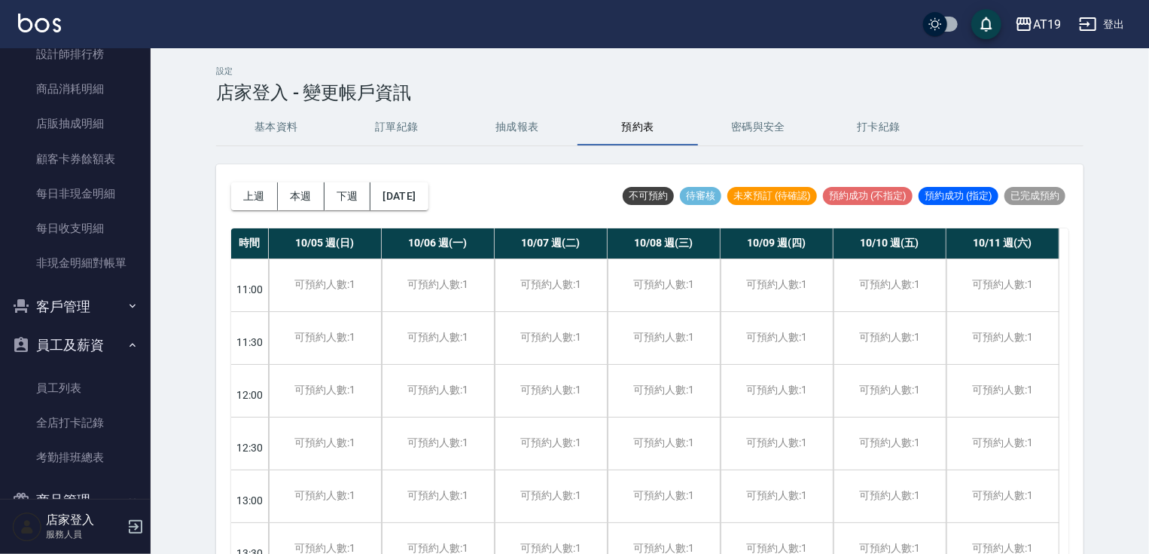
click at [880, 127] on button "打卡紀錄" at bounding box center [879, 127] width 121 height 36
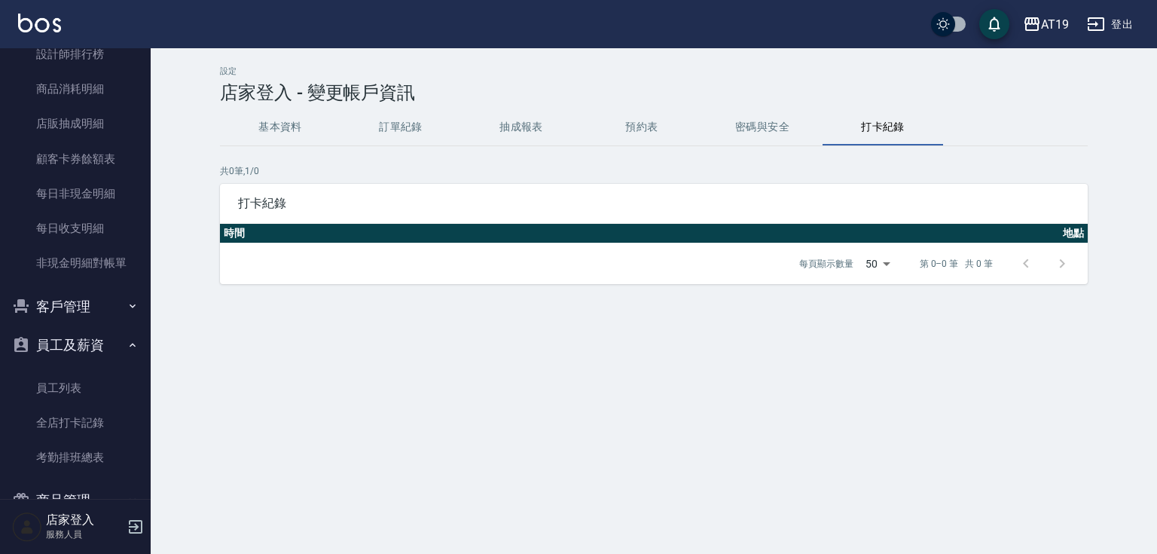
click at [935, 125] on button "打卡紀錄" at bounding box center [882, 127] width 121 height 36
click at [1042, 124] on div "基本資料 訂單紀錄 抽成報表 預約表 密碼與安全 打卡紀錄" at bounding box center [654, 127] width 868 height 36
drag, startPoint x: 1033, startPoint y: 124, endPoint x: 987, endPoint y: 125, distance: 46.7
click at [987, 125] on div "基本資料 訂單紀錄 抽成報表 預約表 密碼與安全 打卡紀錄" at bounding box center [654, 127] width 868 height 36
drag, startPoint x: 884, startPoint y: 137, endPoint x: 434, endPoint y: 102, distance: 451.7
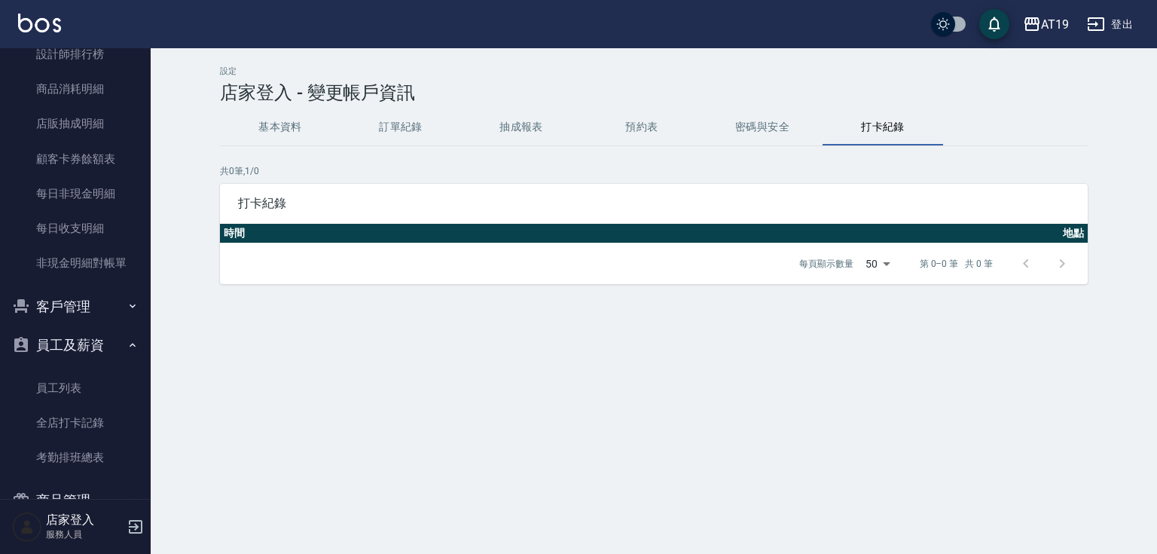
click at [434, 102] on div "設定 店家登入 - 變更帳戶資訊 基本資料 訂單紀錄 抽成報表 預約表 密碼與安全 打卡紀錄 共 0 筆, 1 / 0 打卡紀錄 時間 地點 每頁顯示數量 5…" at bounding box center [654, 175] width 904 height 218
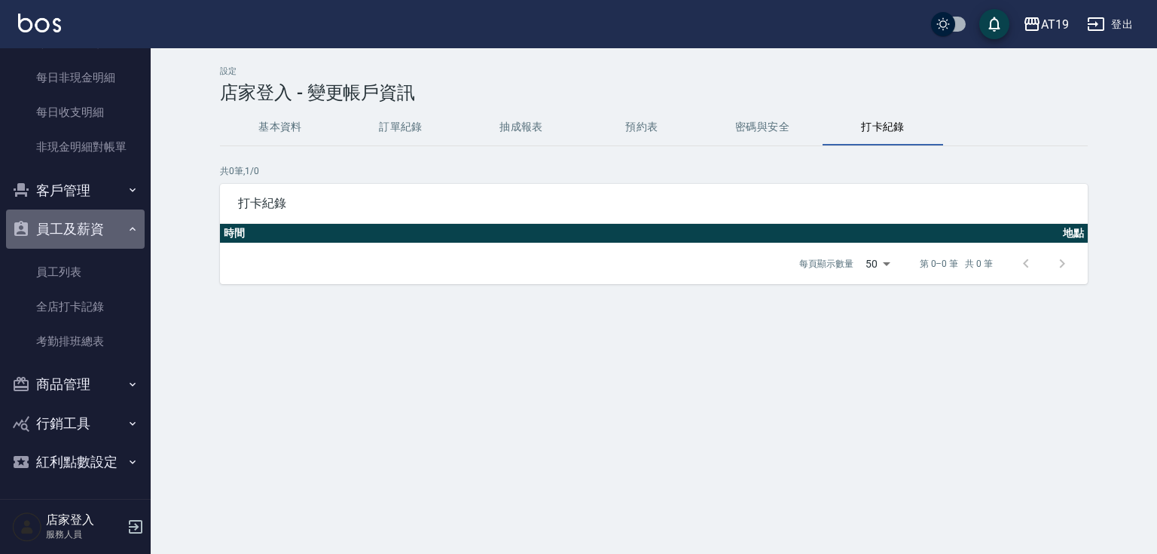
click at [102, 215] on button "員工及薪資" at bounding box center [75, 228] width 139 height 39
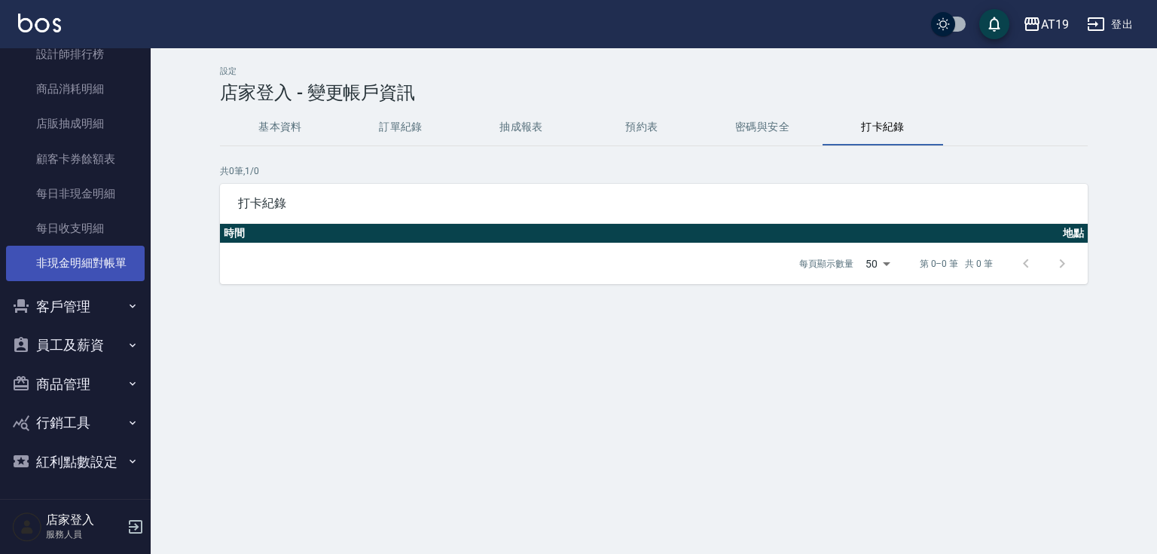
scroll to position [853, 0]
click at [82, 306] on button "客戶管理" at bounding box center [75, 306] width 139 height 39
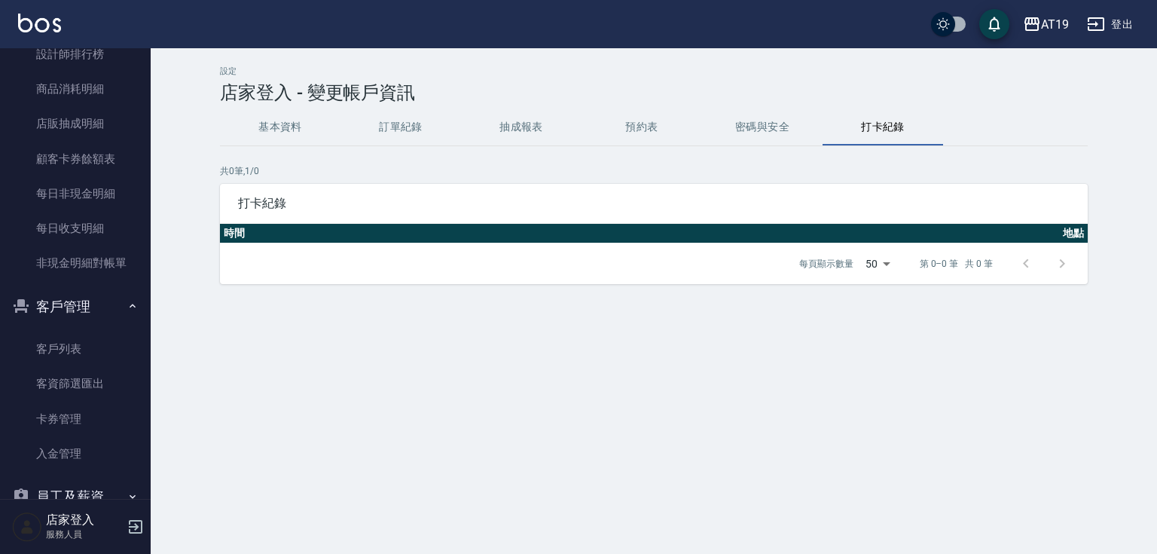
click at [82, 298] on button "客戶管理" at bounding box center [75, 306] width 139 height 39
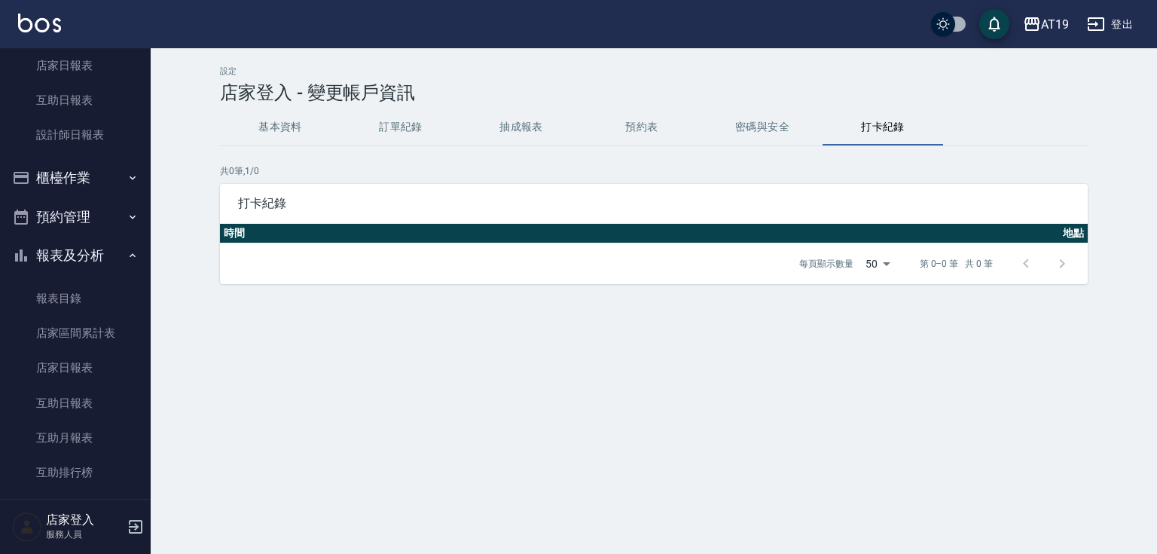
scroll to position [190, 0]
click at [82, 257] on button "報表及分析" at bounding box center [75, 256] width 139 height 39
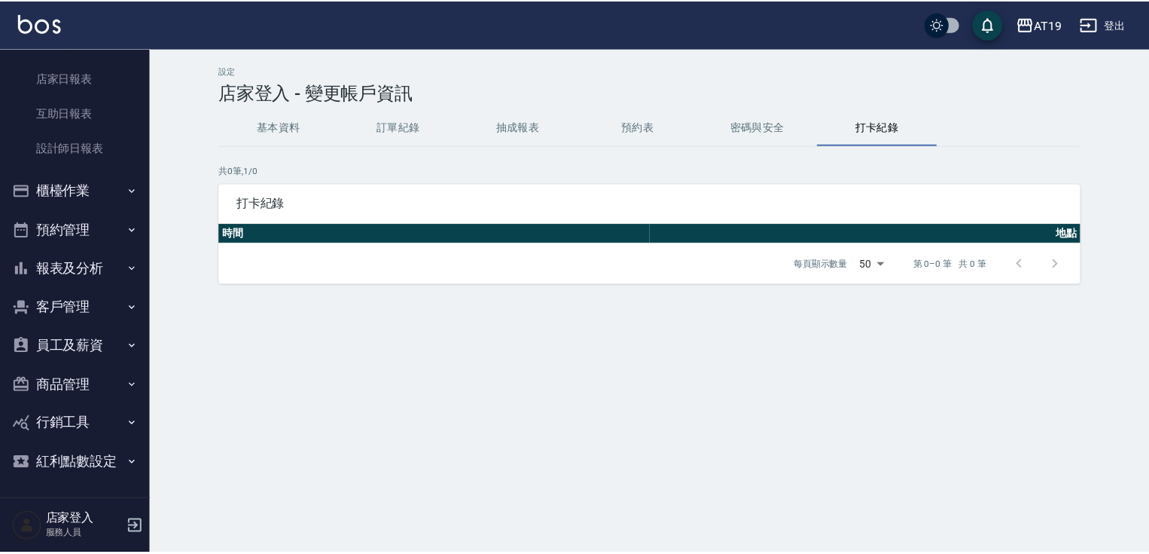
scroll to position [0, 0]
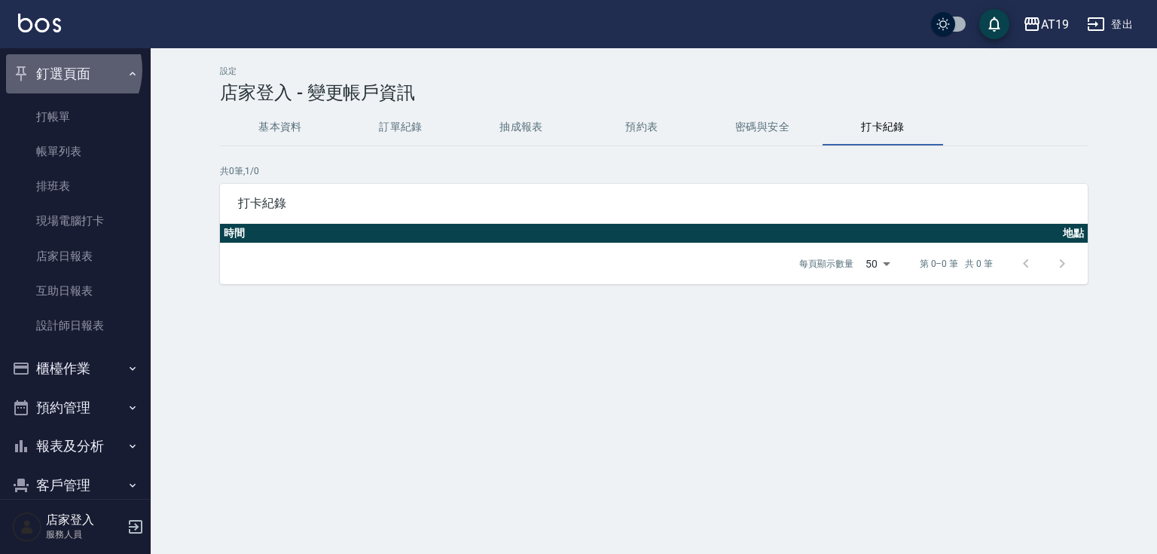
click at [66, 69] on button "釘選頁面" at bounding box center [75, 73] width 139 height 39
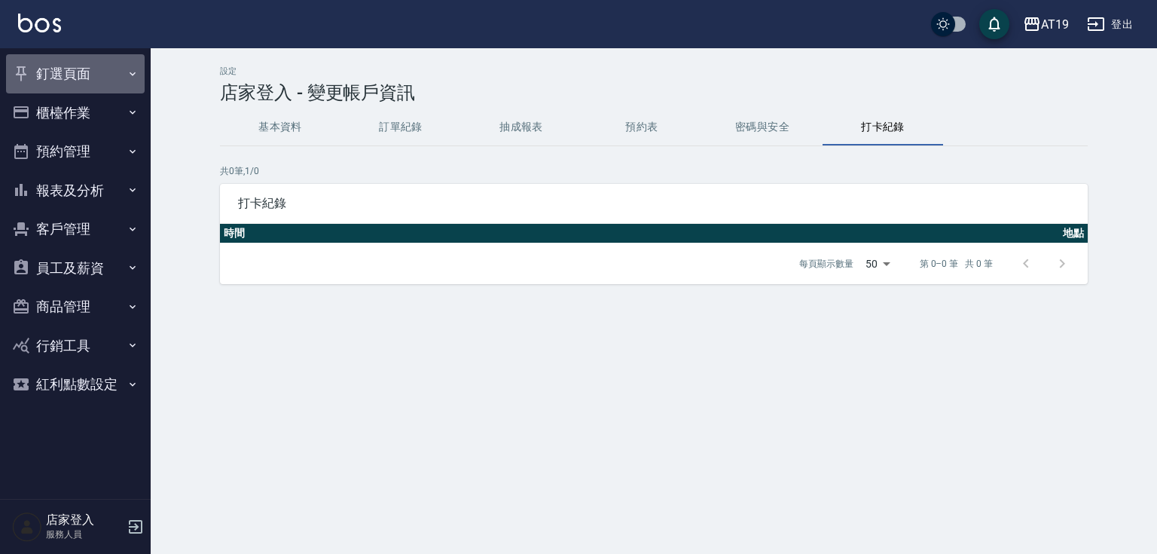
click at [54, 73] on button "釘選頁面" at bounding box center [75, 73] width 139 height 39
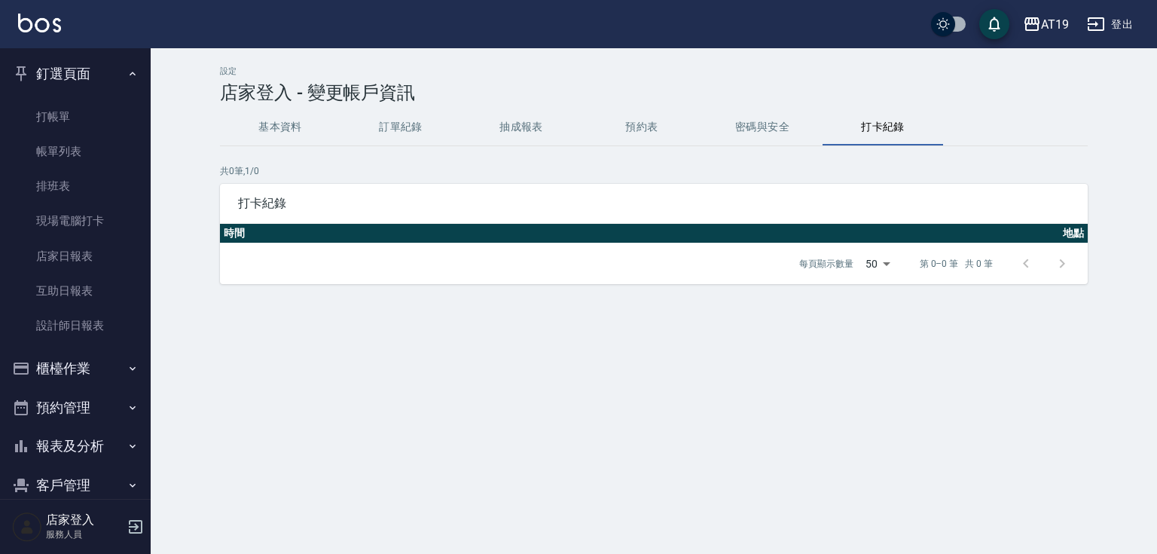
click at [287, 132] on button "基本資料" at bounding box center [280, 127] width 121 height 36
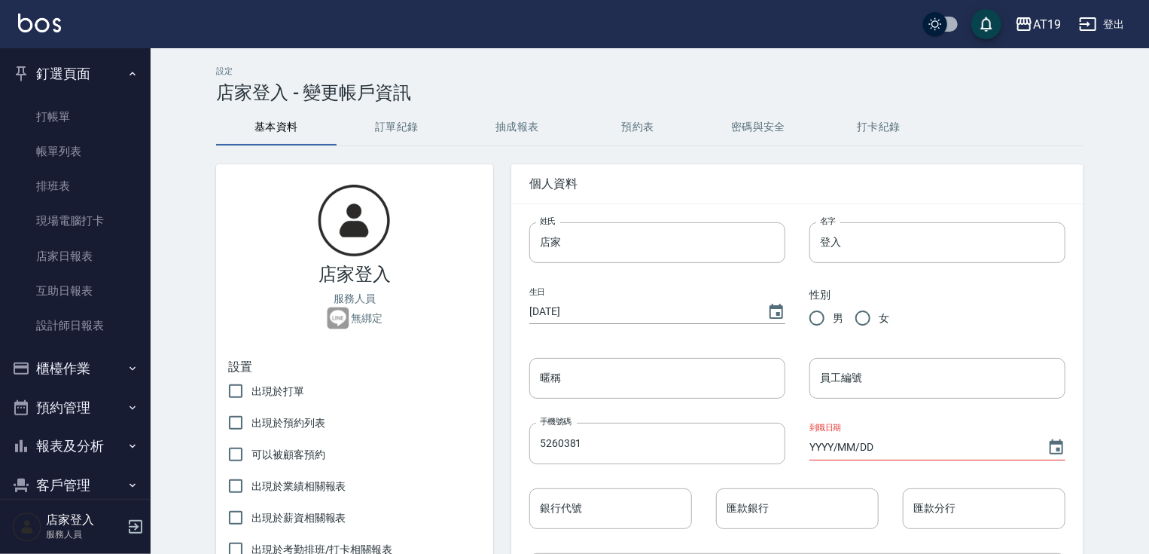
click at [762, 127] on button "密碼與安全" at bounding box center [758, 127] width 121 height 36
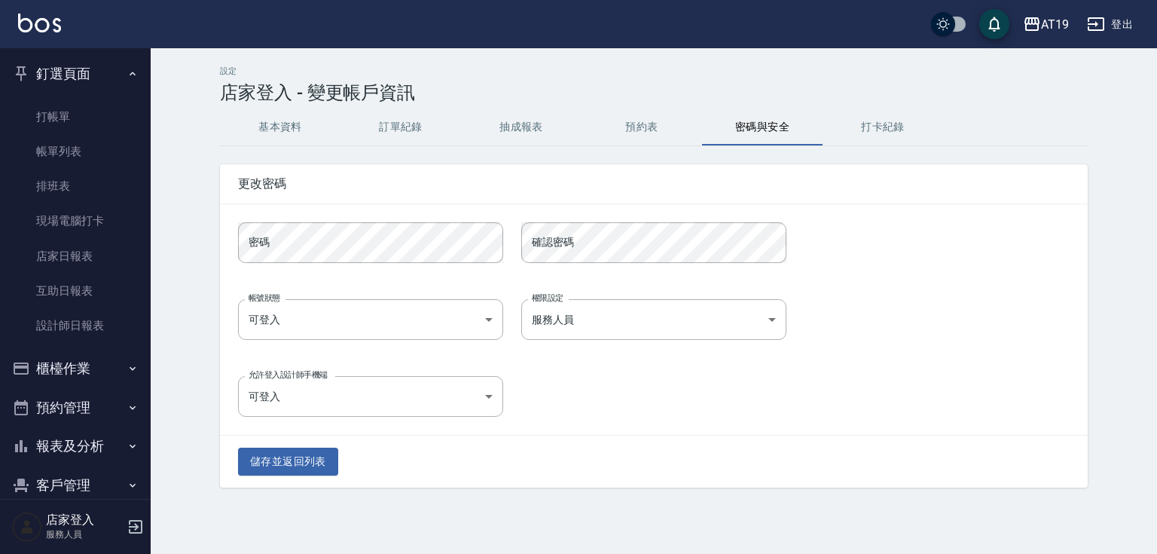
click at [862, 121] on button "打卡紀錄" at bounding box center [882, 127] width 121 height 36
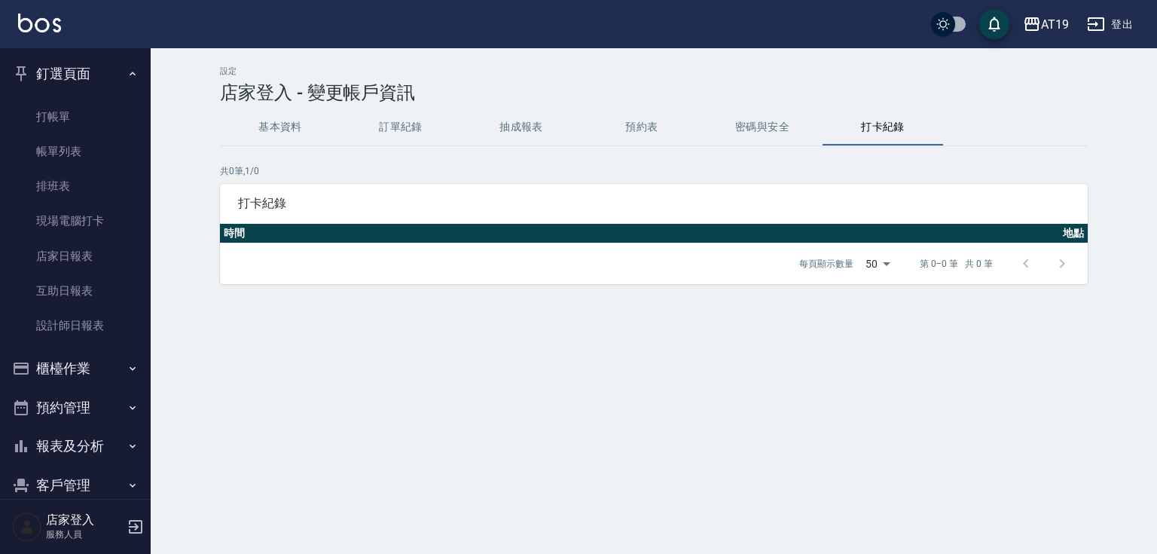
scroll to position [178, 0]
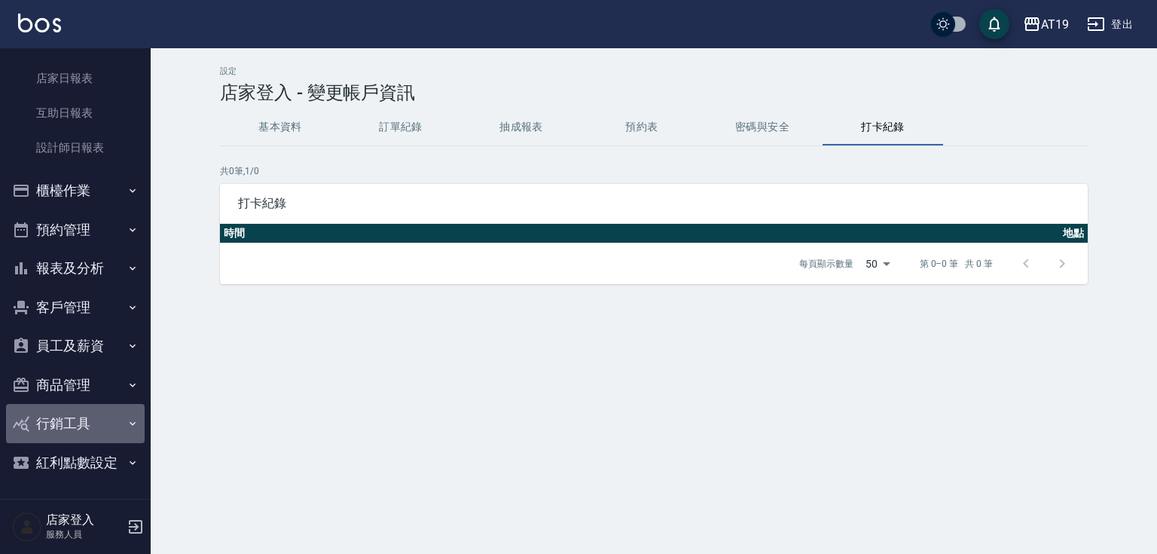
click at [87, 421] on button "行銷工具" at bounding box center [75, 423] width 139 height 39
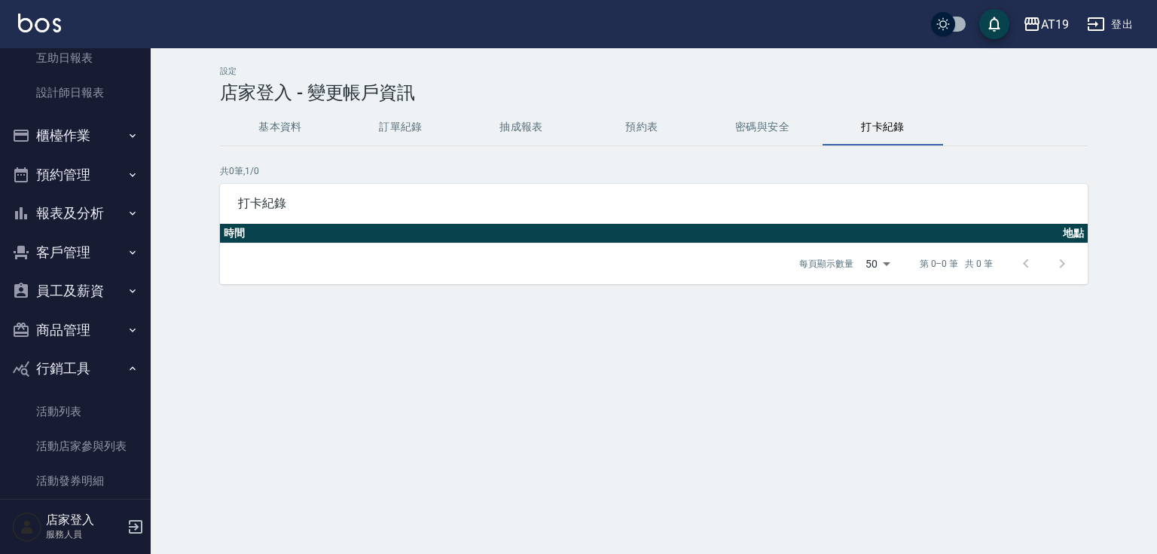
scroll to position [295, 0]
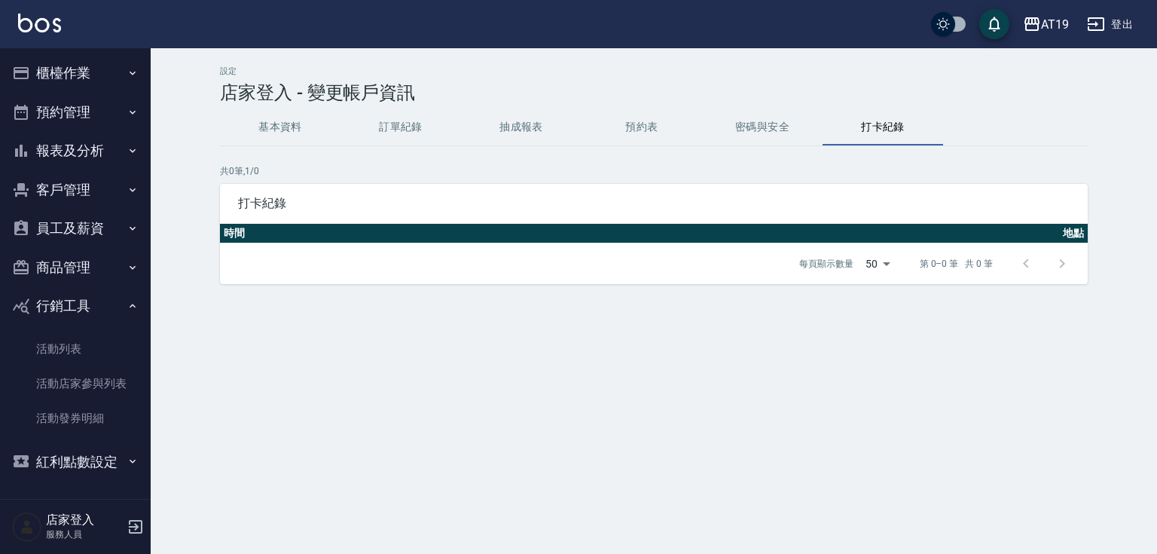
click at [75, 305] on button "行銷工具" at bounding box center [75, 305] width 139 height 39
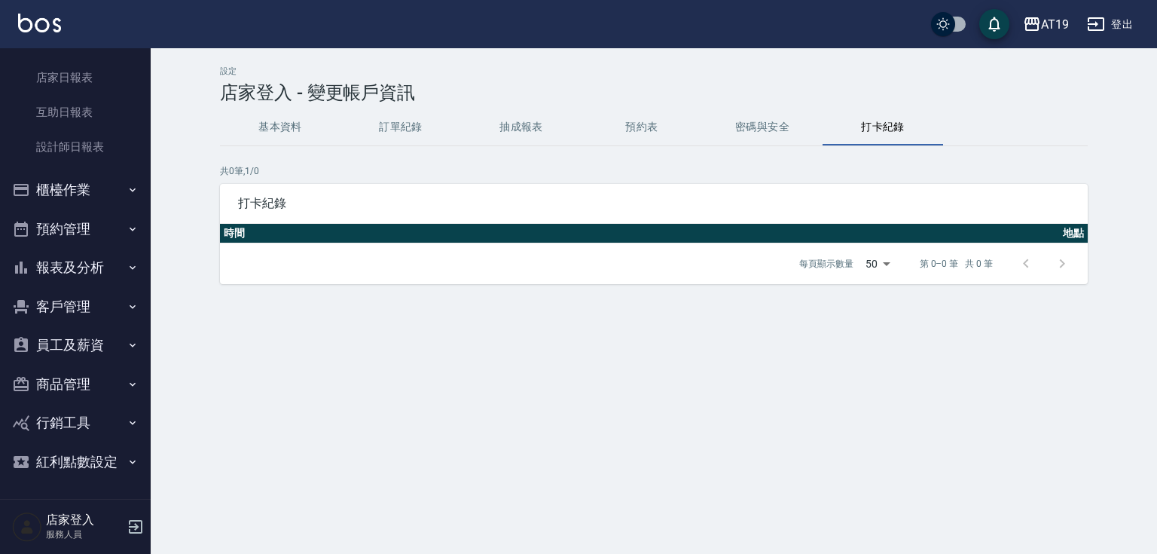
scroll to position [178, 0]
click at [91, 268] on button "報表及分析" at bounding box center [75, 268] width 139 height 39
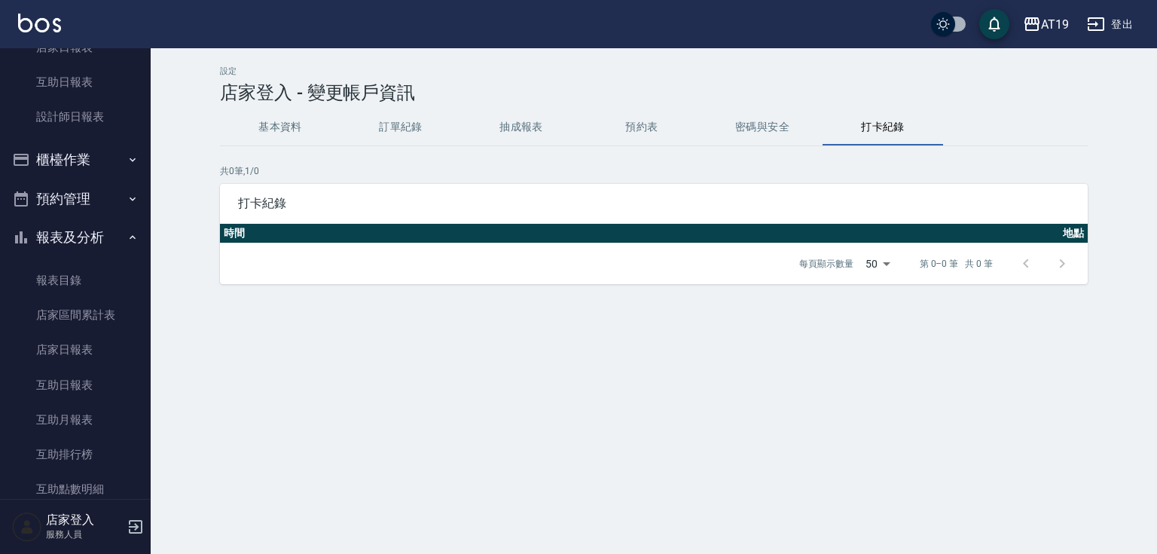
scroll to position [190, 0]
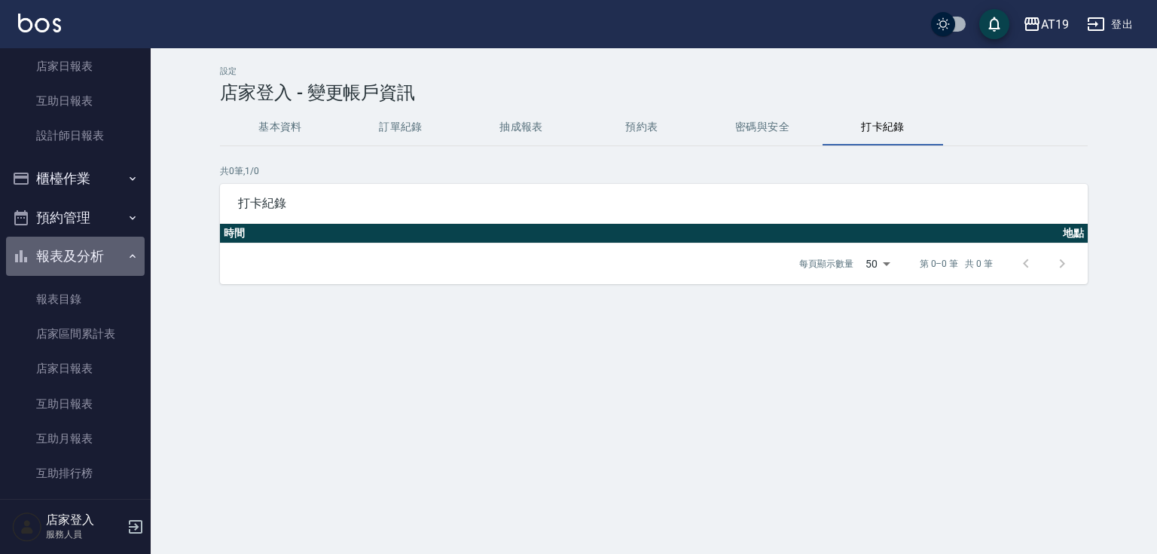
click at [85, 251] on button "報表及分析" at bounding box center [75, 256] width 139 height 39
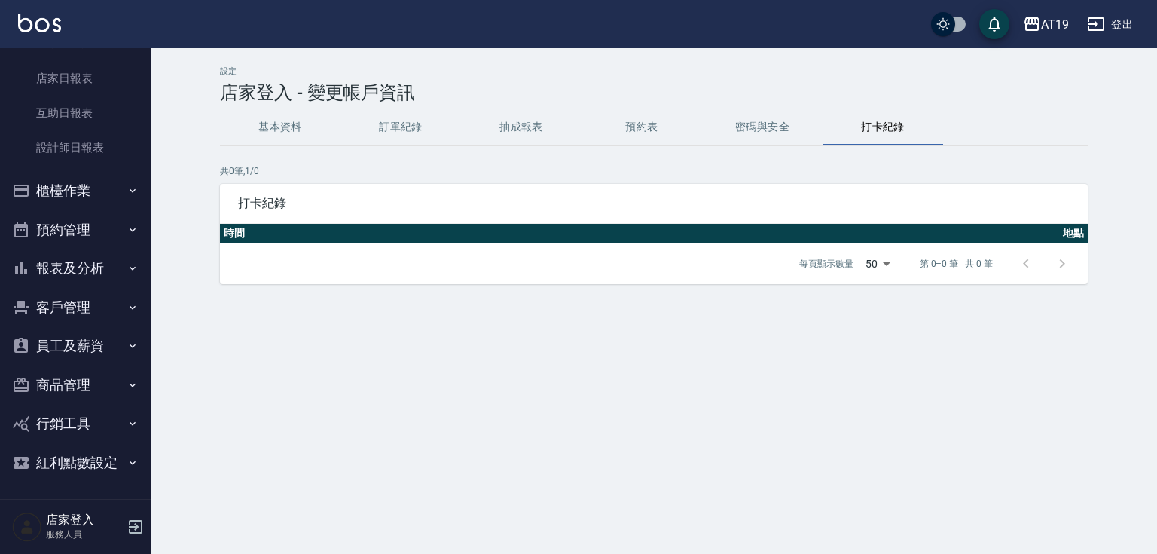
click at [81, 190] on button "櫃檯作業" at bounding box center [75, 190] width 139 height 39
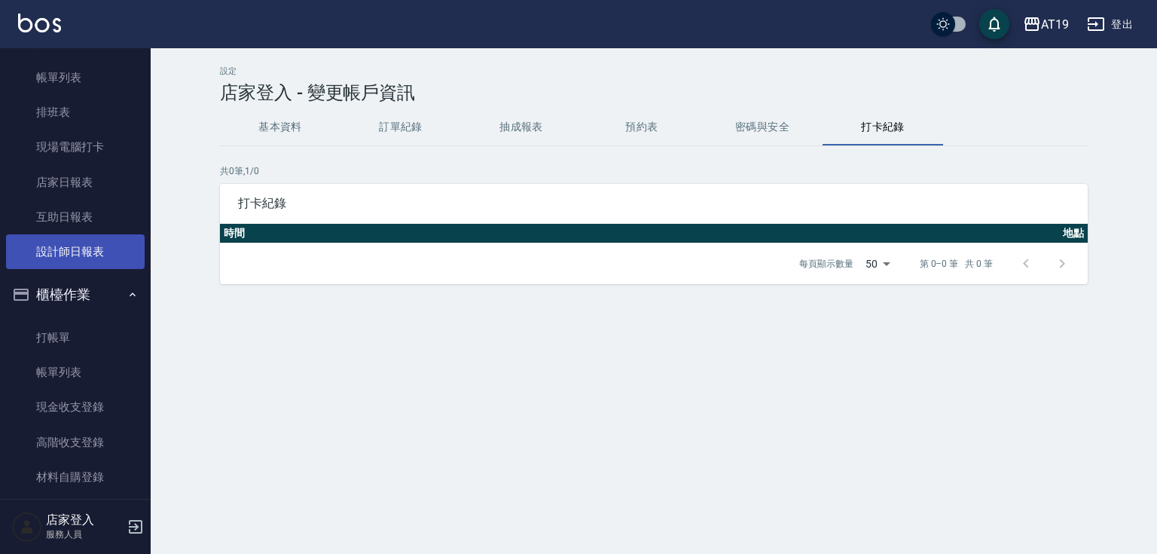
scroll to position [72, 0]
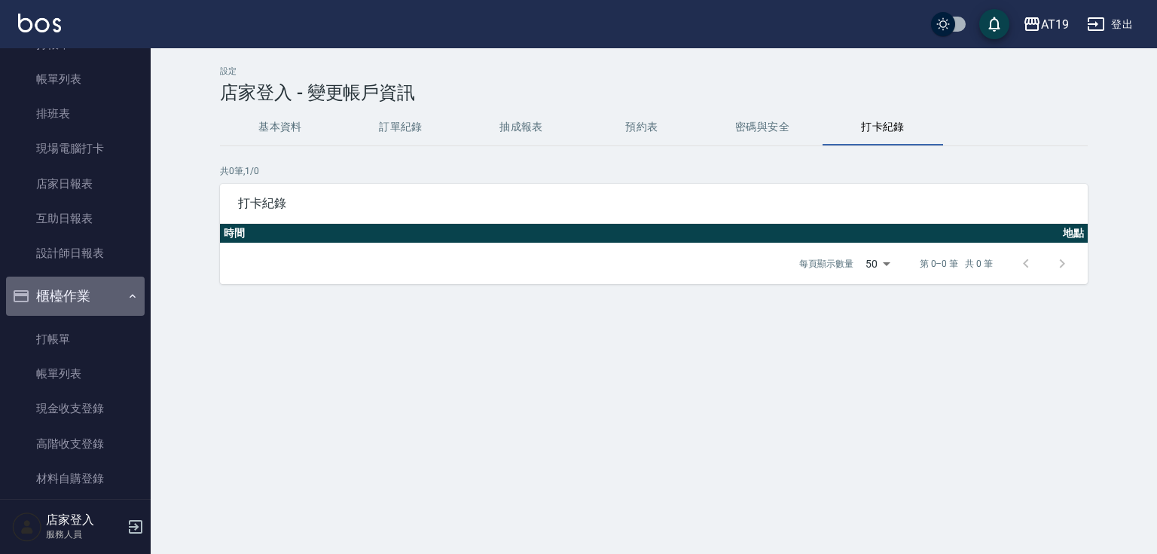
click at [87, 292] on button "櫃檯作業" at bounding box center [75, 295] width 139 height 39
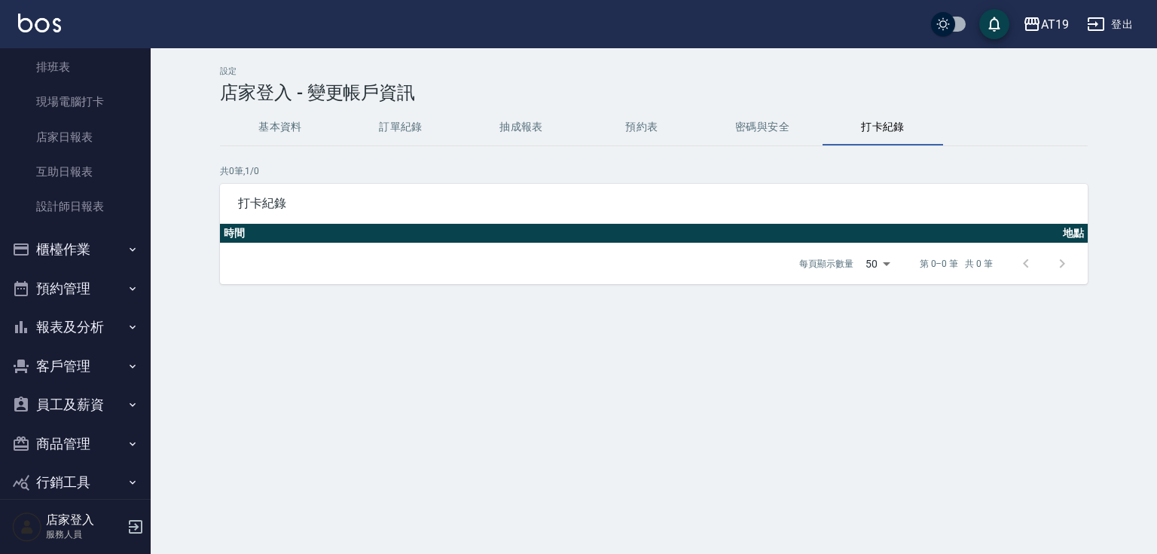
scroll to position [178, 0]
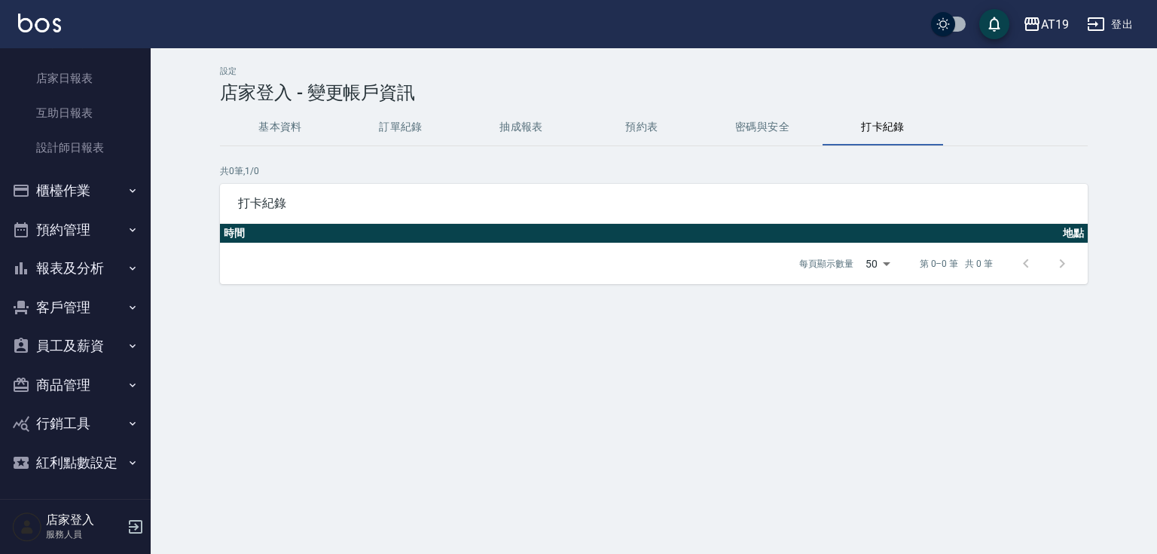
click at [93, 347] on button "員工及薪資" at bounding box center [75, 345] width 139 height 39
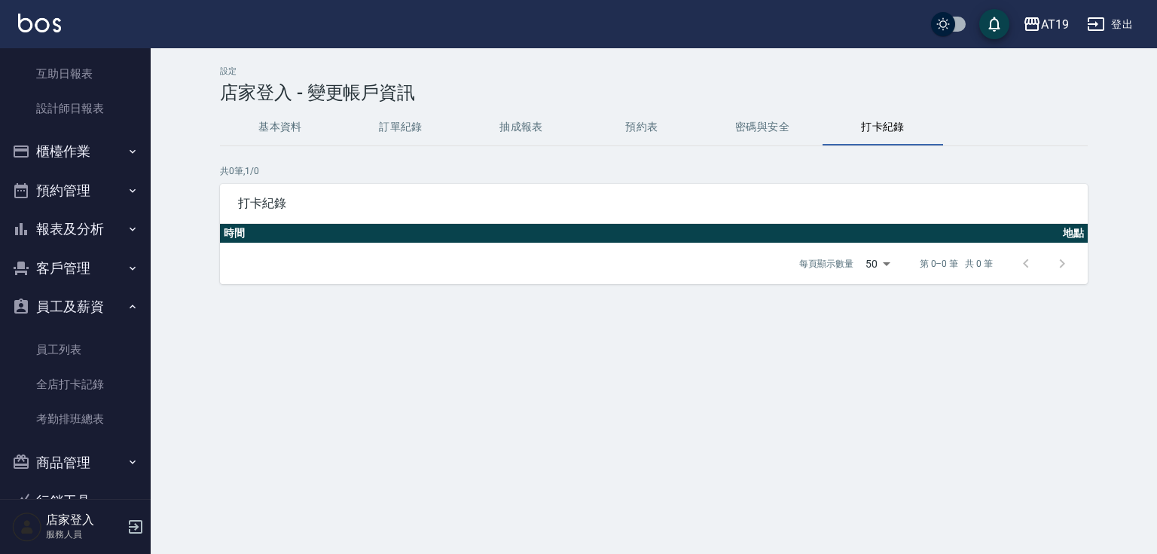
scroll to position [238, 0]
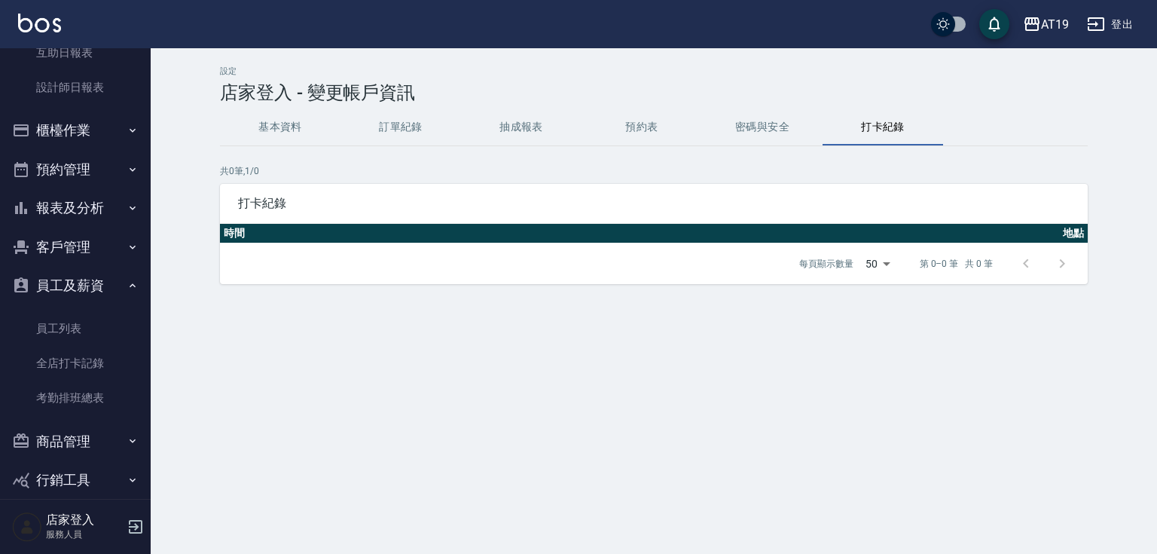
click at [94, 279] on button "員工及薪資" at bounding box center [75, 285] width 139 height 39
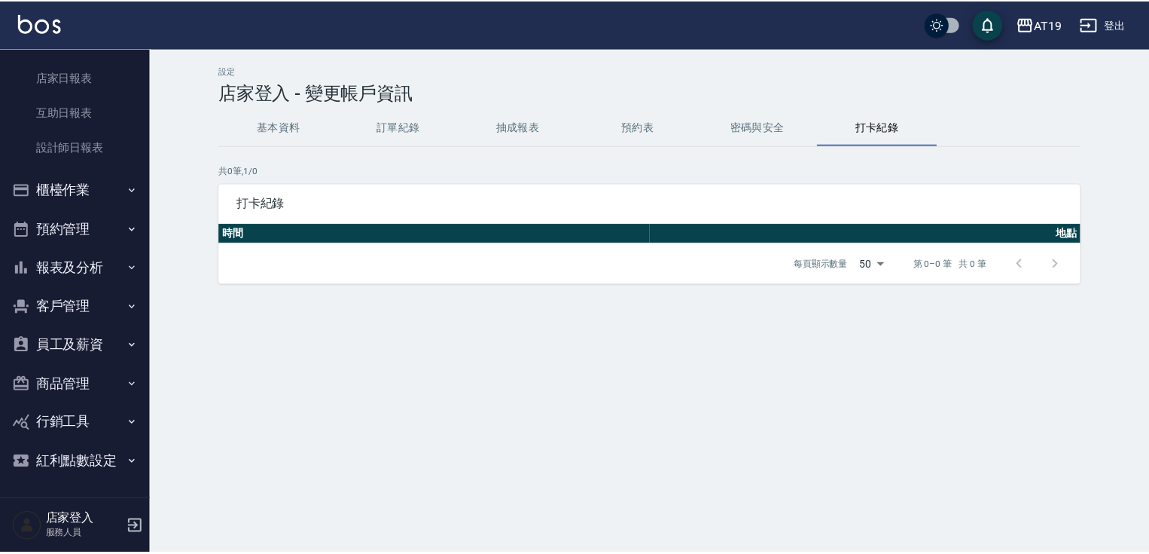
scroll to position [178, 0]
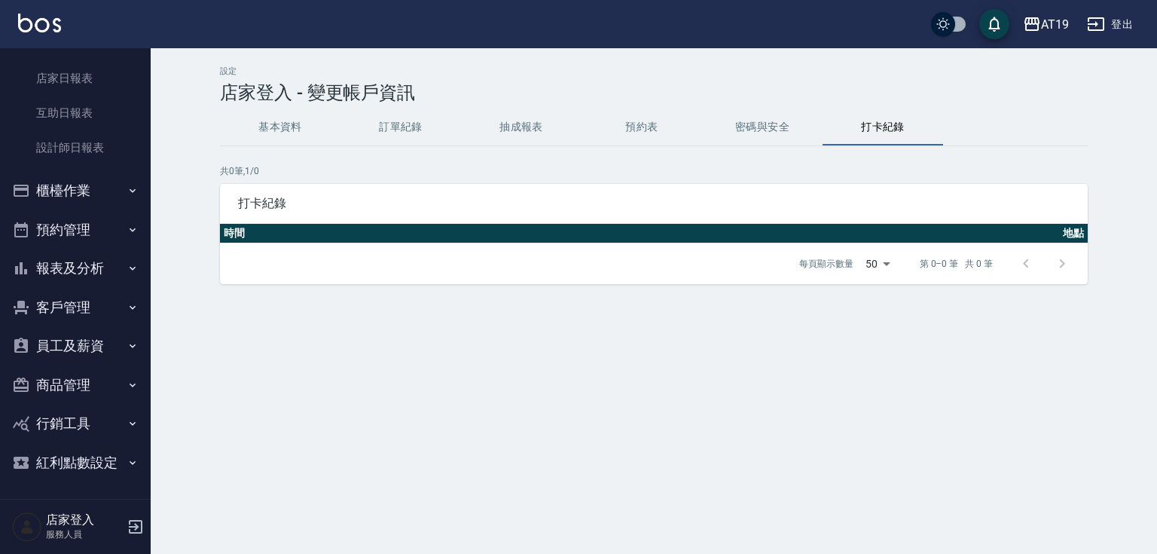
click at [75, 518] on h5 "店家登入" at bounding box center [84, 519] width 77 height 15
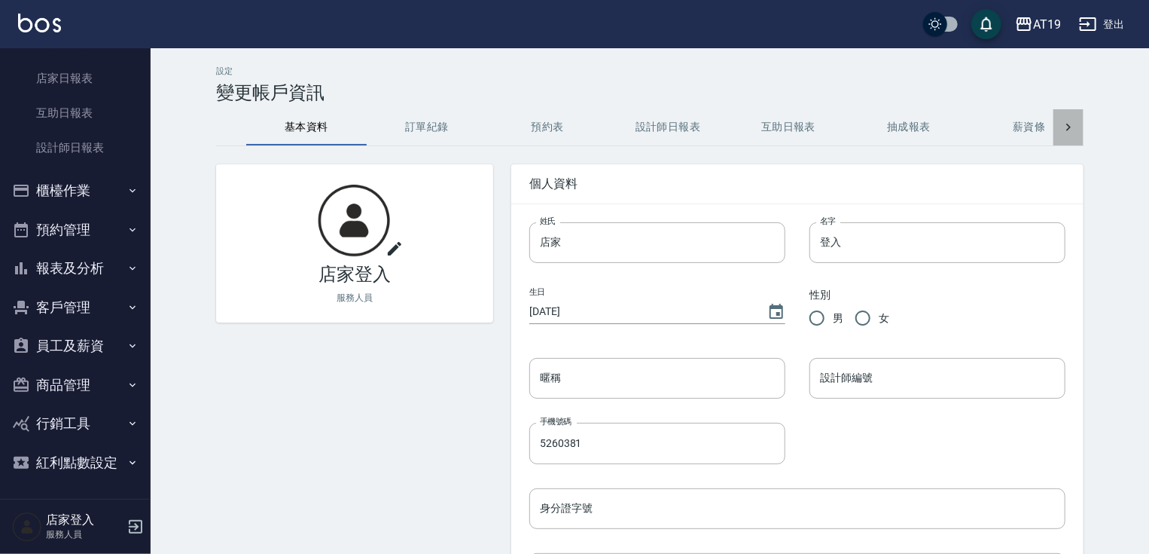
click at [1073, 120] on icon at bounding box center [1068, 127] width 15 height 15
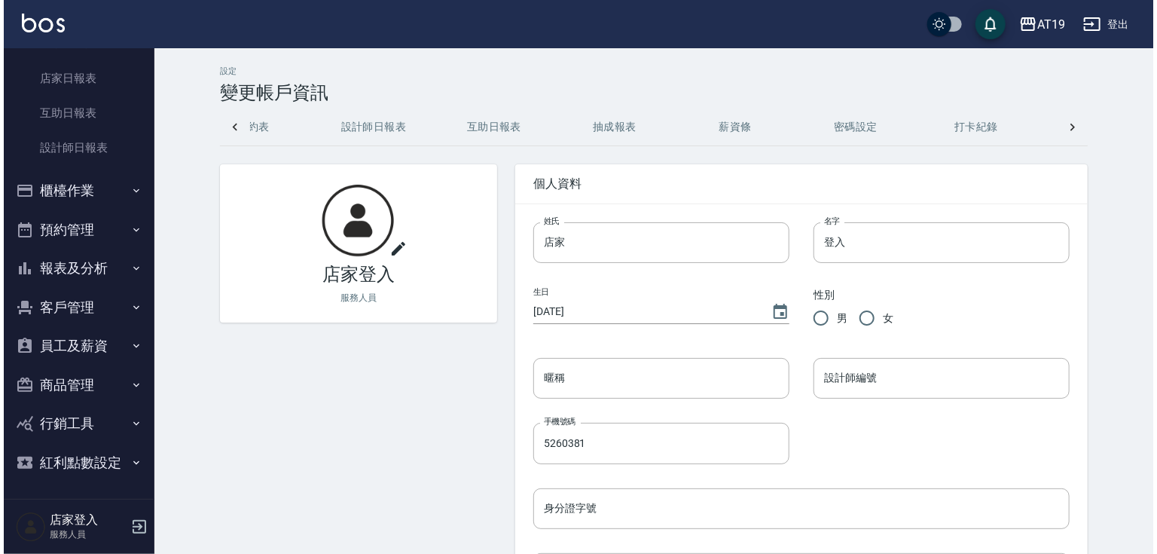
scroll to position [0, 398]
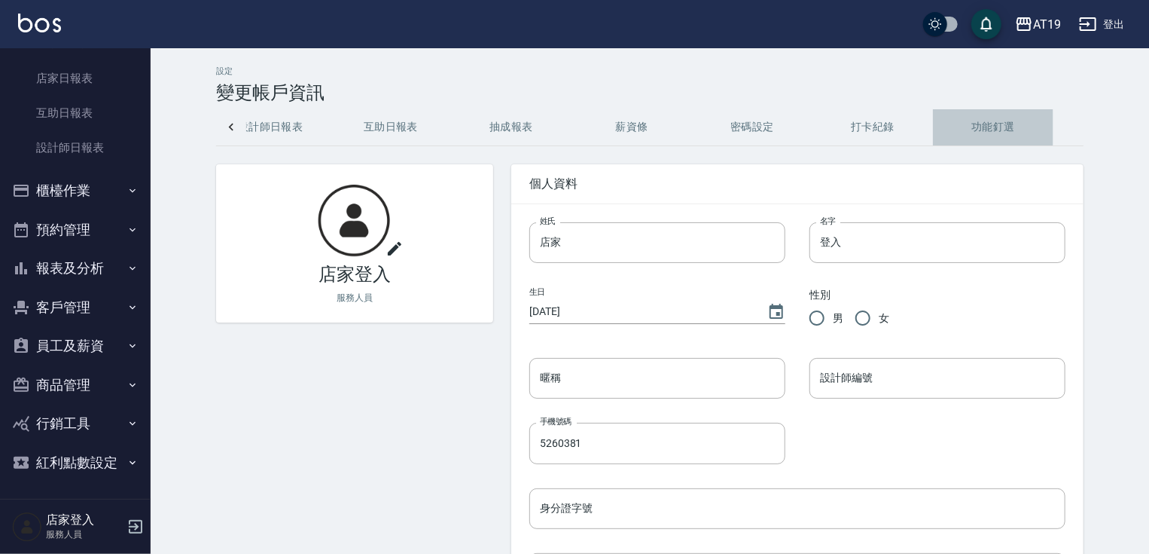
click at [999, 124] on button "功能釘選" at bounding box center [993, 127] width 121 height 36
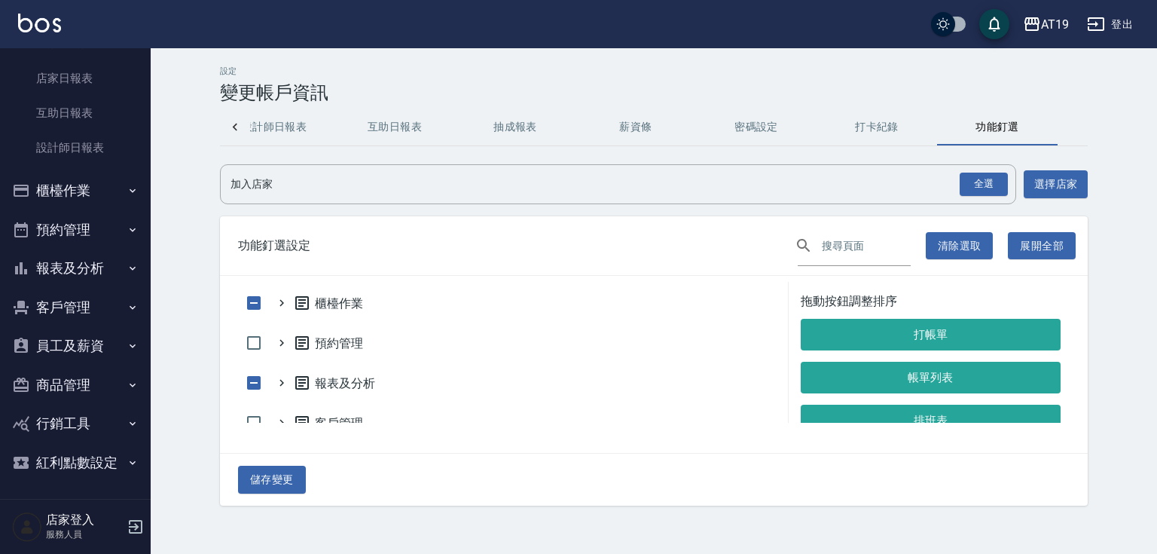
drag, startPoint x: 284, startPoint y: 127, endPoint x: 485, endPoint y: 124, distance: 201.1
click at [485, 124] on div "基本資料 訂單紀錄 預約表 設計師日報表 互助日報表 抽成報表 薪資條 密碼設定 打卡紀錄 功能釘選" at bounding box center [255, 127] width 807 height 36
click at [240, 127] on icon at bounding box center [234, 127] width 15 height 15
click at [669, 133] on button "設計師日報表" at bounding box center [672, 127] width 121 height 36
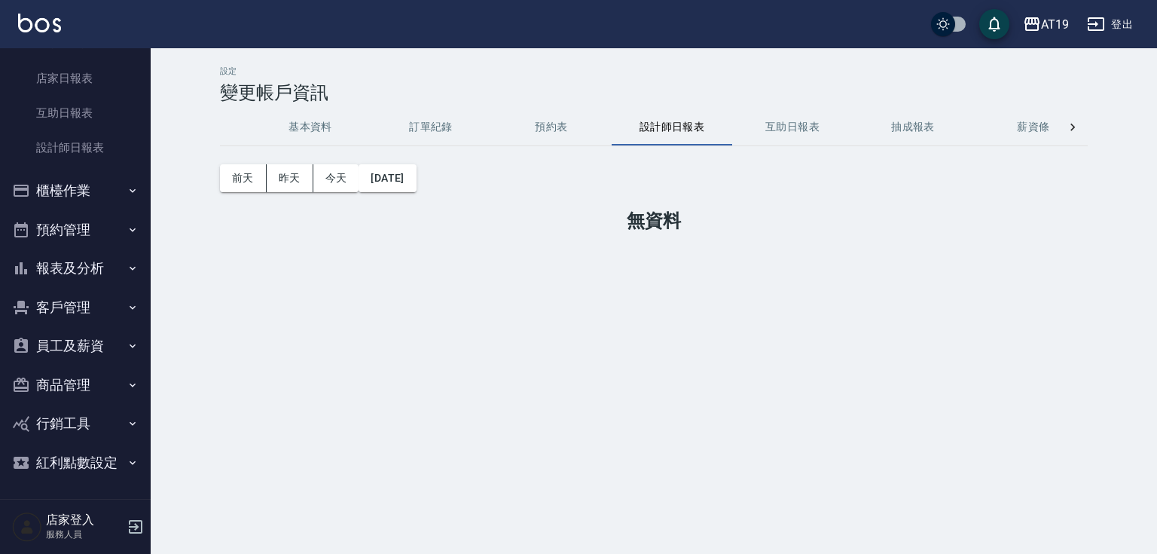
click at [1077, 127] on icon at bounding box center [1072, 127] width 15 height 15
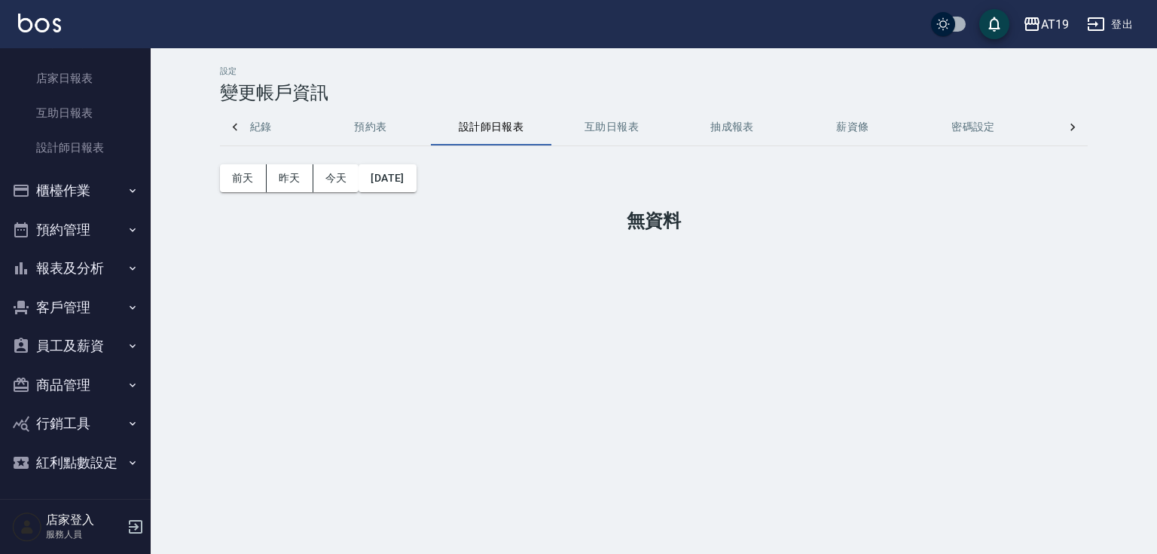
scroll to position [0, 398]
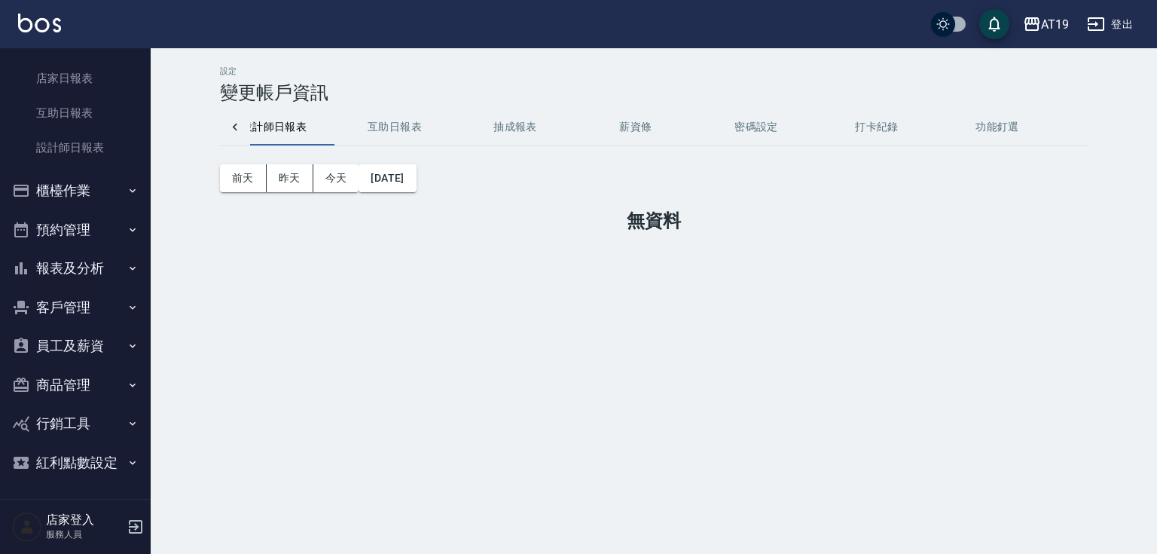
click at [1076, 127] on div "基本資料 訂單紀錄 預約表 設計師日報表 互助日報表 抽成報表 薪資條 密碼設定 打卡紀錄 功能釘選" at bounding box center [654, 127] width 868 height 36
click at [999, 126] on button "功能釘選" at bounding box center [997, 127] width 121 height 36
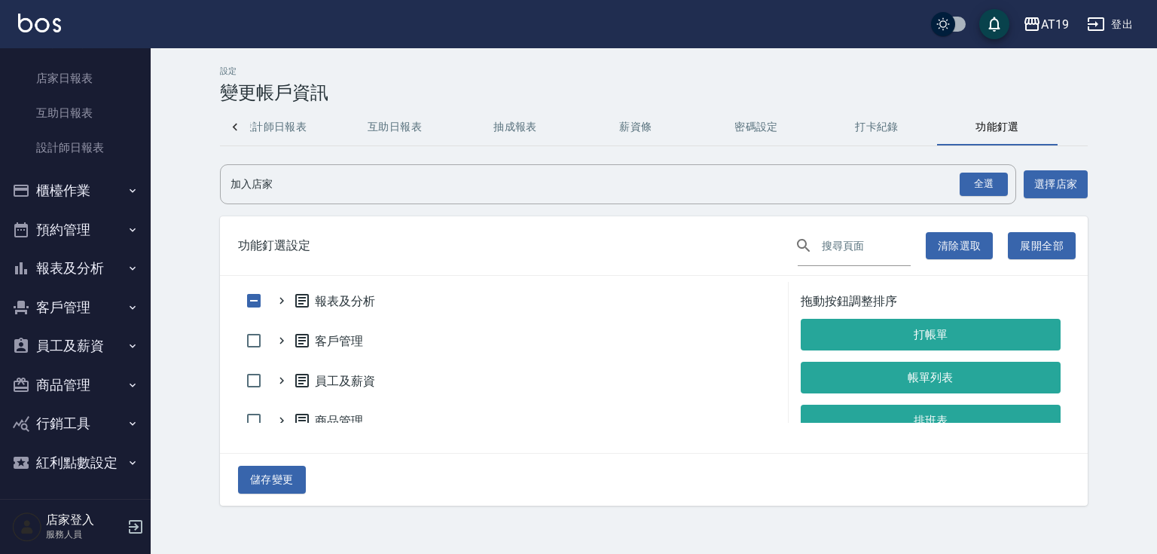
scroll to position [54, 0]
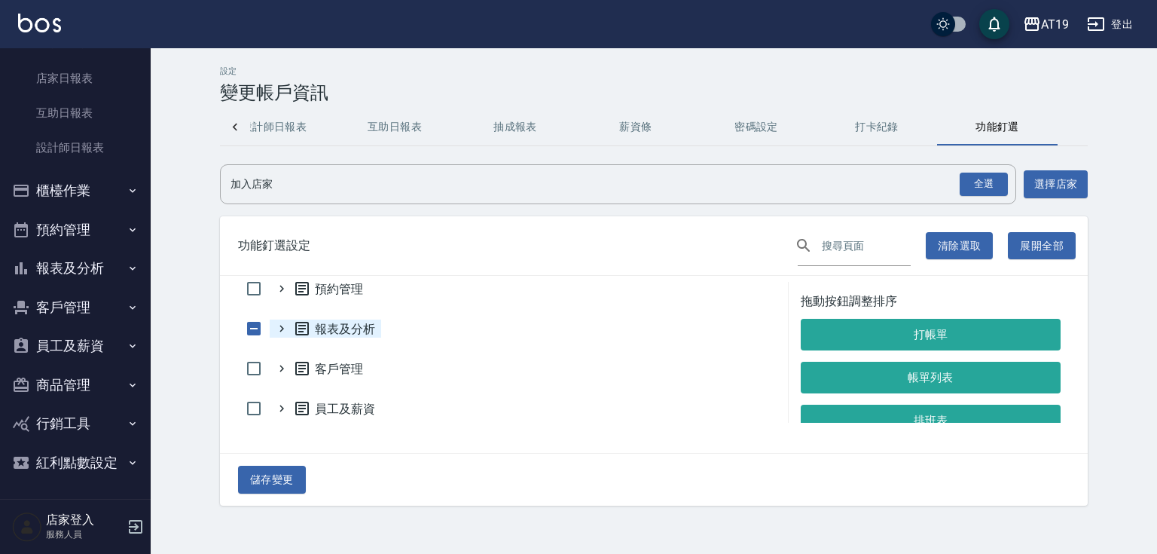
click at [283, 328] on icon at bounding box center [282, 329] width 14 height 14
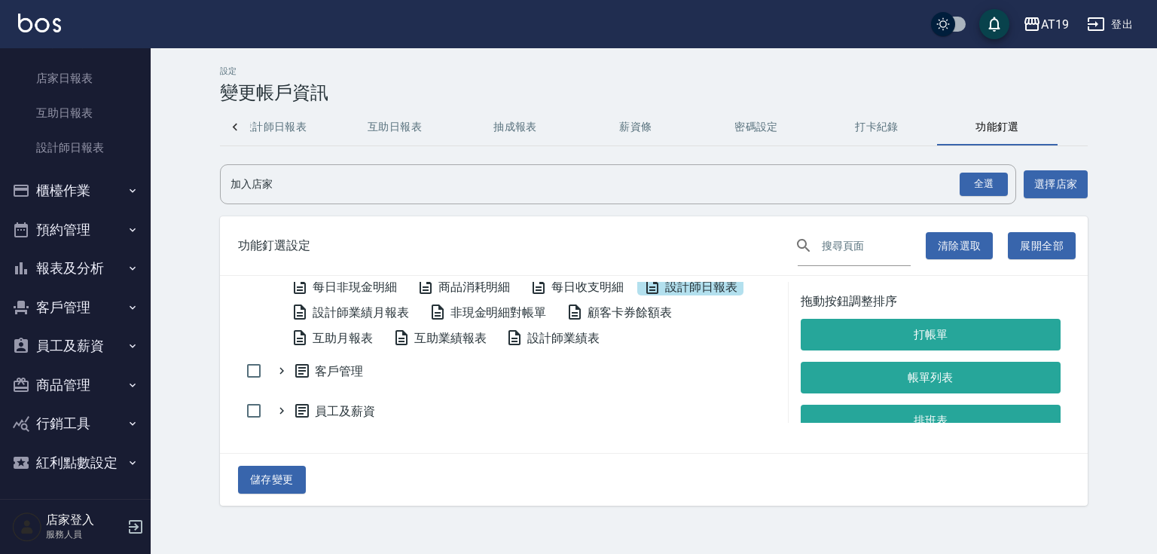
scroll to position [114, 0]
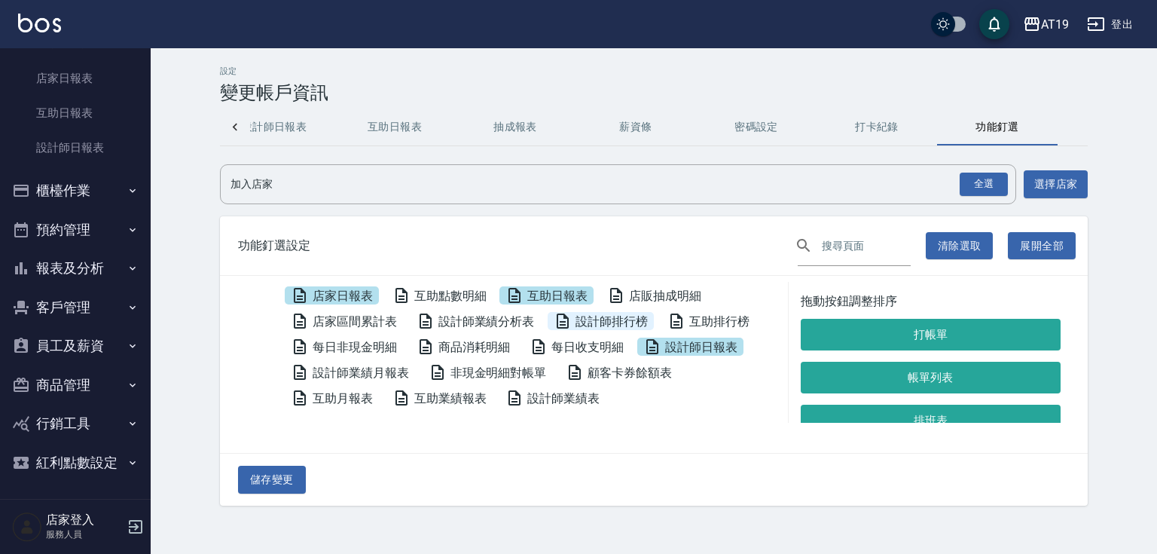
click at [627, 325] on span "設計師排行榜" at bounding box center [601, 321] width 94 height 18
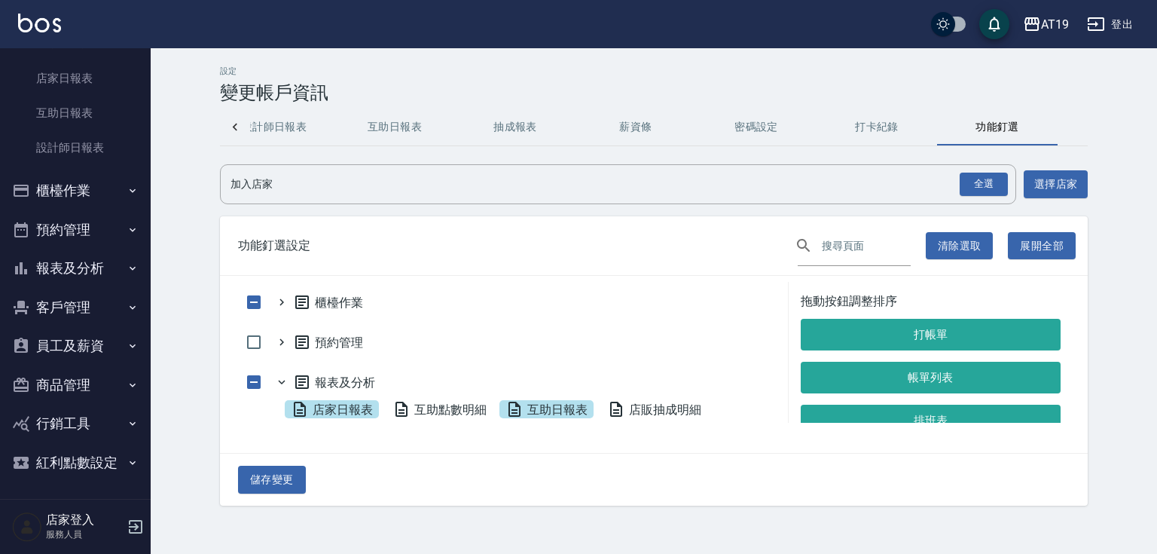
scroll to position [0, 0]
click at [281, 383] on icon at bounding box center [282, 383] width 14 height 14
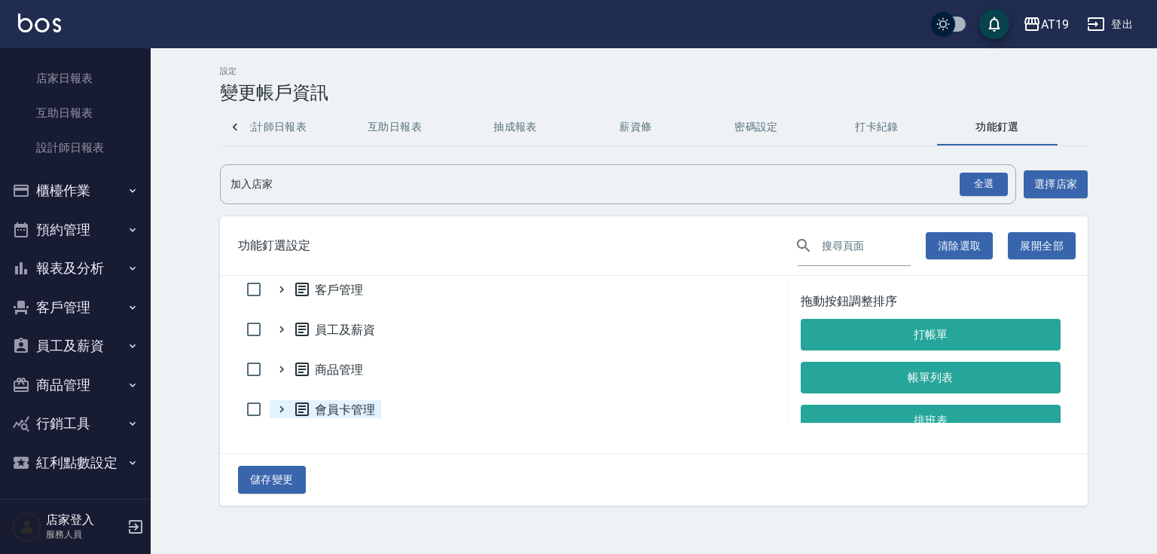
scroll to position [114, 0]
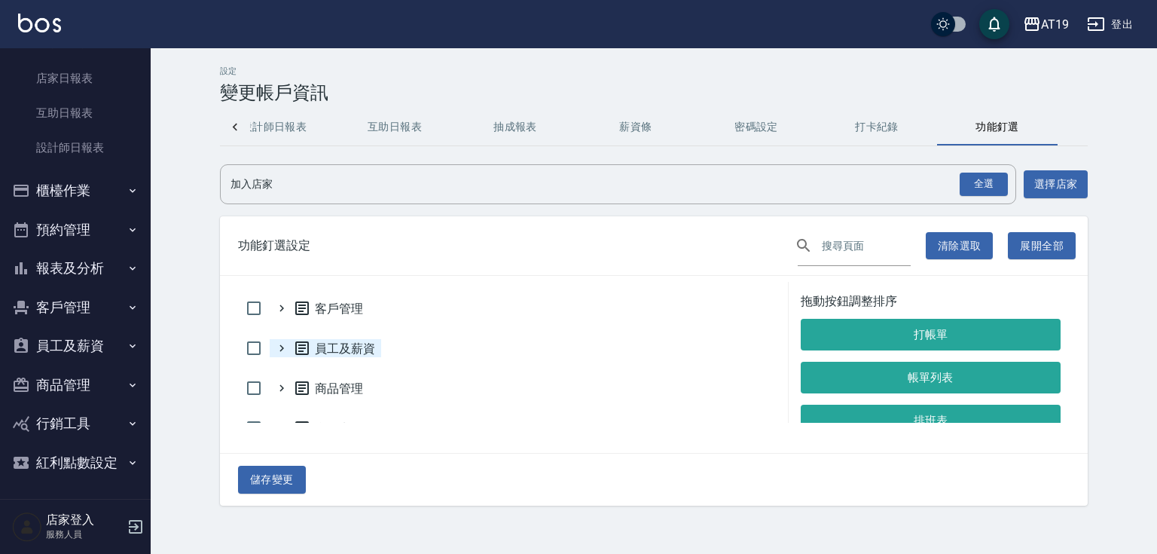
click at [283, 348] on icon at bounding box center [282, 348] width 14 height 14
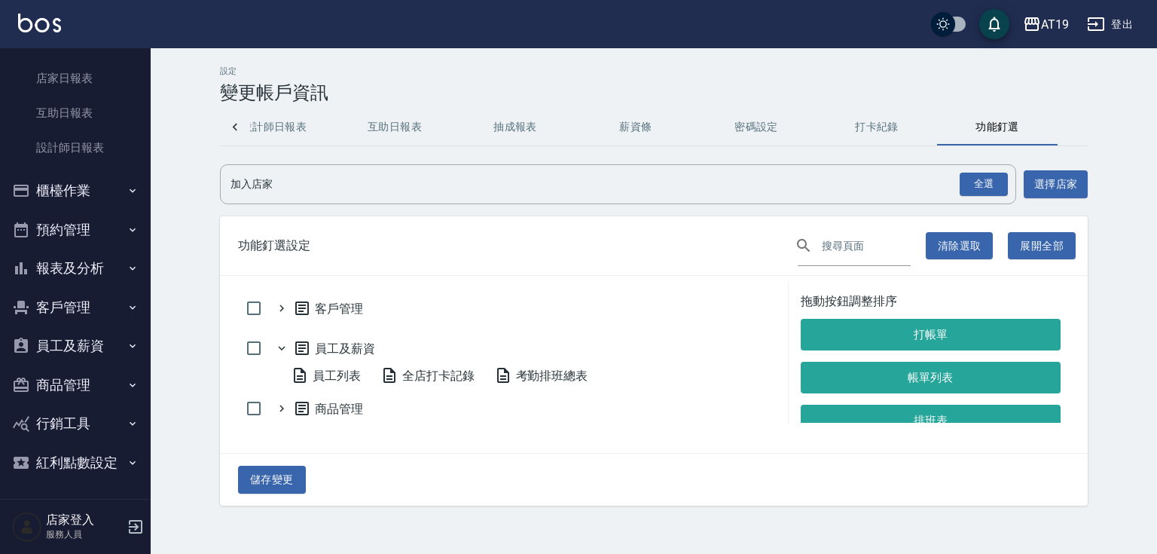
click at [279, 347] on icon at bounding box center [281, 348] width 7 height 5
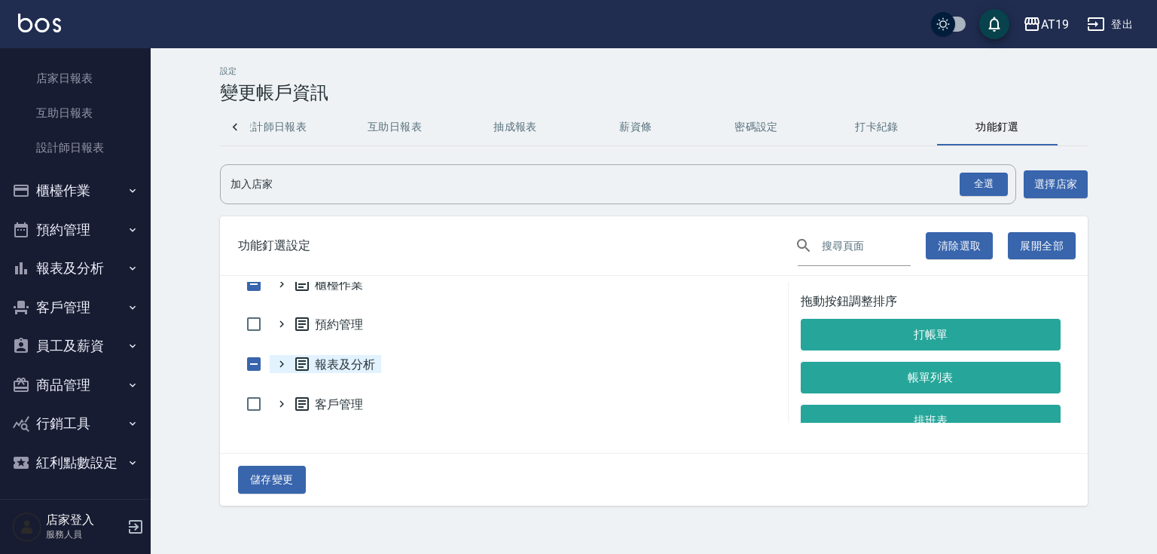
scroll to position [0, 0]
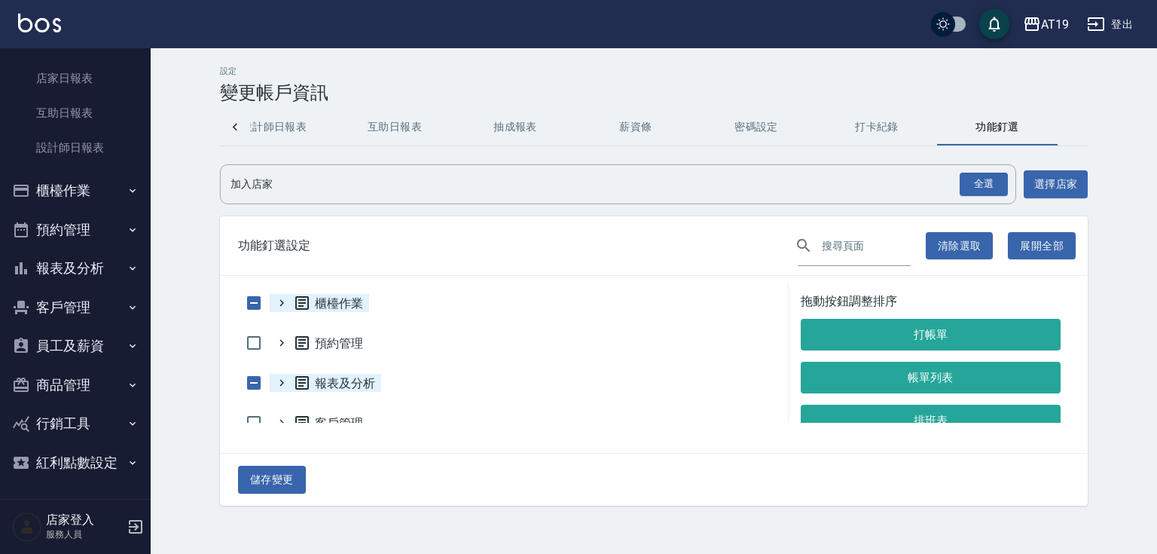
click at [281, 304] on icon at bounding box center [281, 303] width 5 height 7
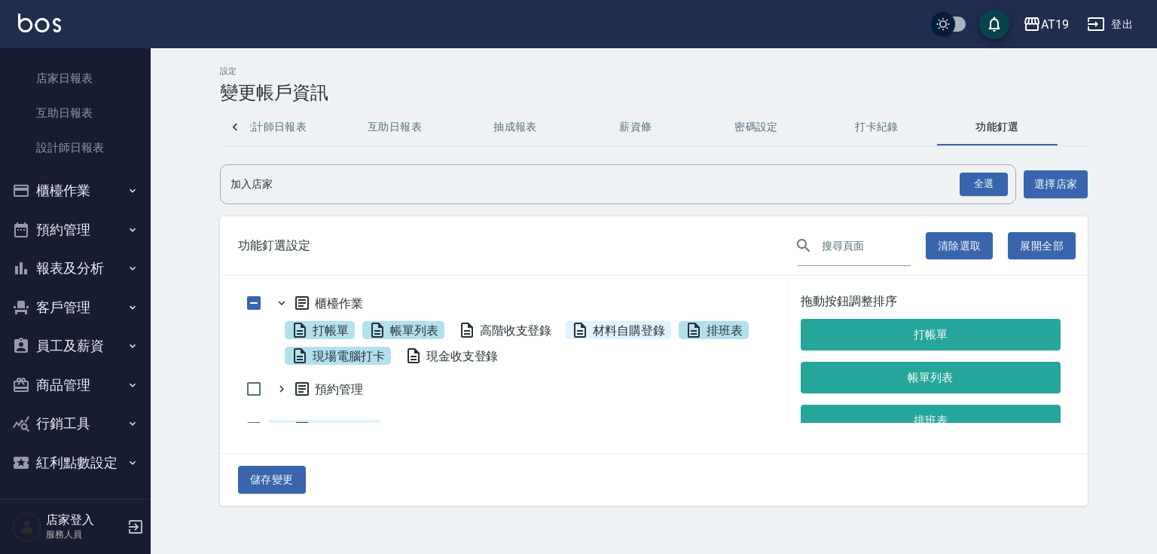
click at [624, 327] on span "材料自購登錄" at bounding box center [618, 330] width 94 height 18
click at [294, 477] on button "儲存變更" at bounding box center [272, 479] width 68 height 28
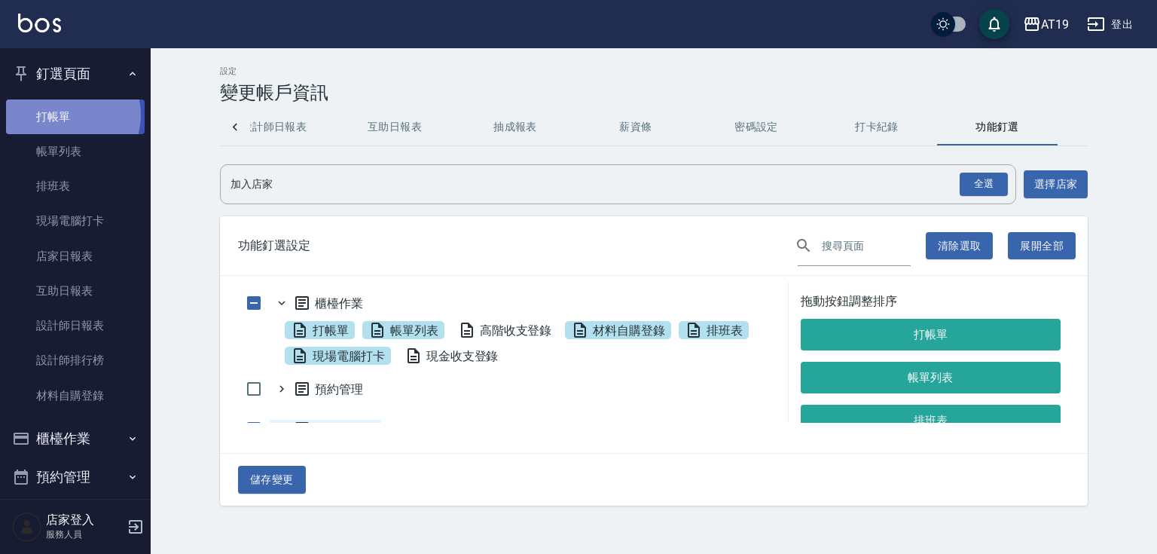
click at [68, 114] on link "打帳單" at bounding box center [75, 116] width 139 height 35
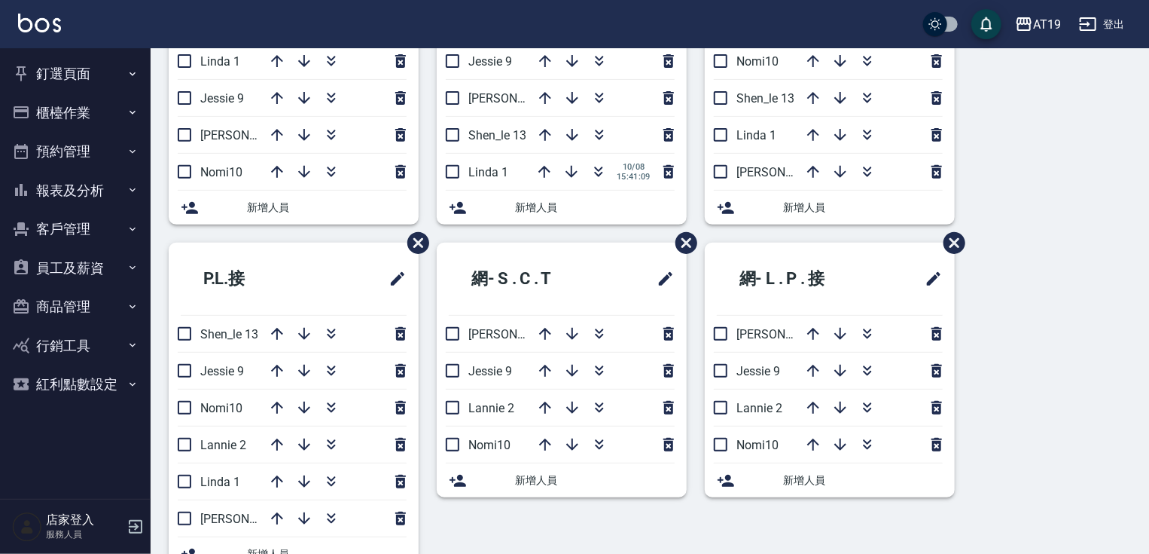
scroll to position [202, 0]
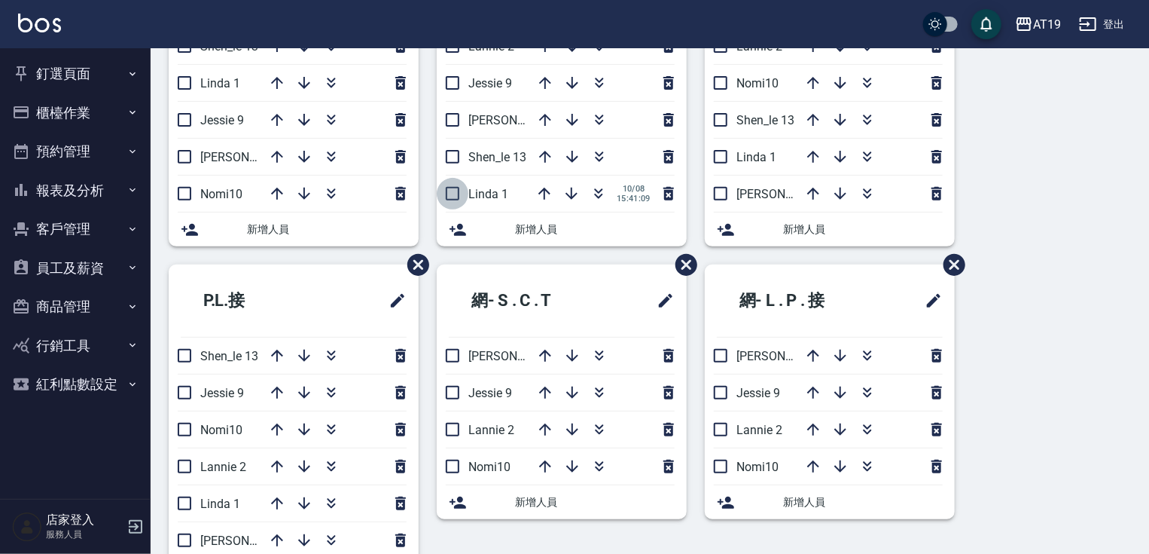
click at [448, 190] on input "checkbox" at bounding box center [453, 194] width 32 height 32
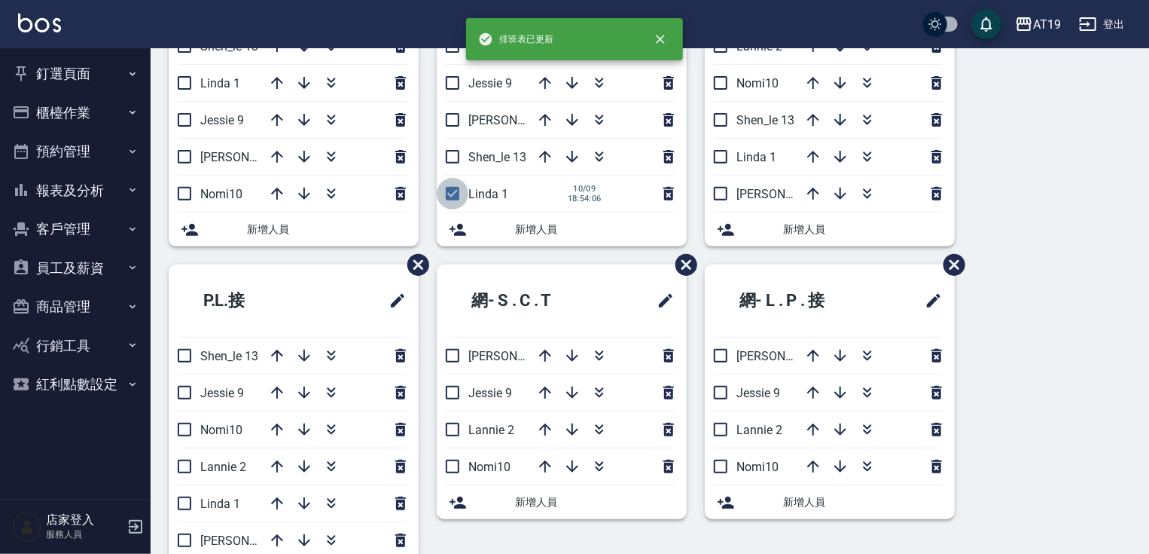
click at [450, 193] on input "checkbox" at bounding box center [453, 194] width 32 height 32
checkbox input "false"
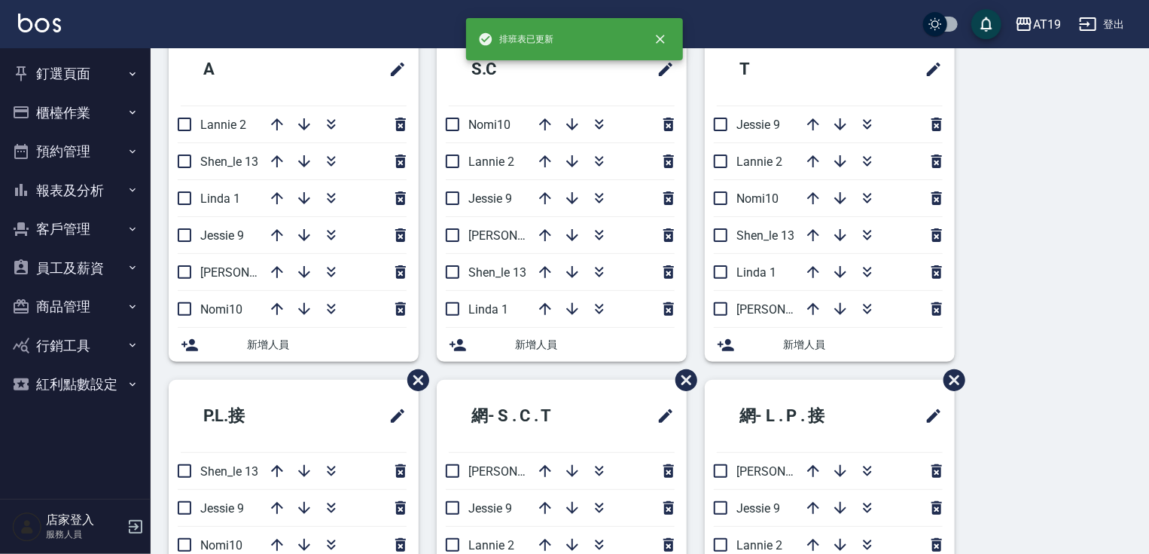
scroll to position [21, 0]
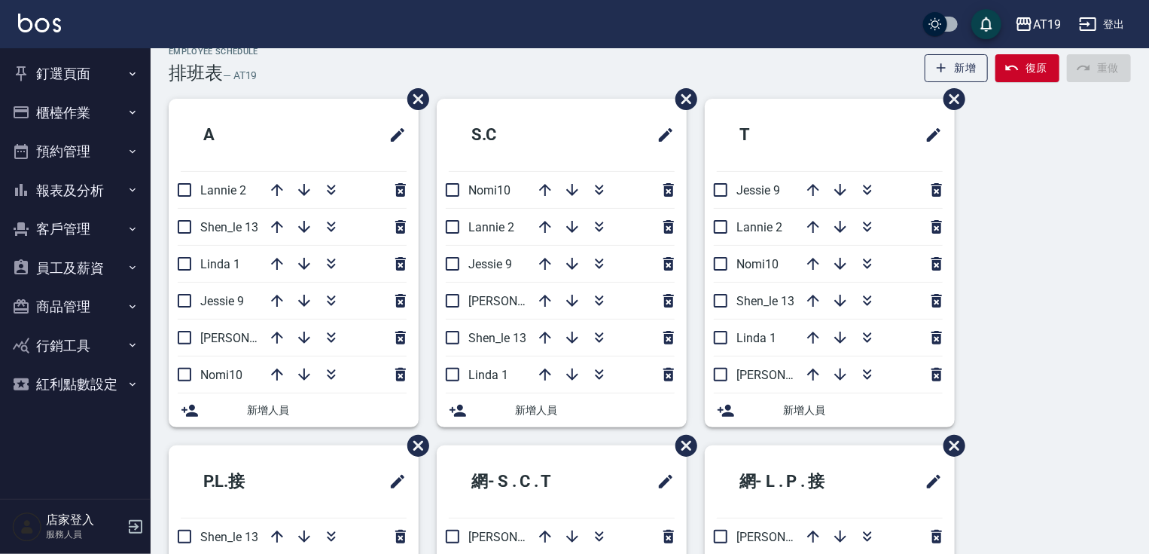
click at [1057, 286] on div "A Lannie 2 Shen_le 13 Linda 1 Jessie 9 Julie 6 Nomi10 新增人員 S.C Nomi10 Lannie 2 …" at bounding box center [641, 445] width 981 height 693
